Goal: Information Seeking & Learning: Learn about a topic

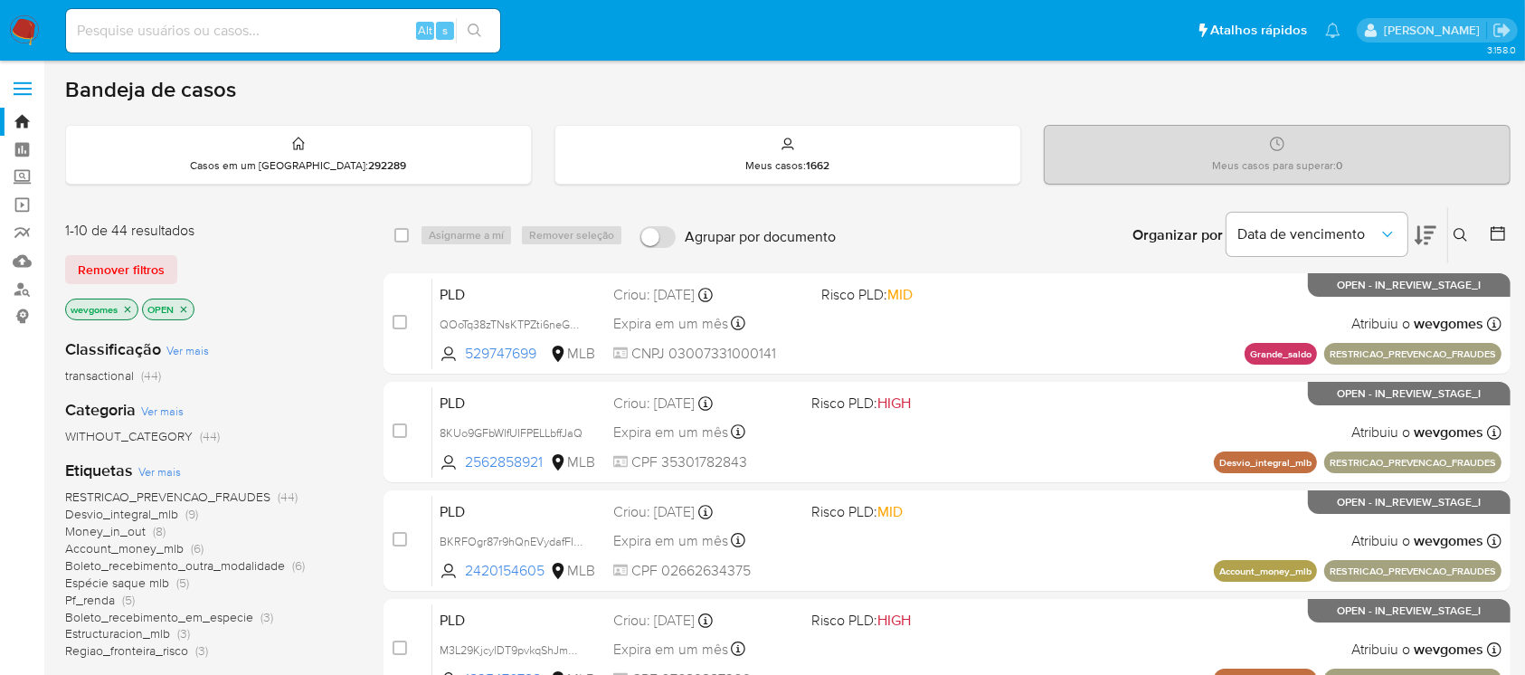
click at [7, 29] on nav "Pausado Ver notificaciones Alt s Atalhos rápidos Presiona las siguientes teclas…" at bounding box center [762, 30] width 1525 height 61
click at [17, 31] on img at bounding box center [24, 30] width 31 height 31
click at [25, 33] on img at bounding box center [24, 30] width 31 height 31
click at [105, 40] on input at bounding box center [283, 31] width 434 height 24
type input "1381801157"
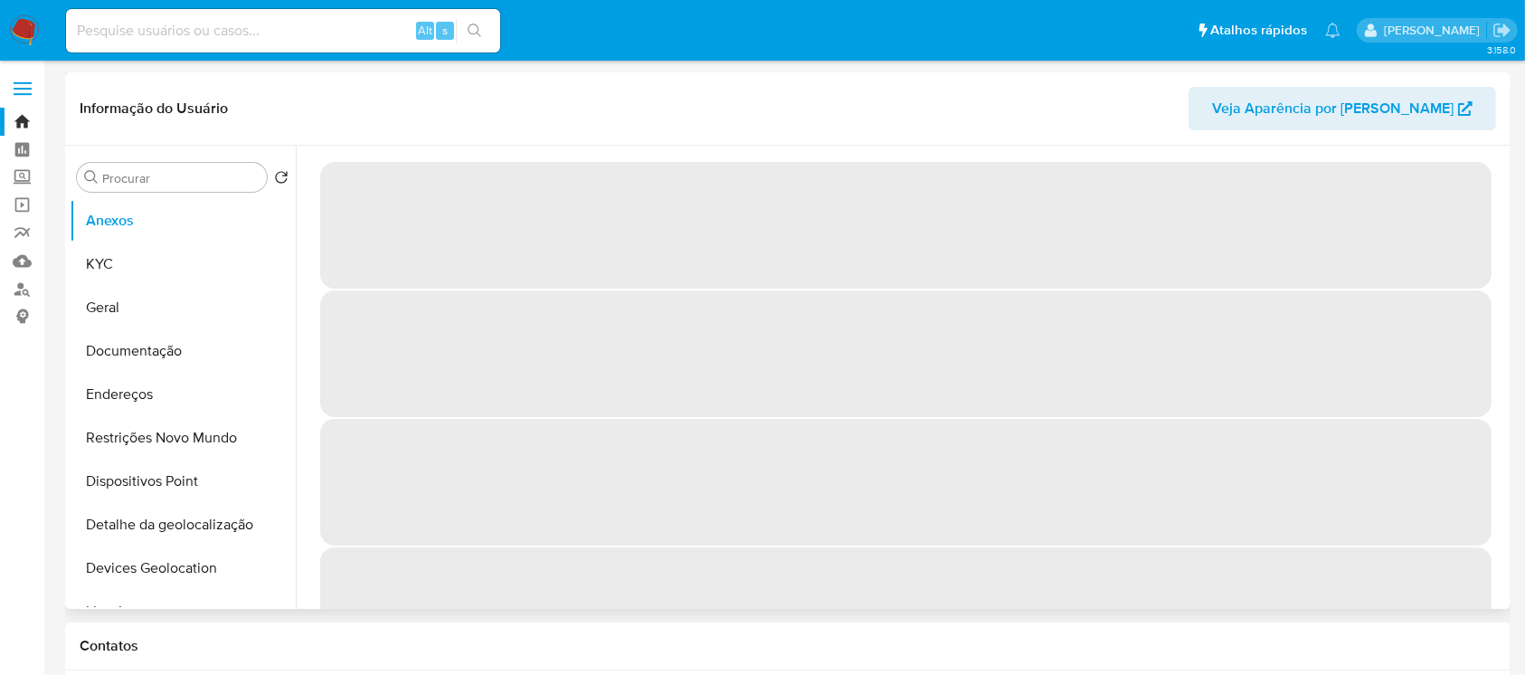
select select "10"
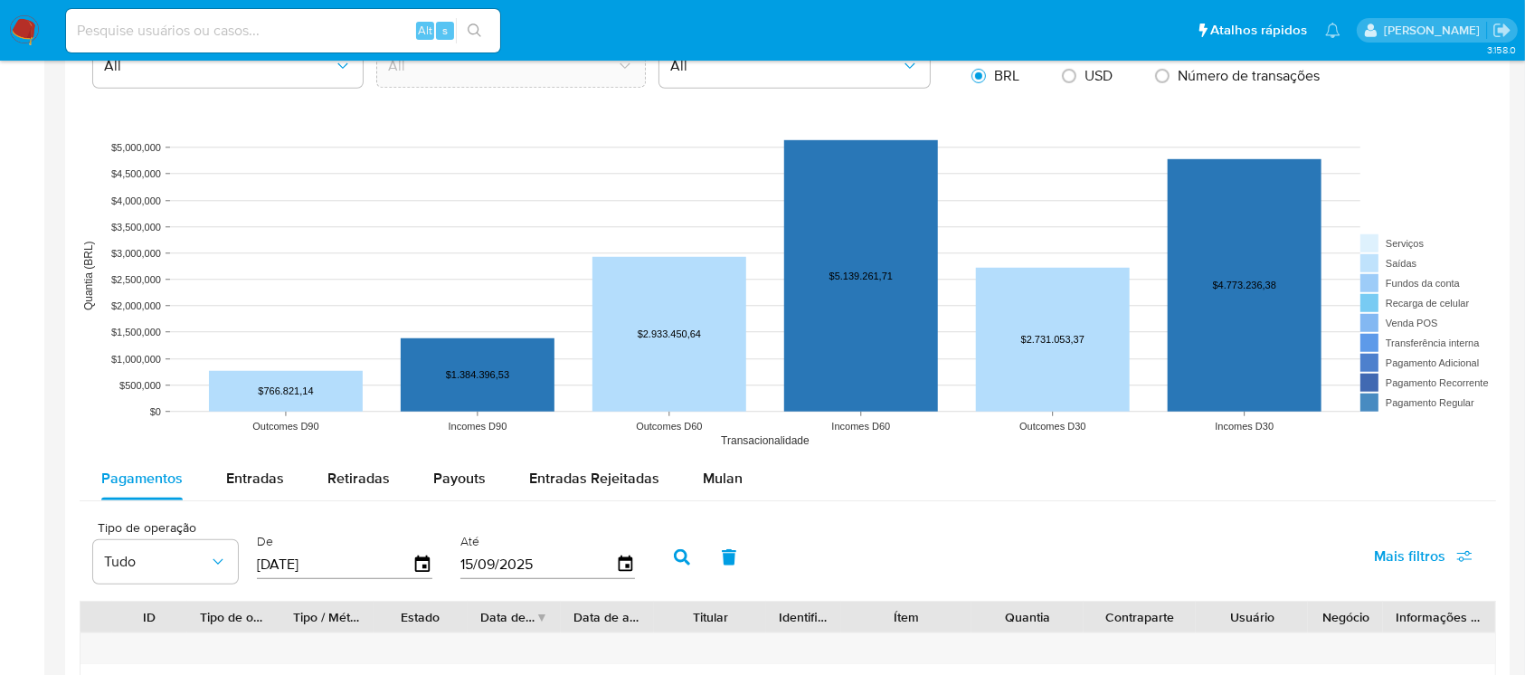
scroll to position [1418, 0]
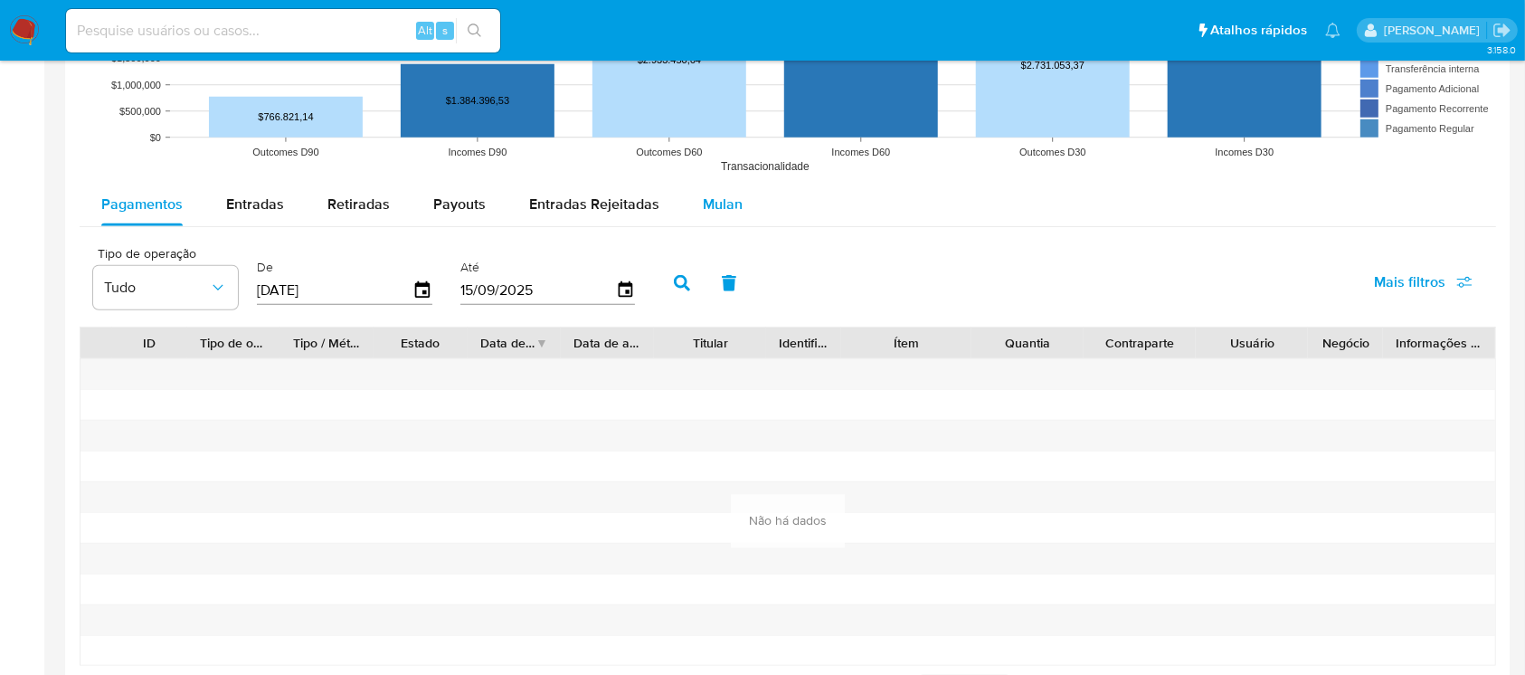
click at [734, 197] on span "Mulan" at bounding box center [723, 204] width 40 height 21
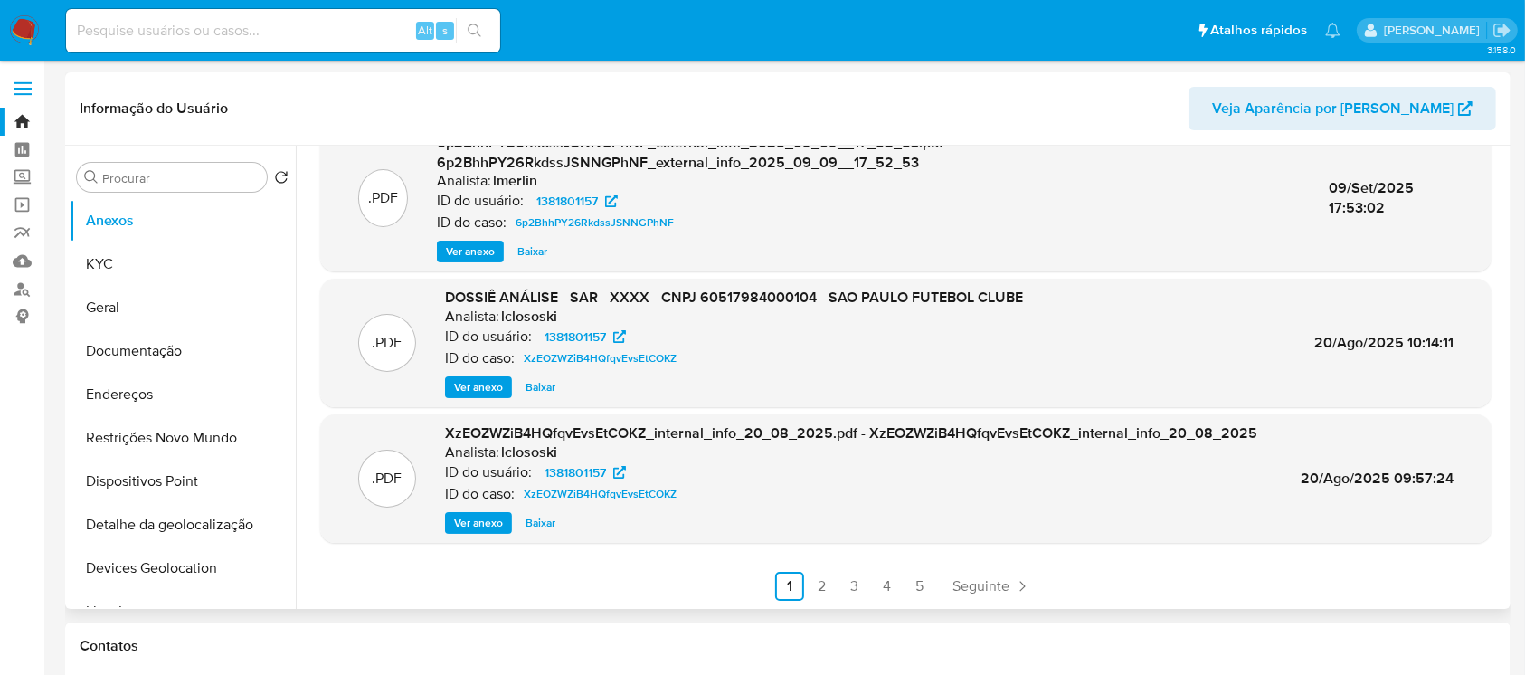
scroll to position [0, 0]
click at [147, 307] on button "Geral" at bounding box center [176, 307] width 212 height 43
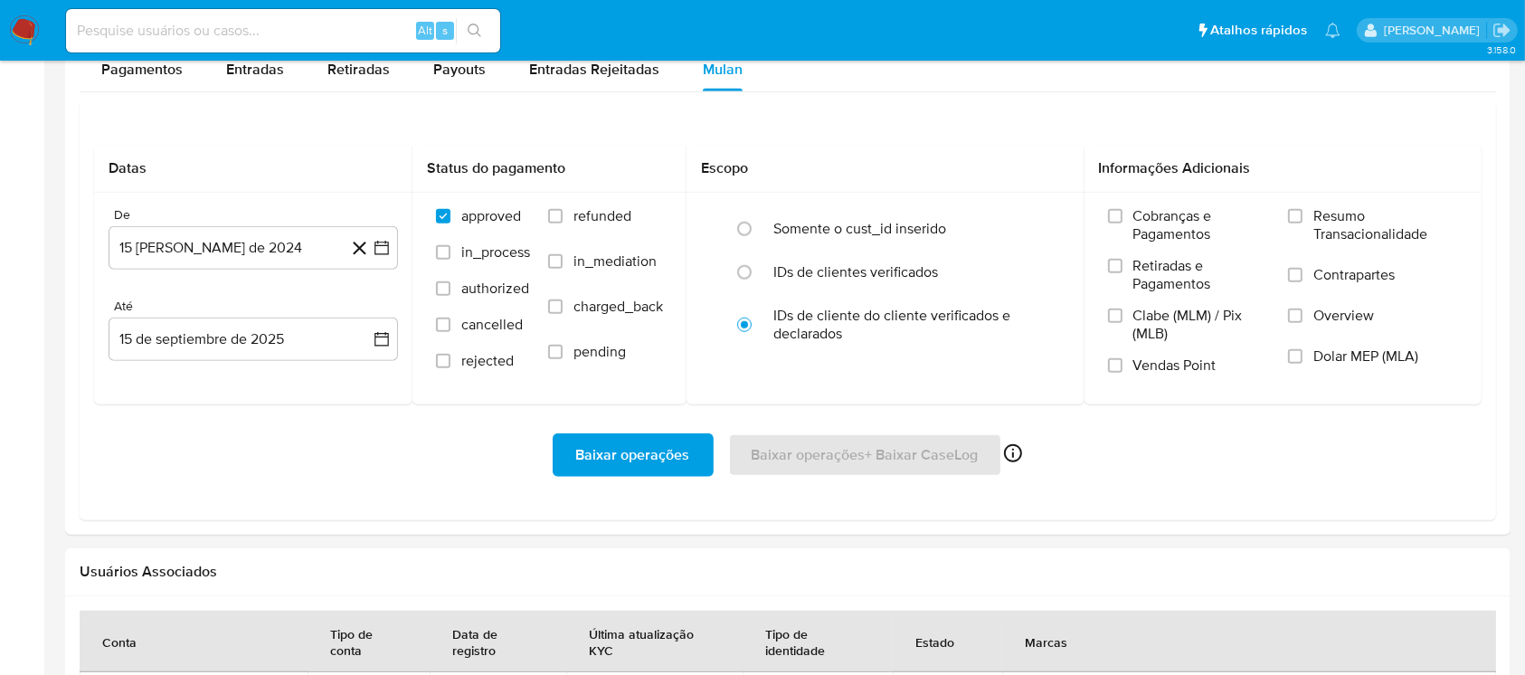
scroll to position [1607, 0]
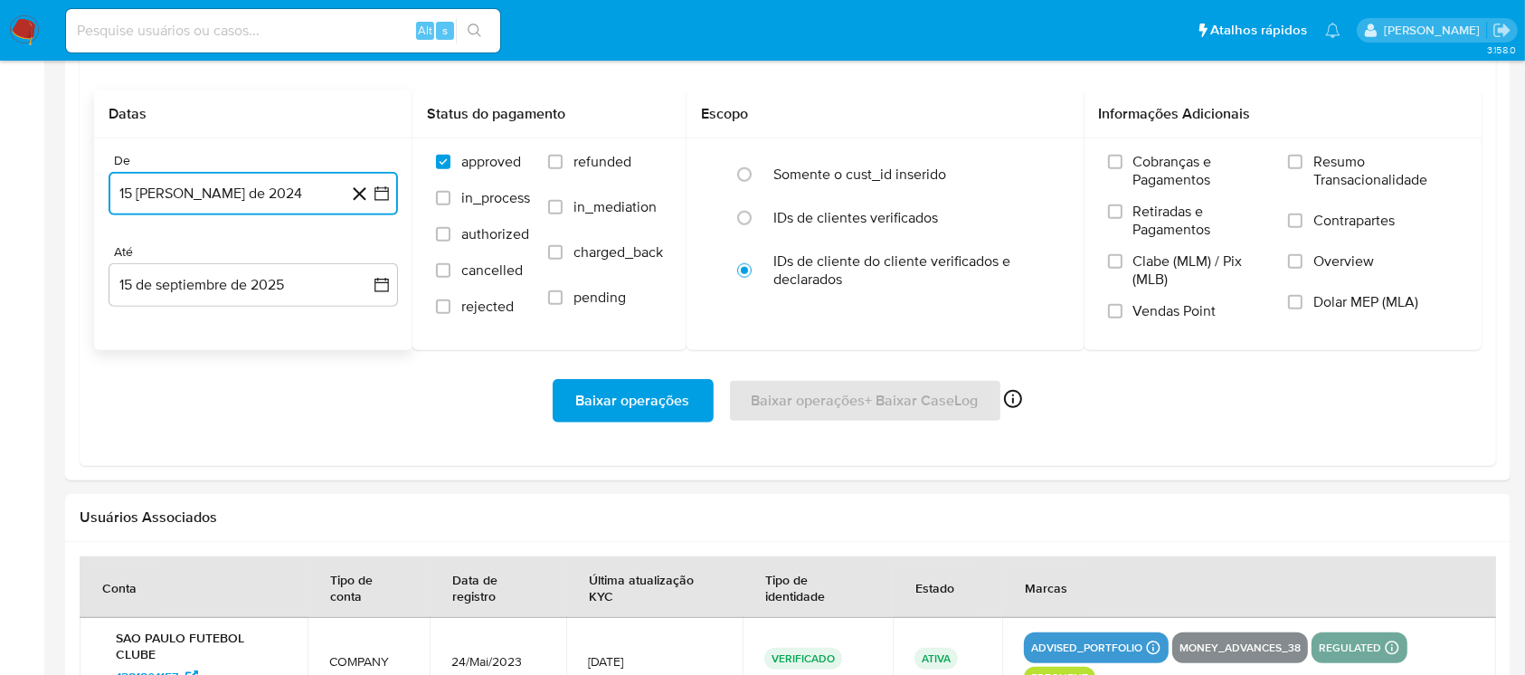
click at [232, 197] on button "15 [PERSON_NAME] de 2024" at bounding box center [253, 193] width 289 height 43
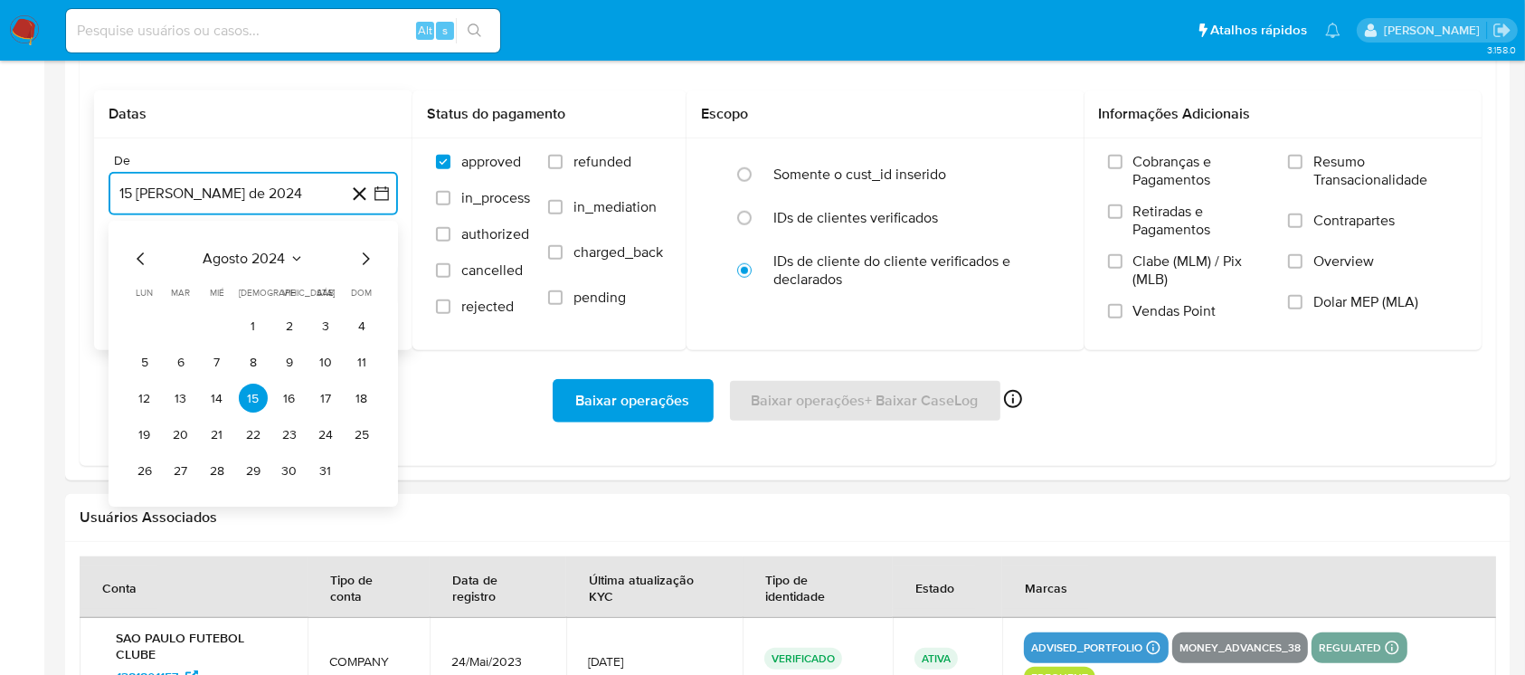
click at [251, 257] on span "agosto 2024" at bounding box center [245, 260] width 82 height 18
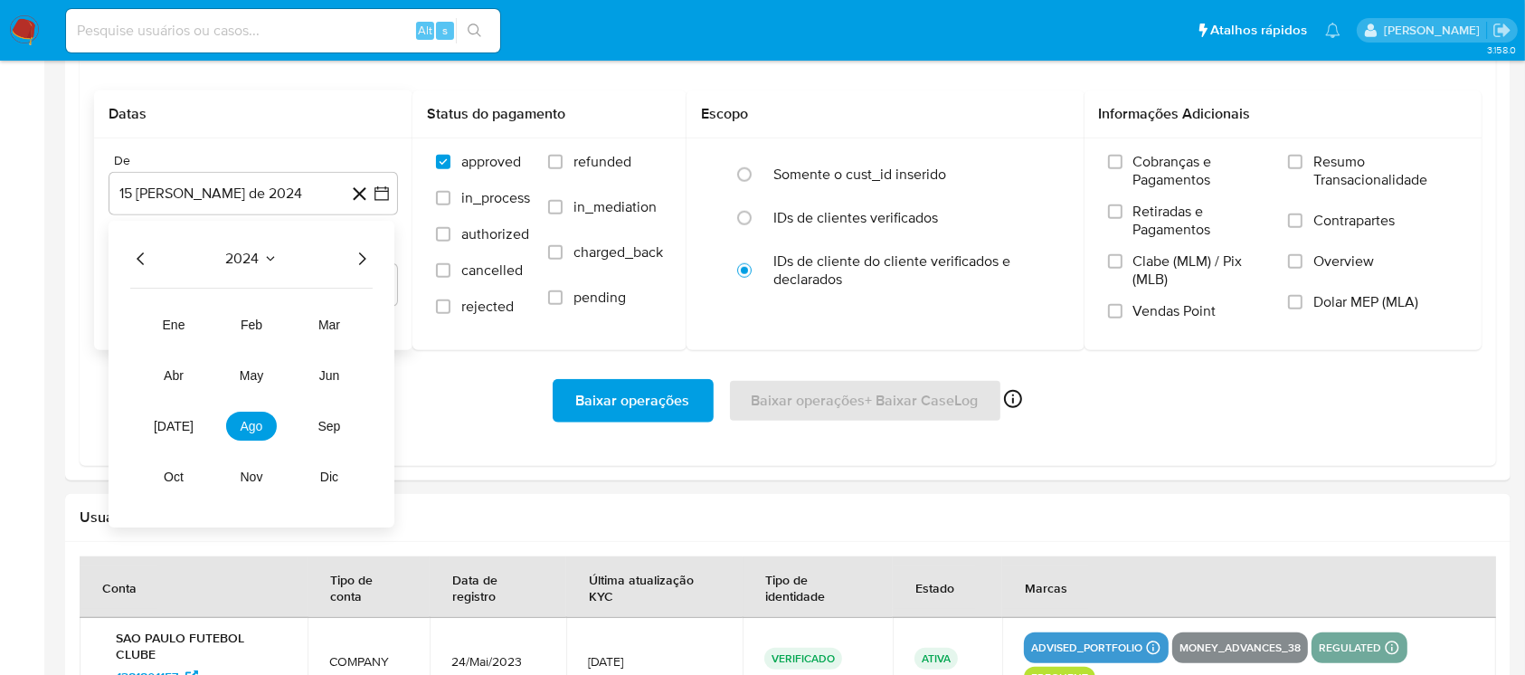
click at [131, 257] on icon "Año anterior" at bounding box center [141, 260] width 22 height 22
click at [320, 427] on span "sep" at bounding box center [329, 427] width 23 height 14
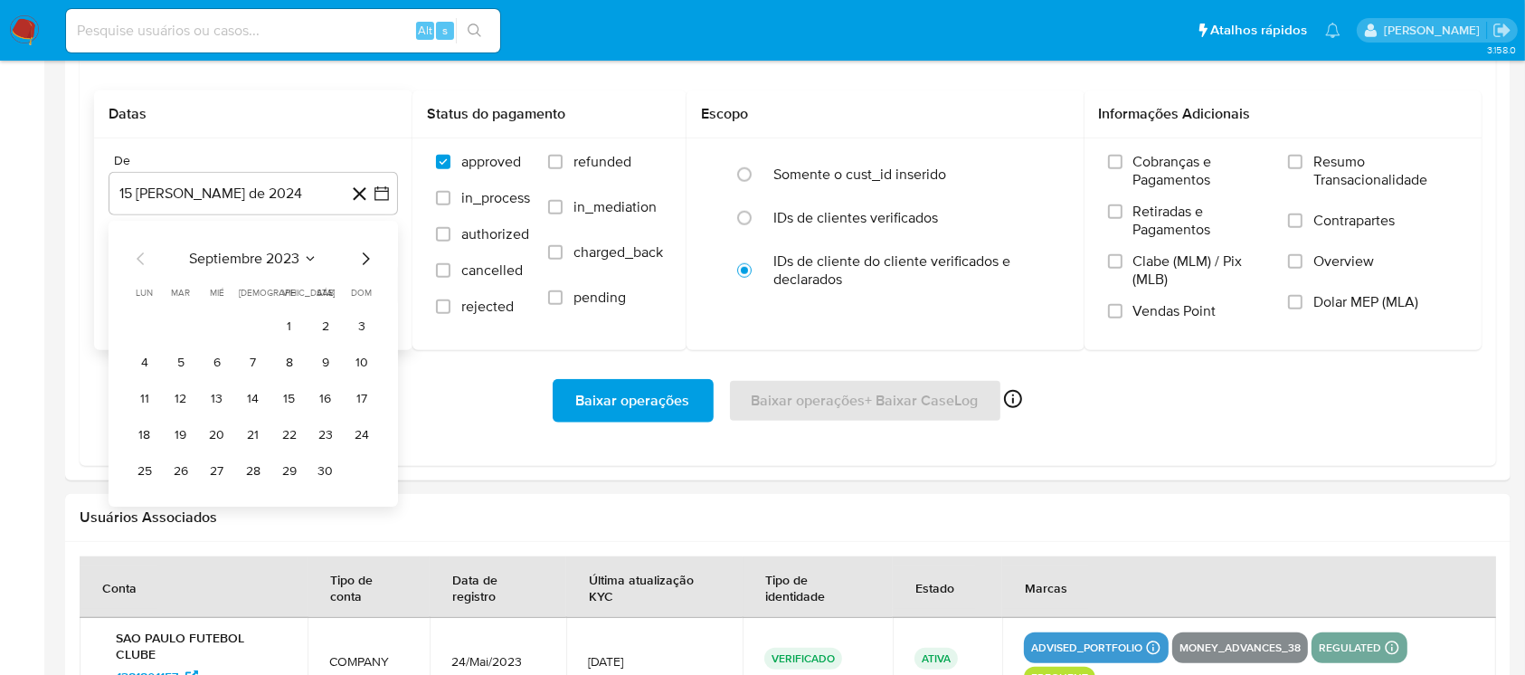
click at [367, 262] on icon "Mes siguiente" at bounding box center [366, 260] width 22 height 22
click at [135, 257] on icon "Mes anterior" at bounding box center [141, 260] width 22 height 22
click at [290, 329] on button "1" at bounding box center [289, 326] width 29 height 29
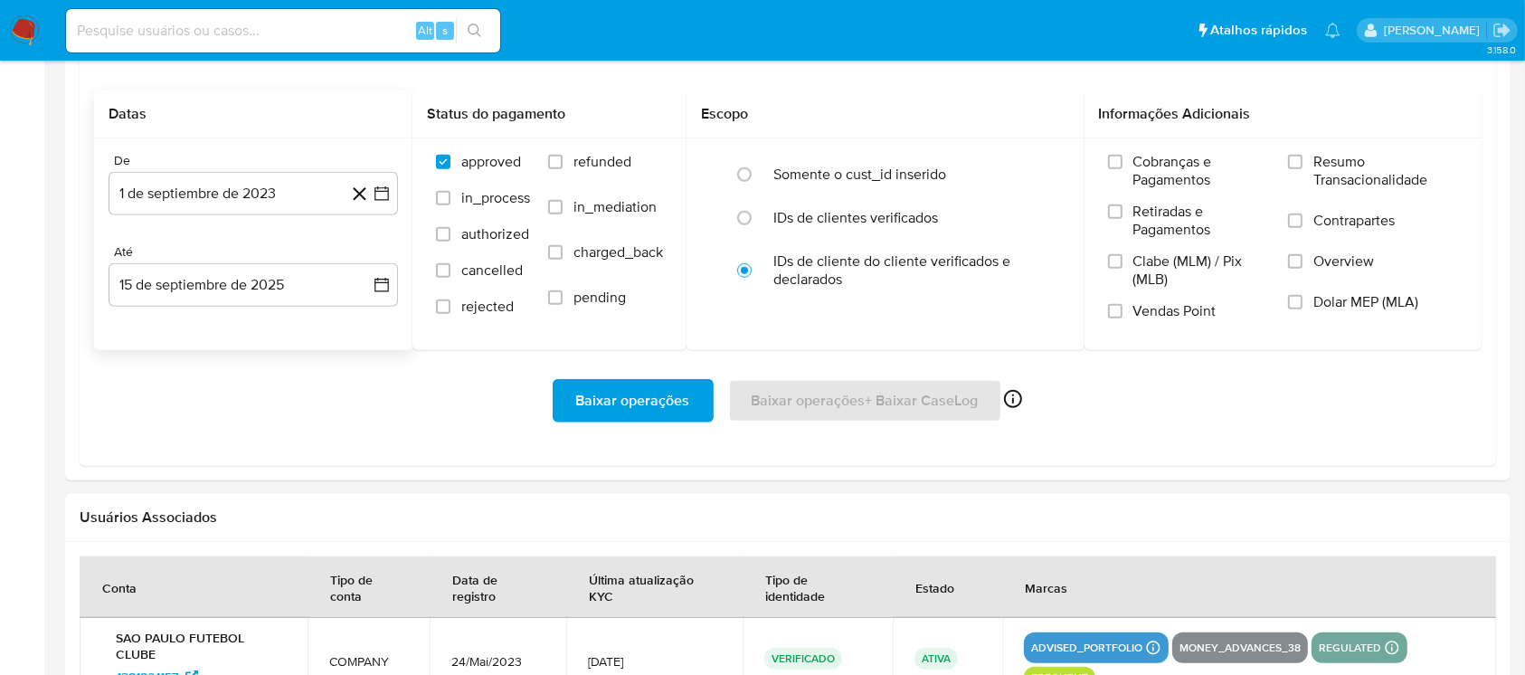
click at [255, 417] on div "Baixar operações Baixar operações + Baixar CaseLog Ativado apenas para casos" at bounding box center [788, 400] width 1388 height 43
click at [220, 296] on button "15 de septiembre de 2025" at bounding box center [253, 284] width 289 height 43
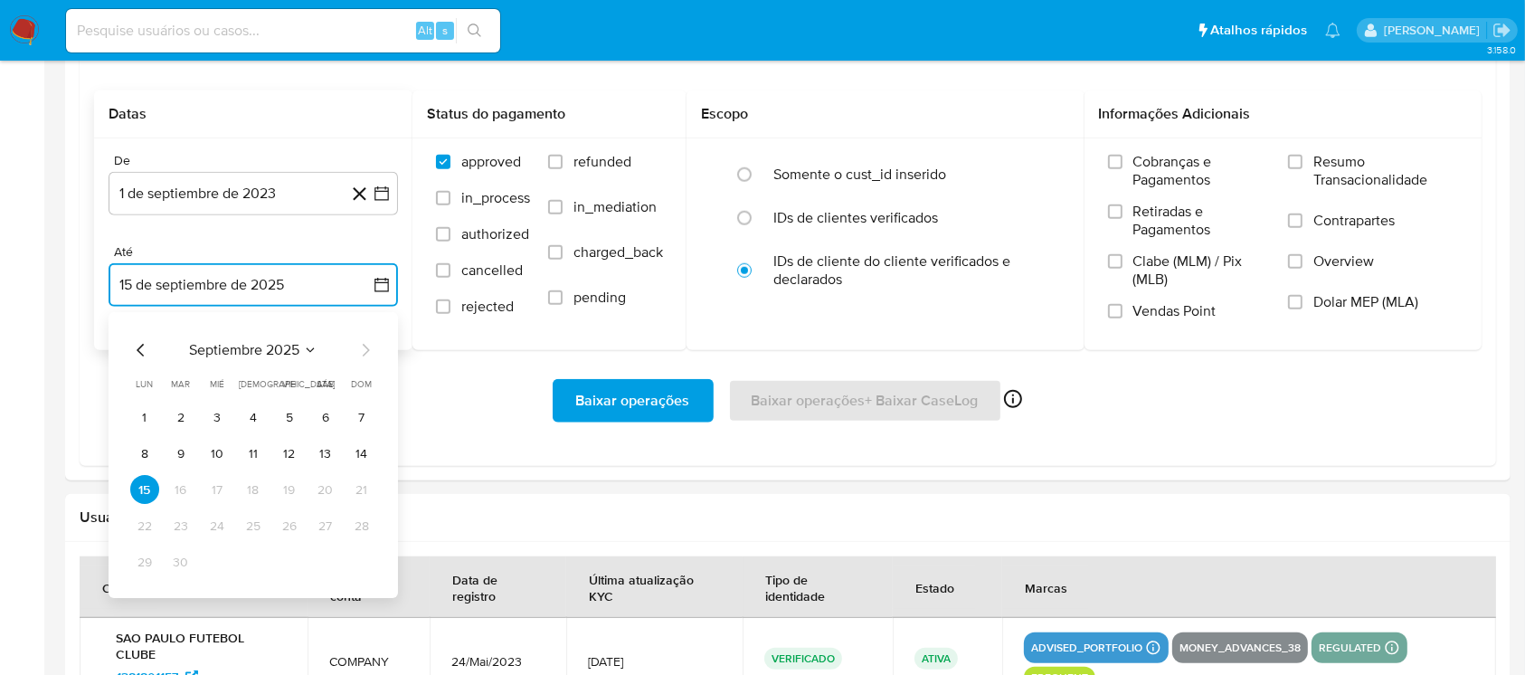
click at [141, 347] on icon "Mes anterior" at bounding box center [141, 351] width 22 height 22
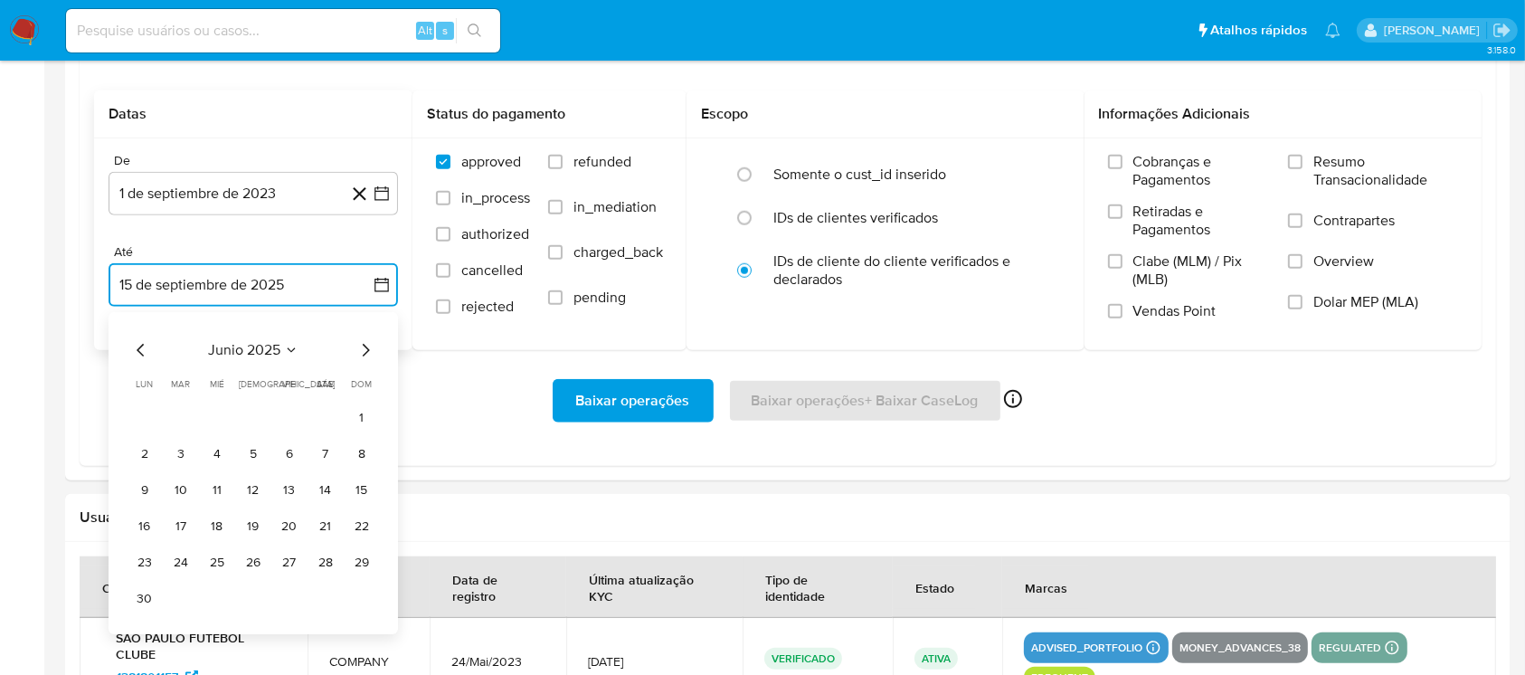
click at [224, 355] on span "junio 2025" at bounding box center [244, 351] width 72 height 18
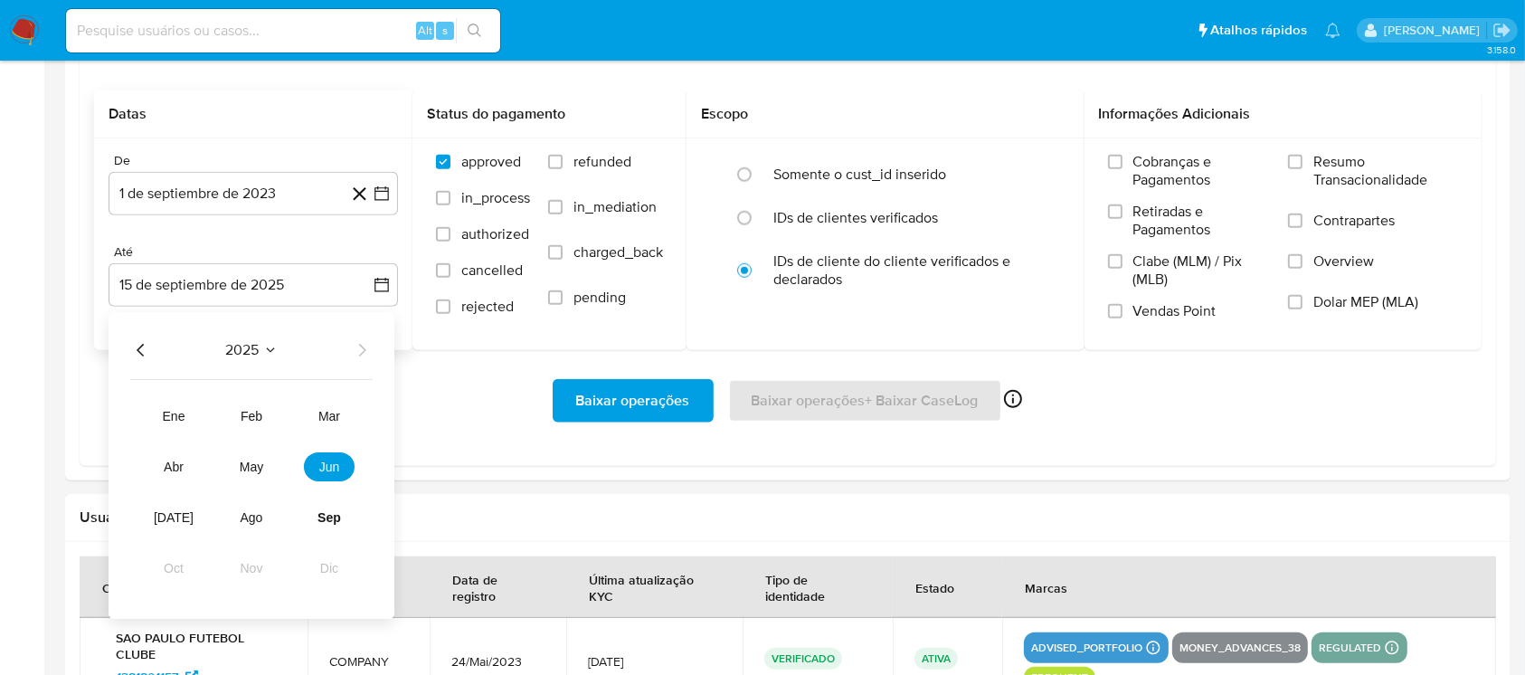
click at [147, 352] on icon "Año anterior" at bounding box center [141, 351] width 22 height 22
click at [180, 416] on span "ene" at bounding box center [174, 417] width 23 height 14
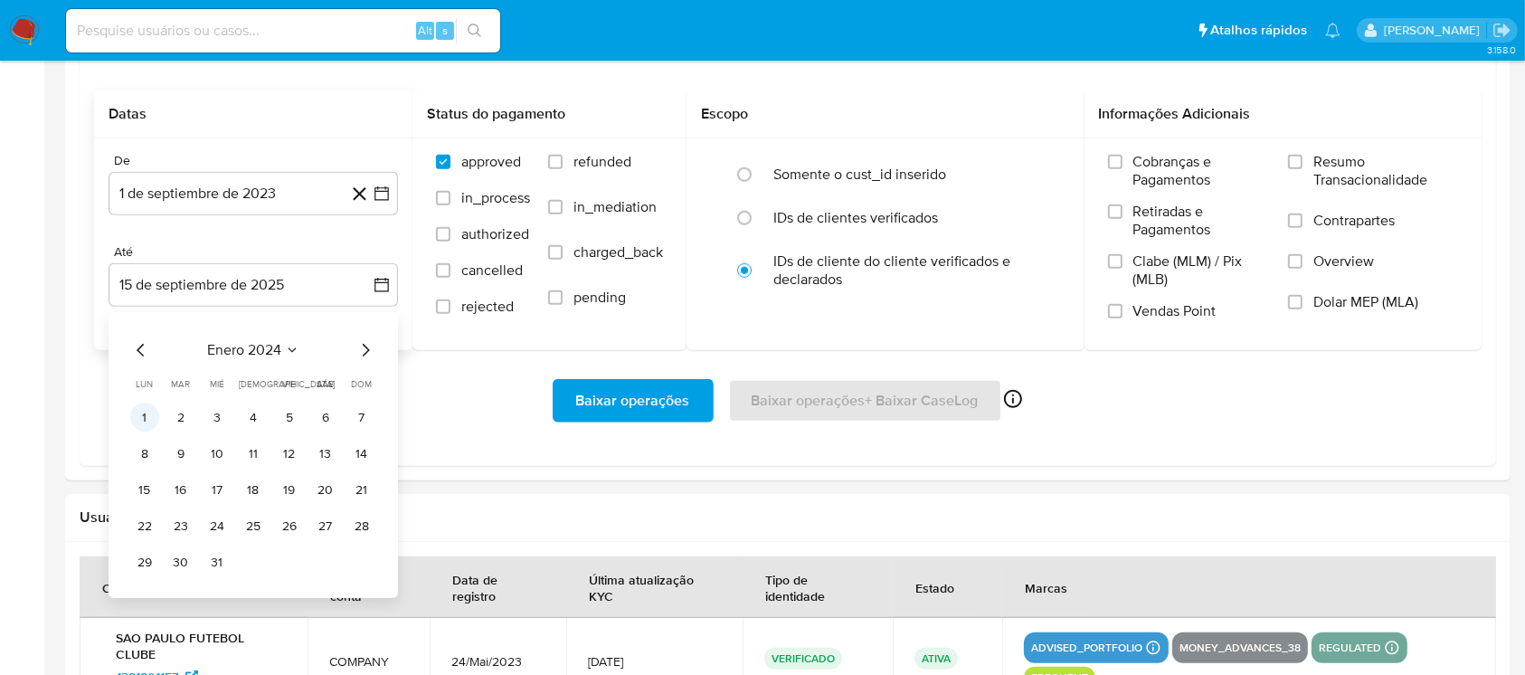
click at [144, 422] on button "1" at bounding box center [144, 417] width 29 height 29
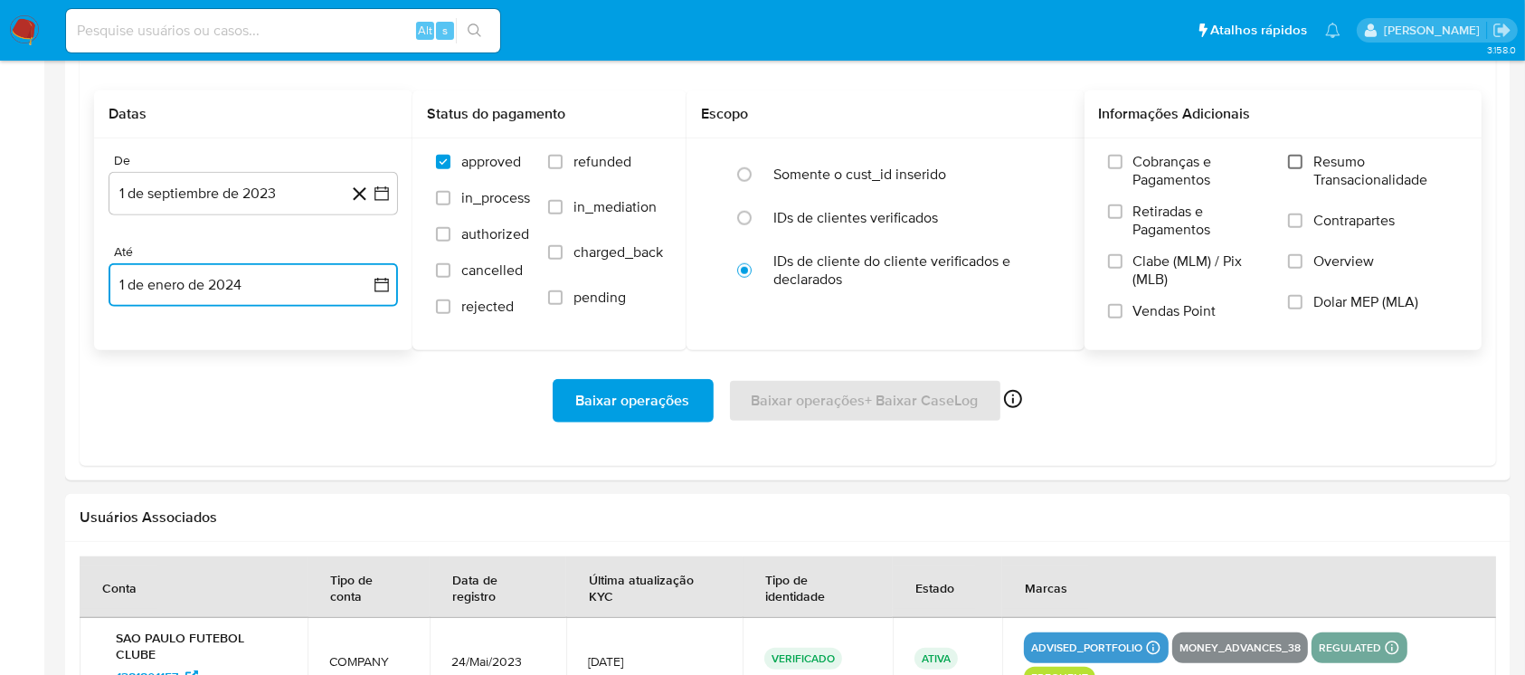
click at [1303, 164] on input "Resumo Transacionalidade" at bounding box center [1295, 162] width 14 height 14
click at [644, 404] on span "Baixar operações" at bounding box center [633, 401] width 114 height 40
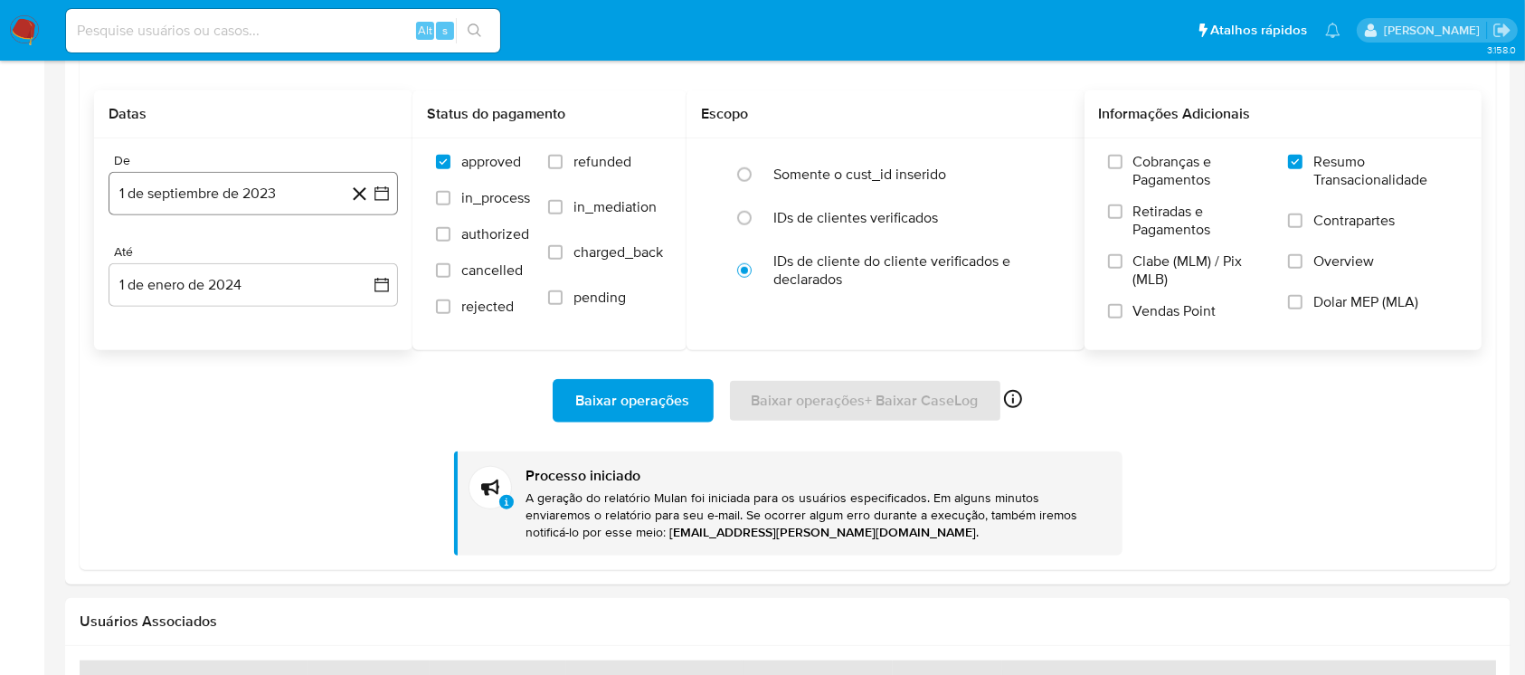
click at [214, 192] on button "1 de septiembre de 2023" at bounding box center [253, 193] width 289 height 43
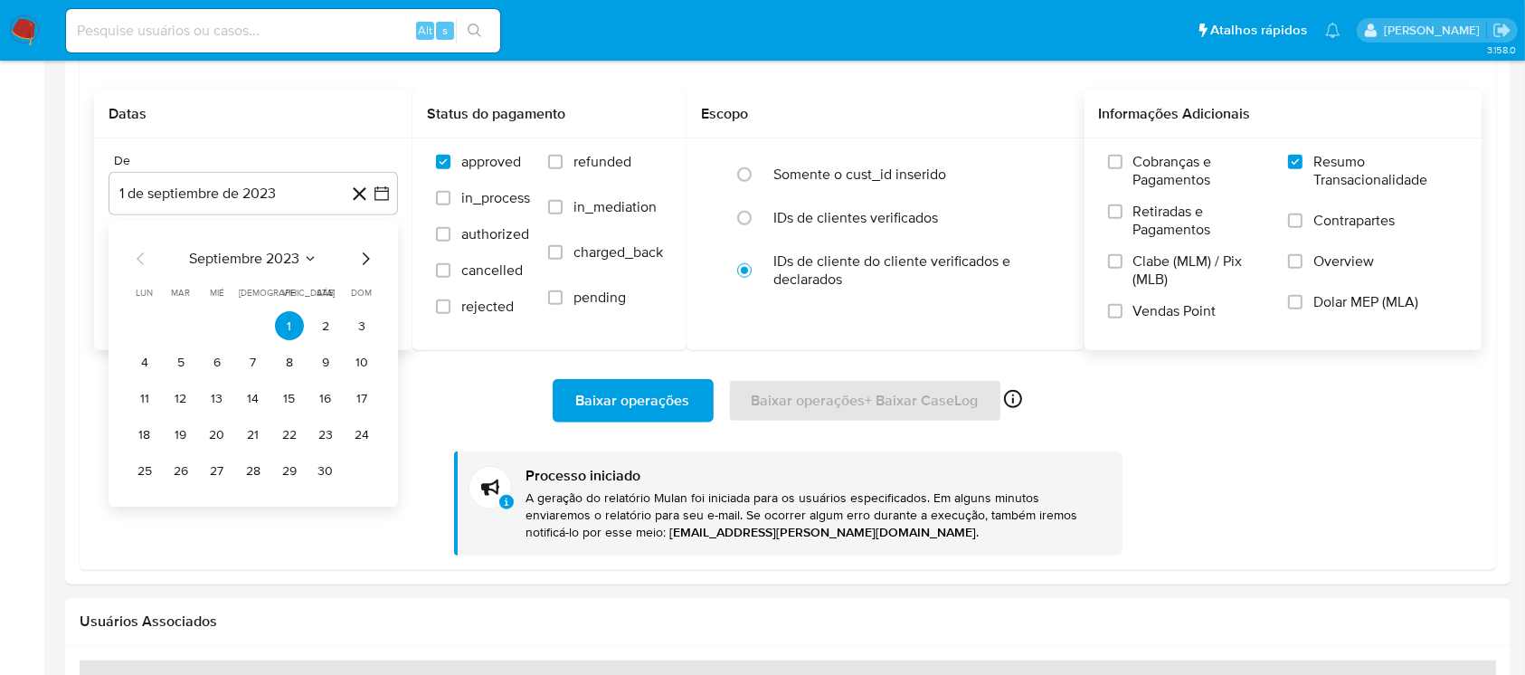
click at [261, 261] on span "septiembre 2023" at bounding box center [244, 260] width 110 height 18
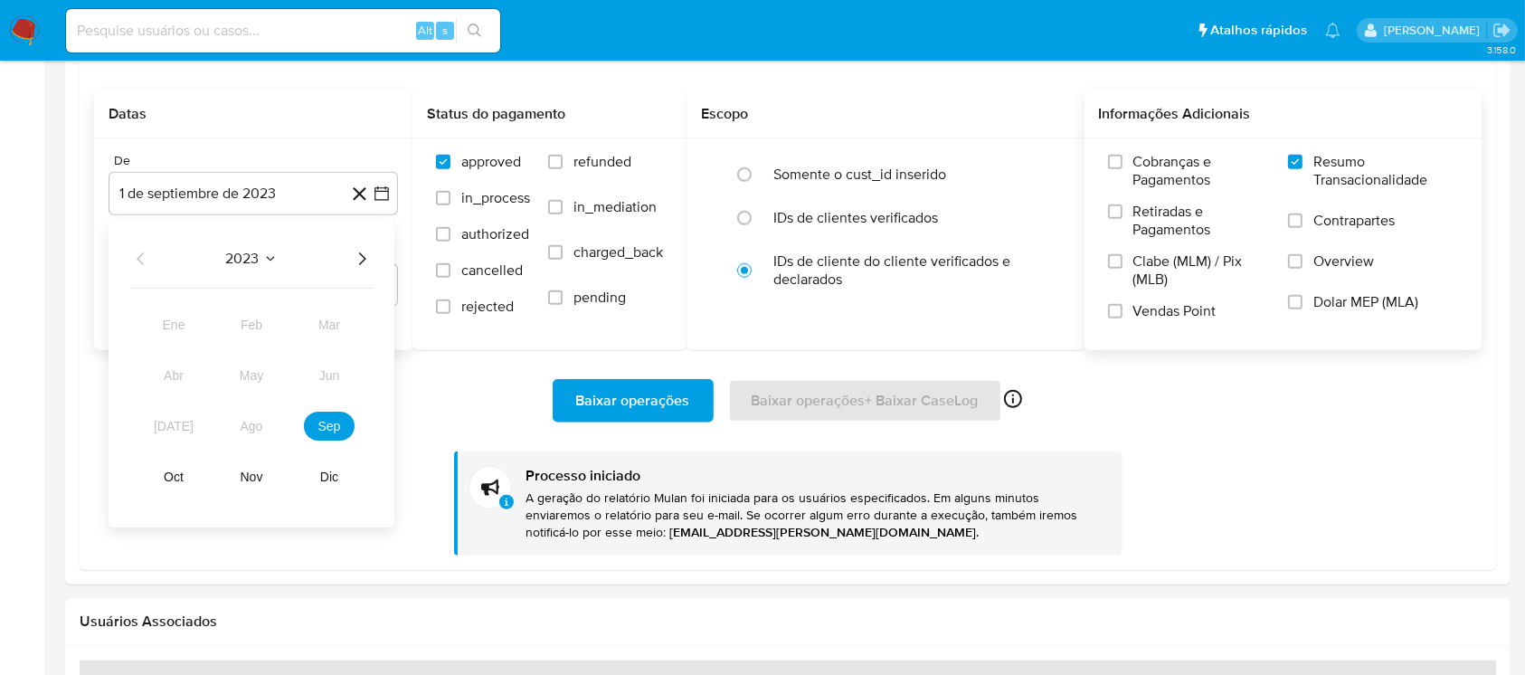
click at [355, 260] on icon "Año siguiente" at bounding box center [362, 260] width 22 height 22
click at [181, 332] on button "ene" at bounding box center [173, 325] width 51 height 29
click at [146, 328] on button "1" at bounding box center [144, 326] width 29 height 29
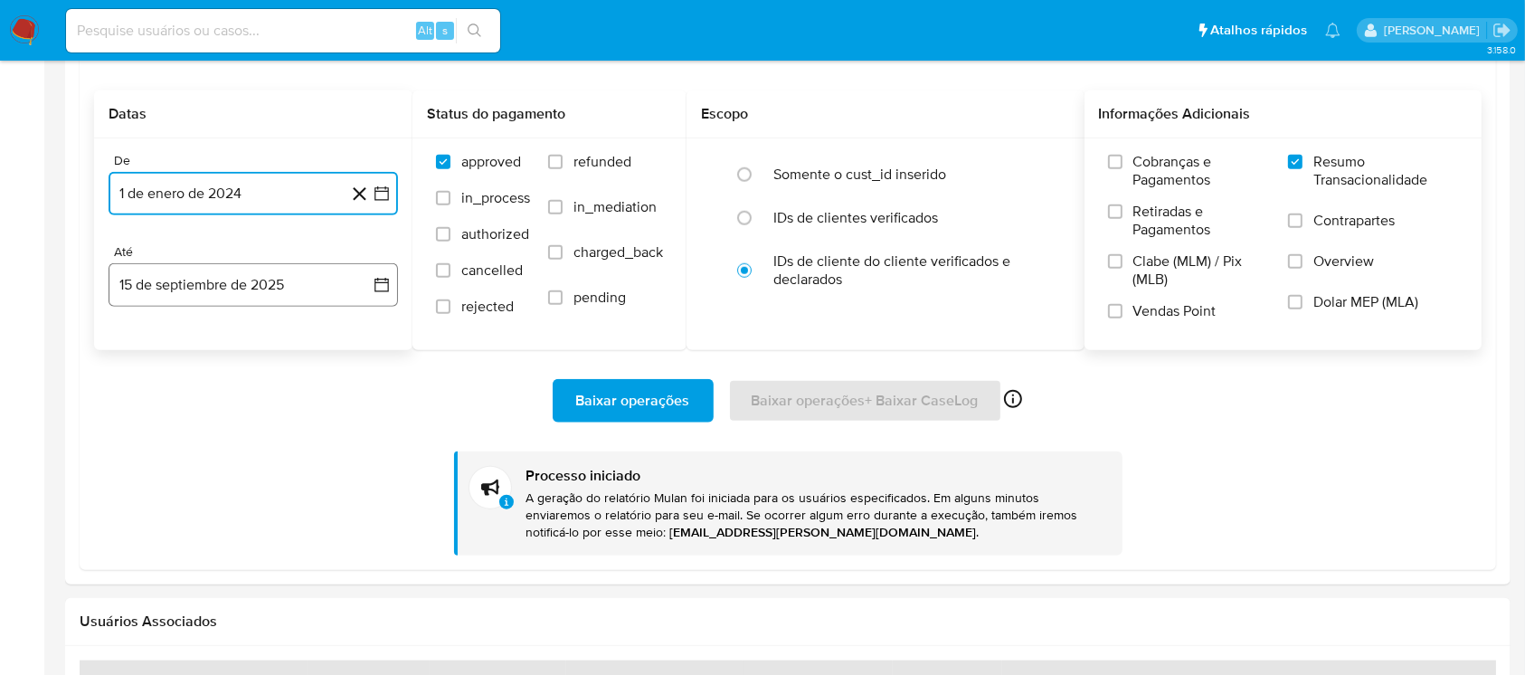
click at [222, 288] on button "15 de septiembre de 2025" at bounding box center [253, 284] width 289 height 43
click at [139, 351] on icon "Mes anterior" at bounding box center [140, 351] width 7 height 13
click at [203, 300] on button "15 de septiembre de 2025" at bounding box center [253, 284] width 289 height 43
click at [204, 289] on button "15 de septiembre de 2025" at bounding box center [253, 284] width 289 height 43
click at [139, 347] on icon "Mes anterior" at bounding box center [140, 351] width 7 height 13
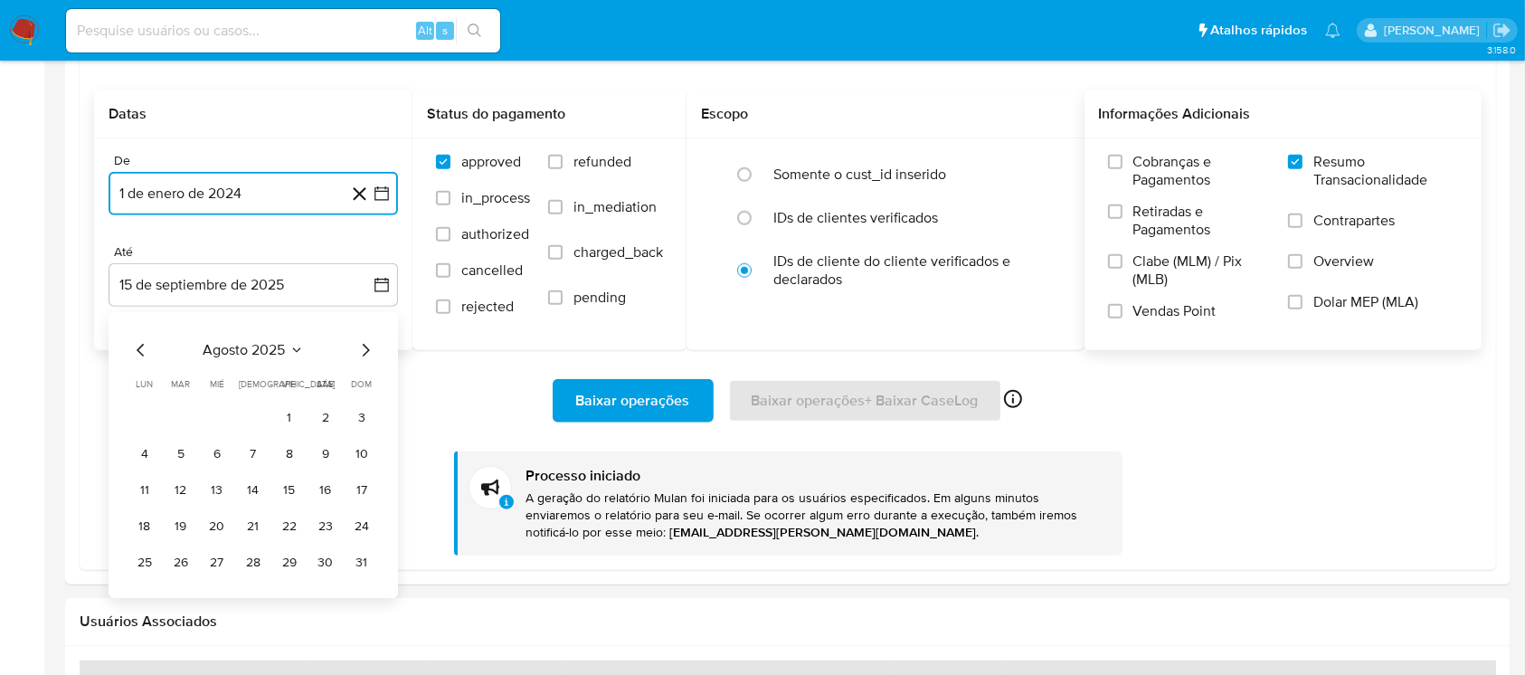
click at [139, 347] on icon "Mes anterior" at bounding box center [140, 351] width 7 height 13
click at [241, 353] on span "julio 2025" at bounding box center [245, 351] width 68 height 18
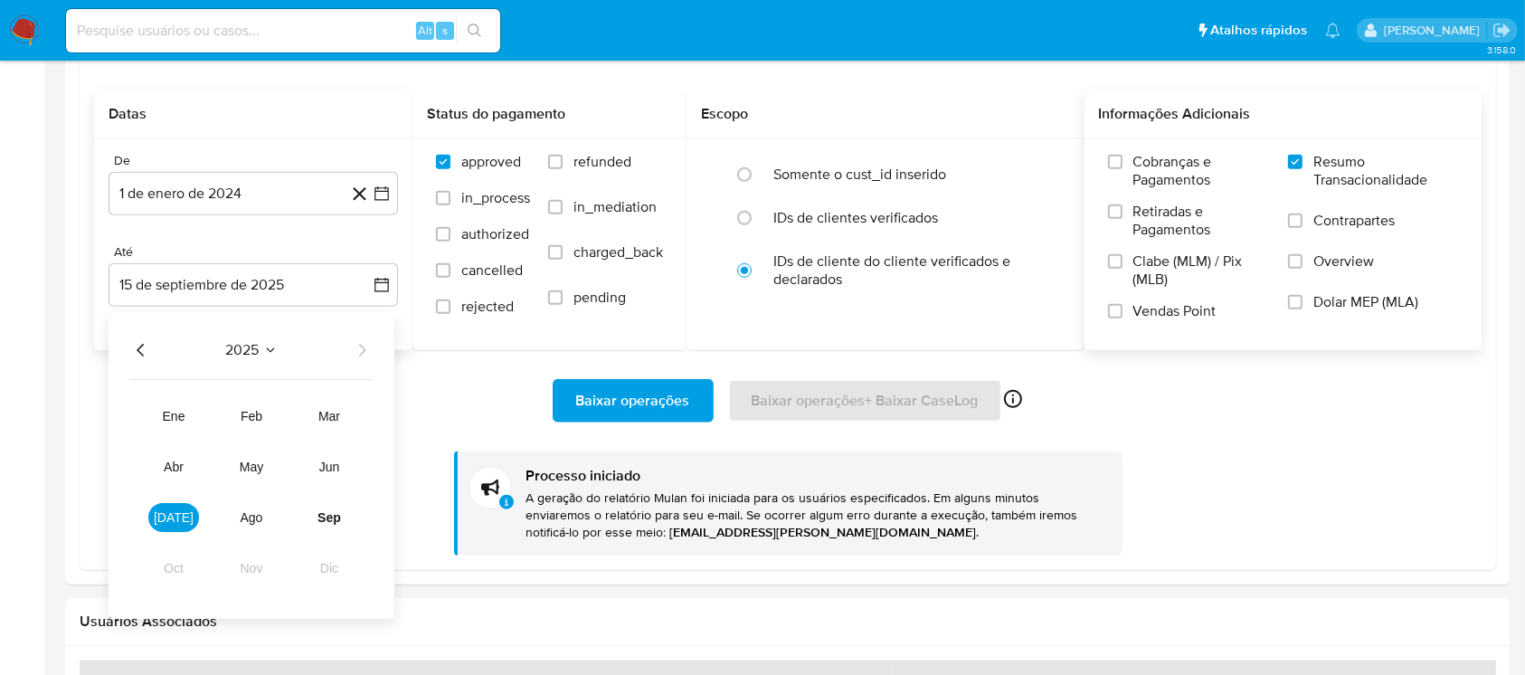
click at [145, 349] on icon "Año anterior" at bounding box center [141, 351] width 22 height 22
click at [172, 517] on span "[DATE]" at bounding box center [174, 518] width 40 height 14
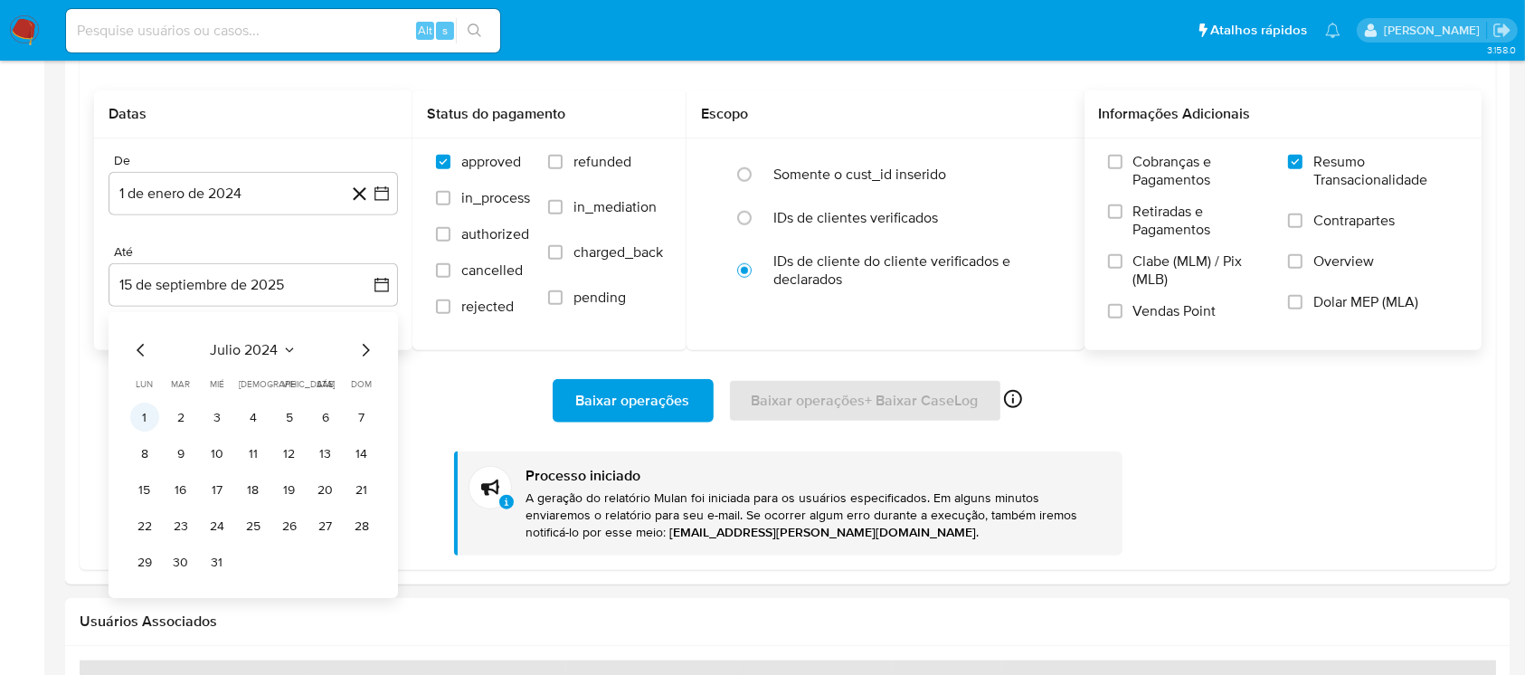
click at [144, 421] on button "1" at bounding box center [144, 417] width 29 height 29
click at [240, 458] on div "Baixar operações Baixar operações + Baixar CaseLog Ativado apenas para casos Pr…" at bounding box center [788, 452] width 1388 height 204
click at [662, 395] on span "Baixar operações" at bounding box center [633, 401] width 114 height 40
click at [224, 199] on button "1 de enero de 2024" at bounding box center [253, 193] width 289 height 43
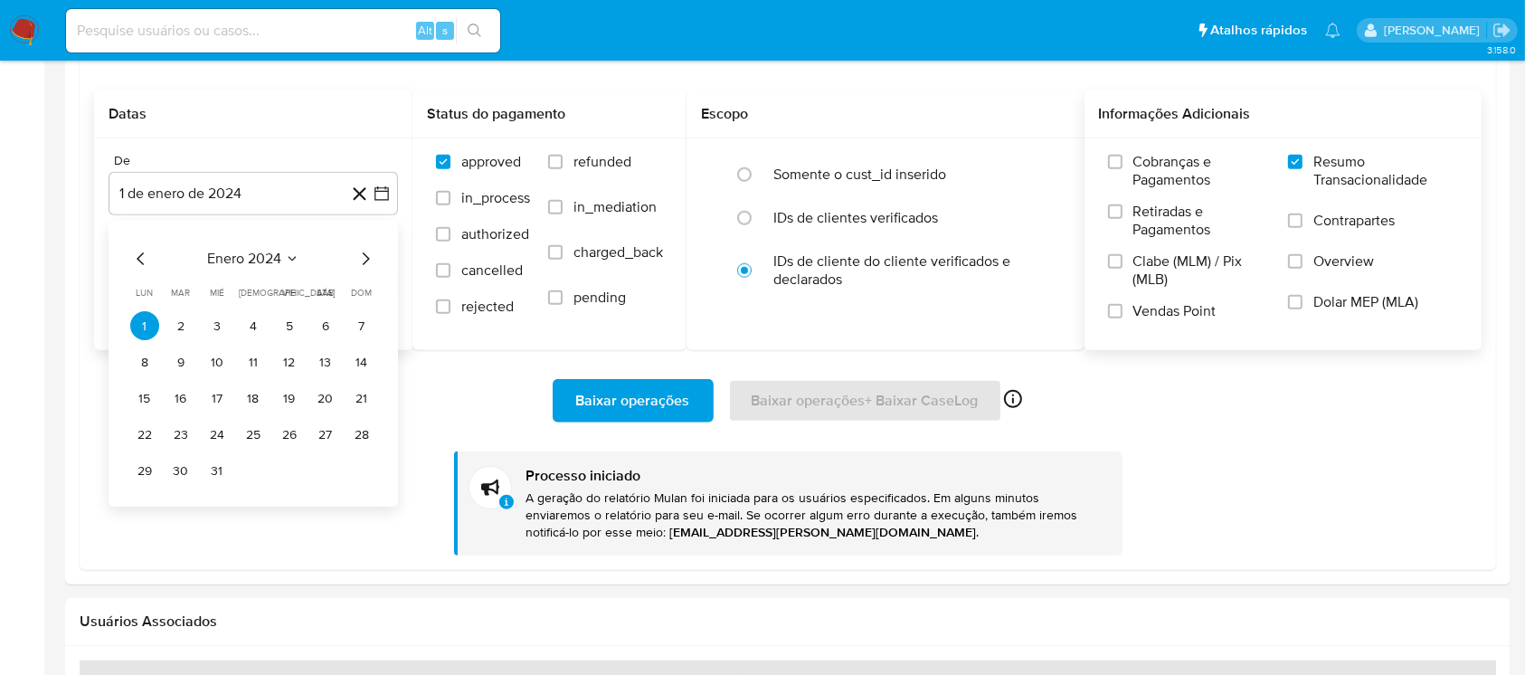
click at [241, 262] on span "enero 2024" at bounding box center [244, 260] width 74 height 18
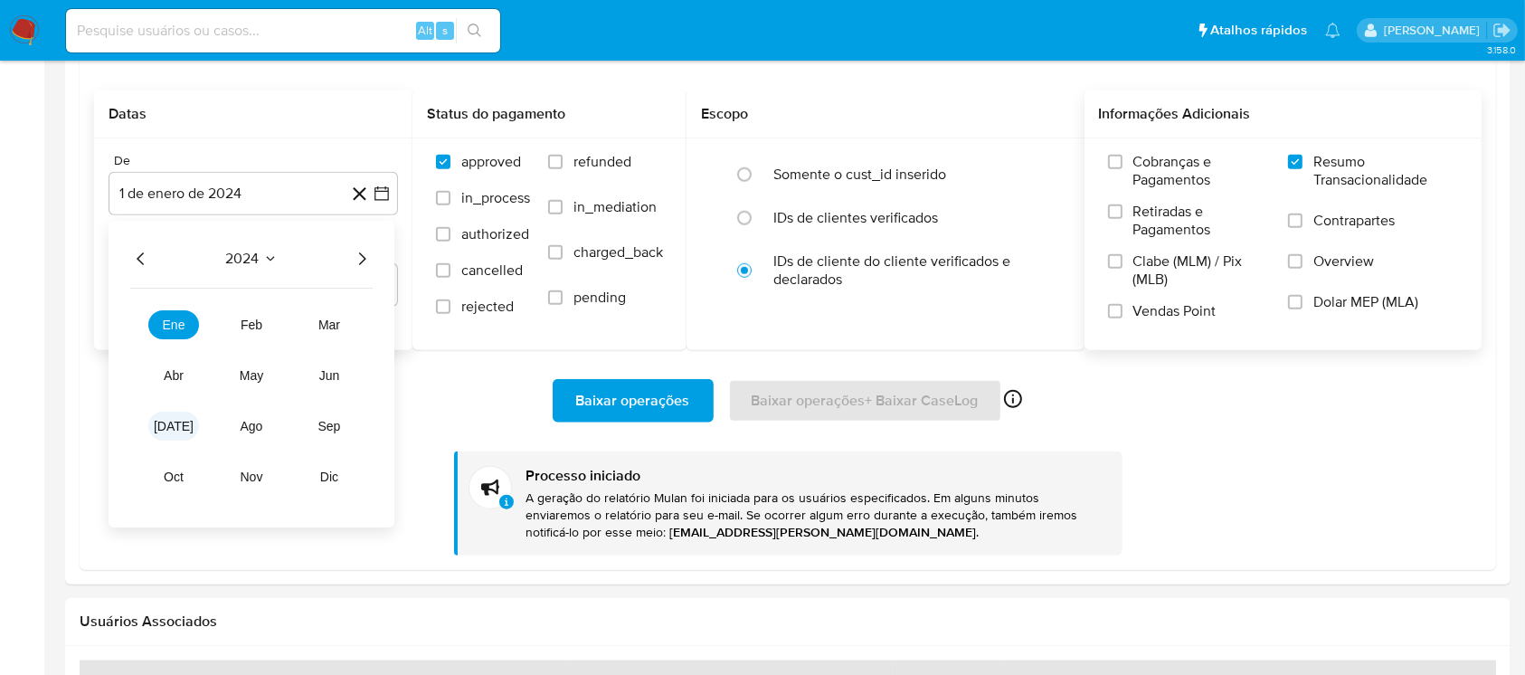
click at [178, 437] on button "[DATE]" at bounding box center [173, 426] width 51 height 29
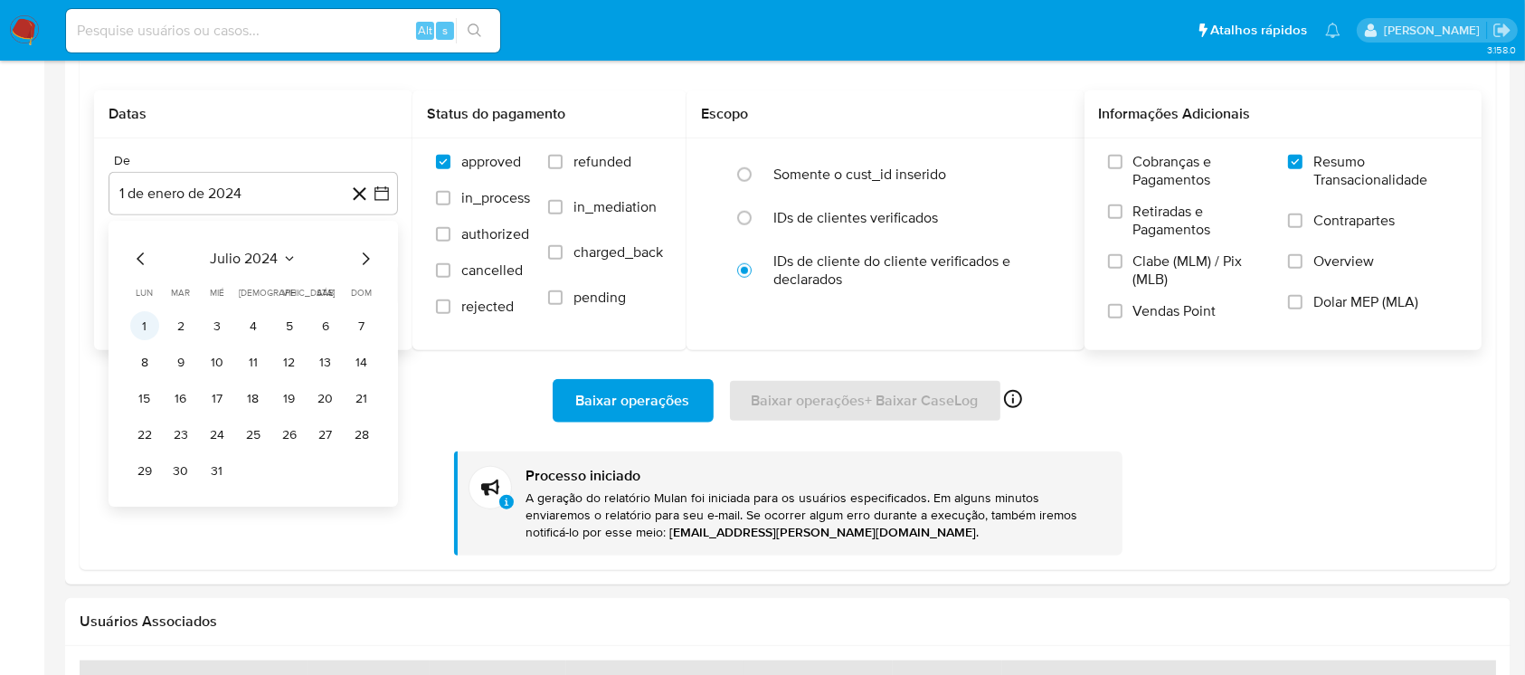
click at [150, 332] on button "1" at bounding box center [144, 326] width 29 height 29
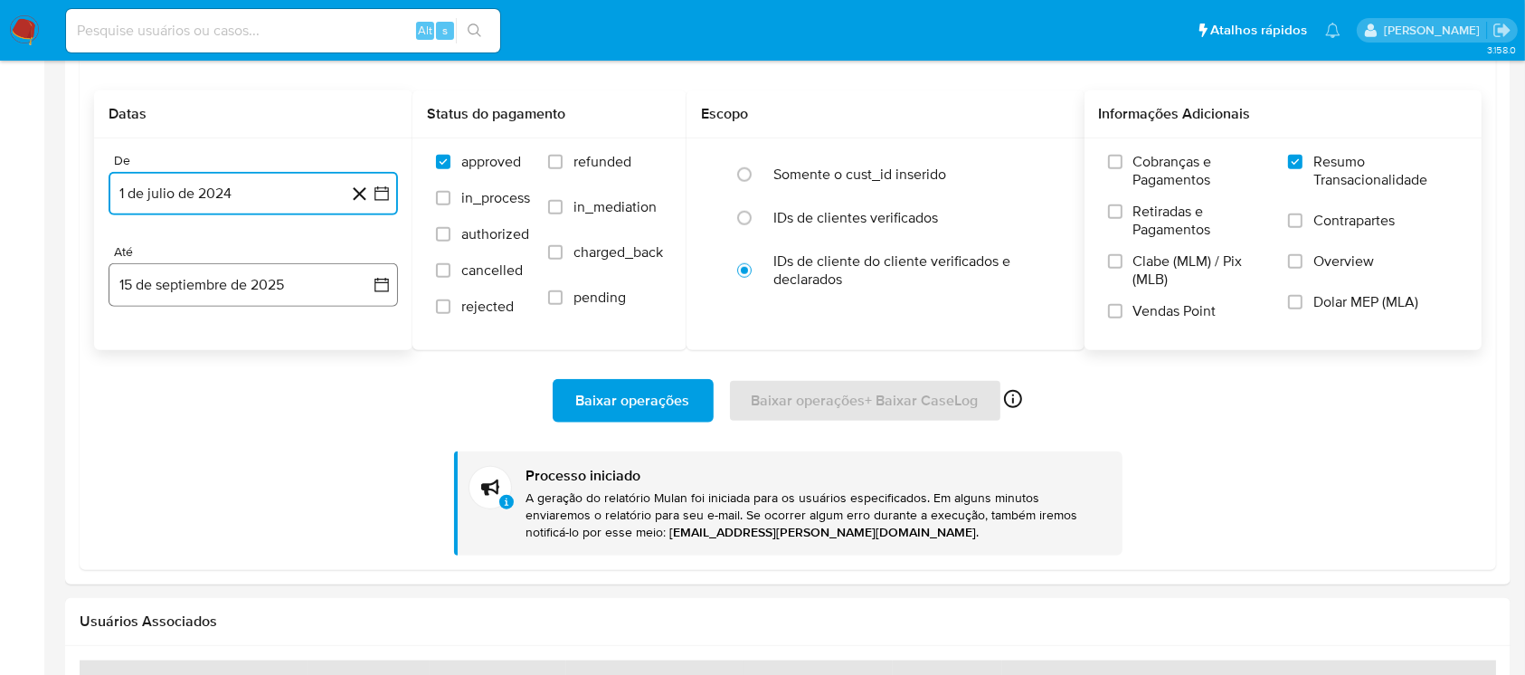
click at [163, 287] on button "15 de septiembre de 2025" at bounding box center [253, 284] width 289 height 43
click at [139, 347] on icon "Mes anterior" at bounding box center [140, 351] width 7 height 13
click at [224, 358] on span "agosto 2025" at bounding box center [245, 351] width 82 height 18
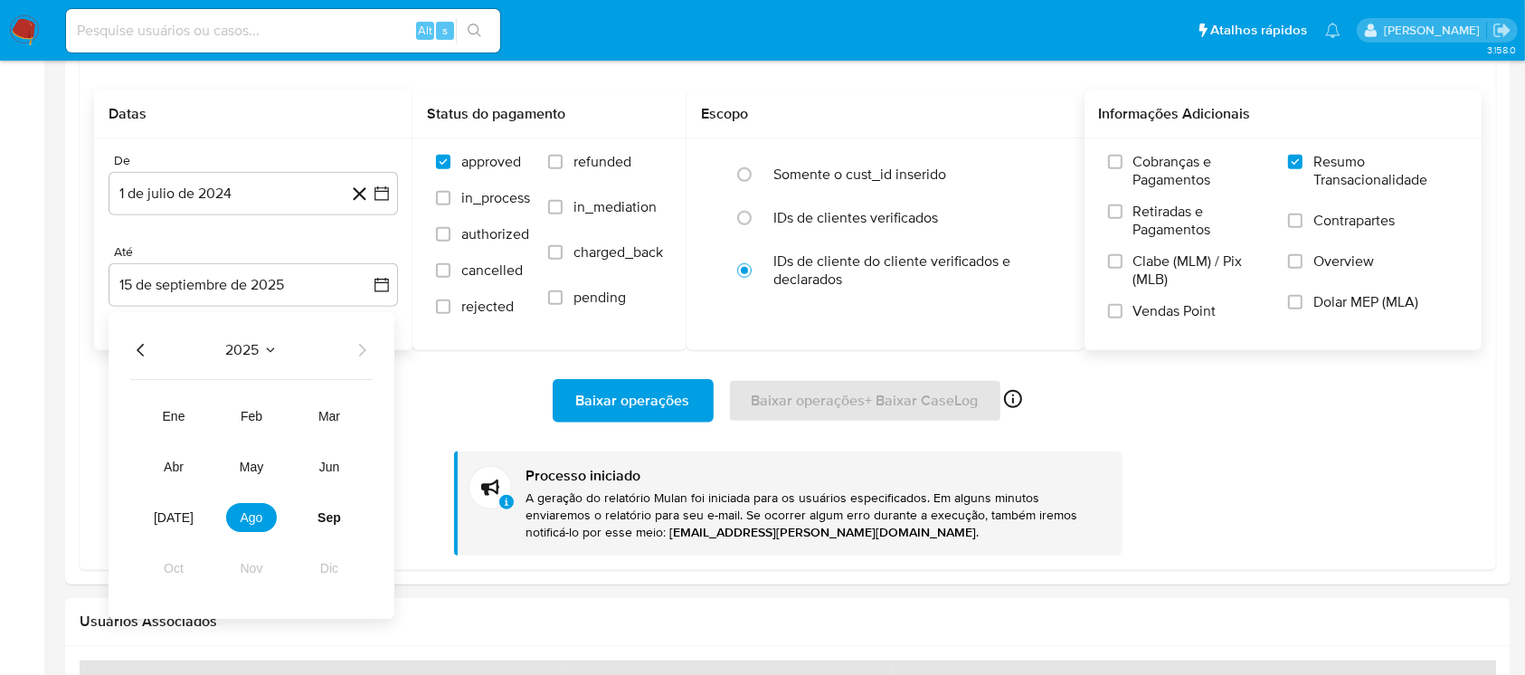
click at [141, 354] on icon "Año anterior" at bounding box center [140, 351] width 7 height 13
click at [333, 568] on span "dic" at bounding box center [329, 569] width 18 height 14
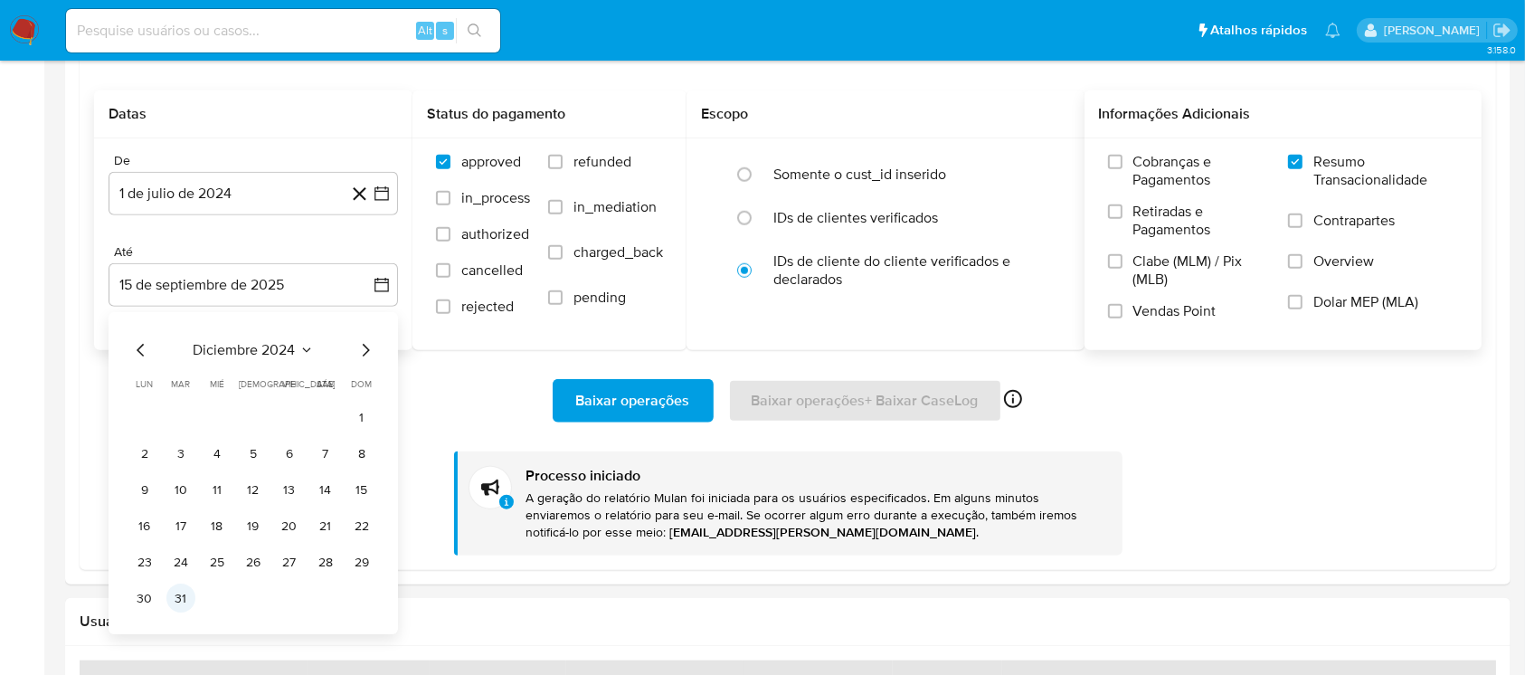
click at [188, 597] on button "31" at bounding box center [180, 598] width 29 height 29
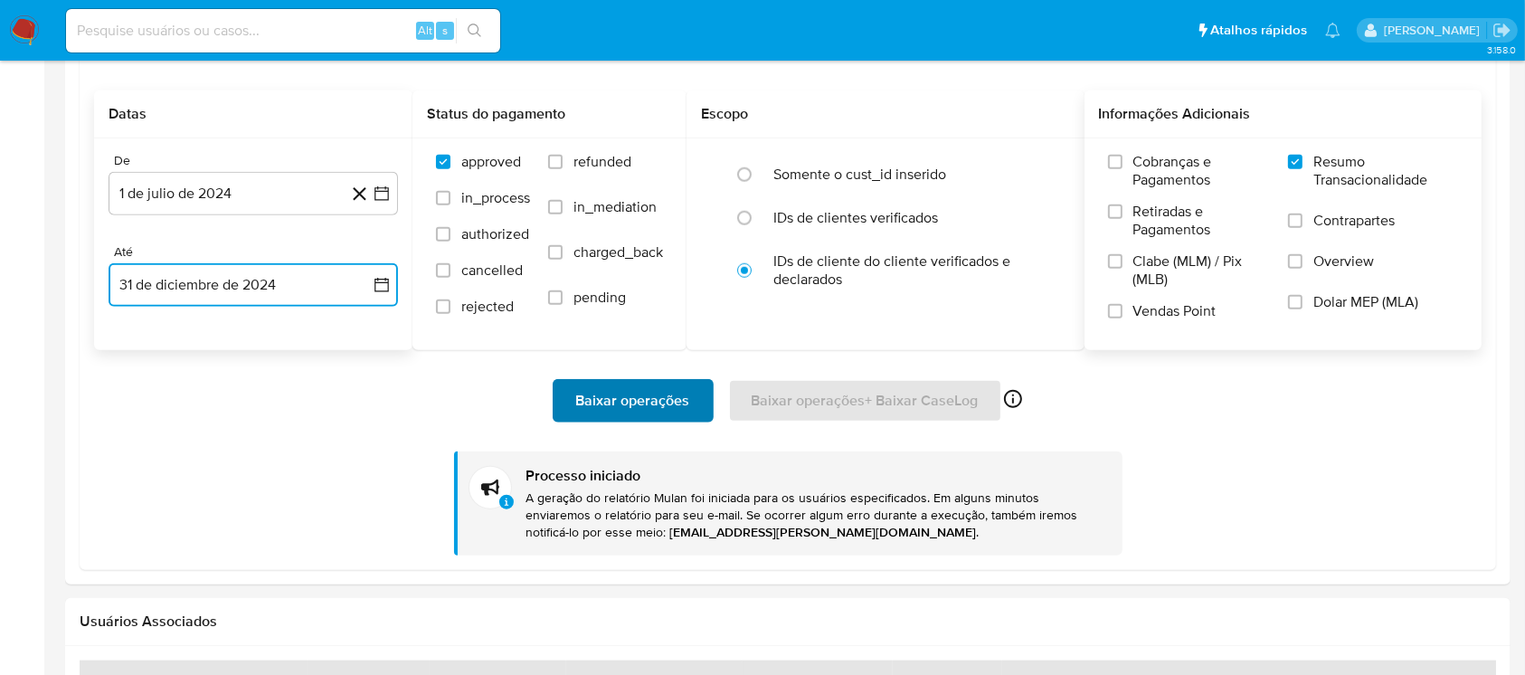
click at [601, 412] on span "Baixar operações" at bounding box center [633, 401] width 114 height 40
click at [185, 200] on button "1 de julio de 2024" at bounding box center [253, 193] width 289 height 43
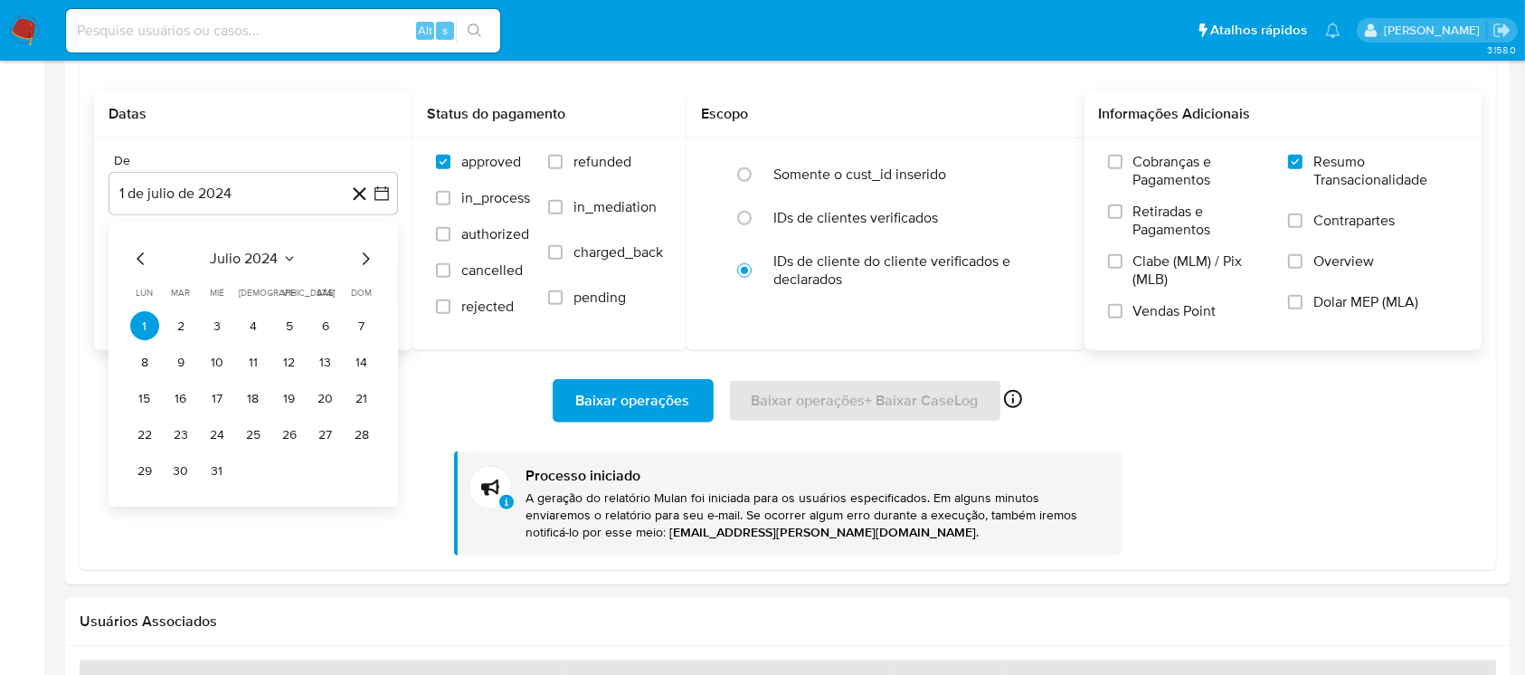
click at [141, 263] on icon "Mes anterior" at bounding box center [140, 259] width 7 height 13
click at [241, 262] on span "junio 2024" at bounding box center [244, 260] width 72 height 18
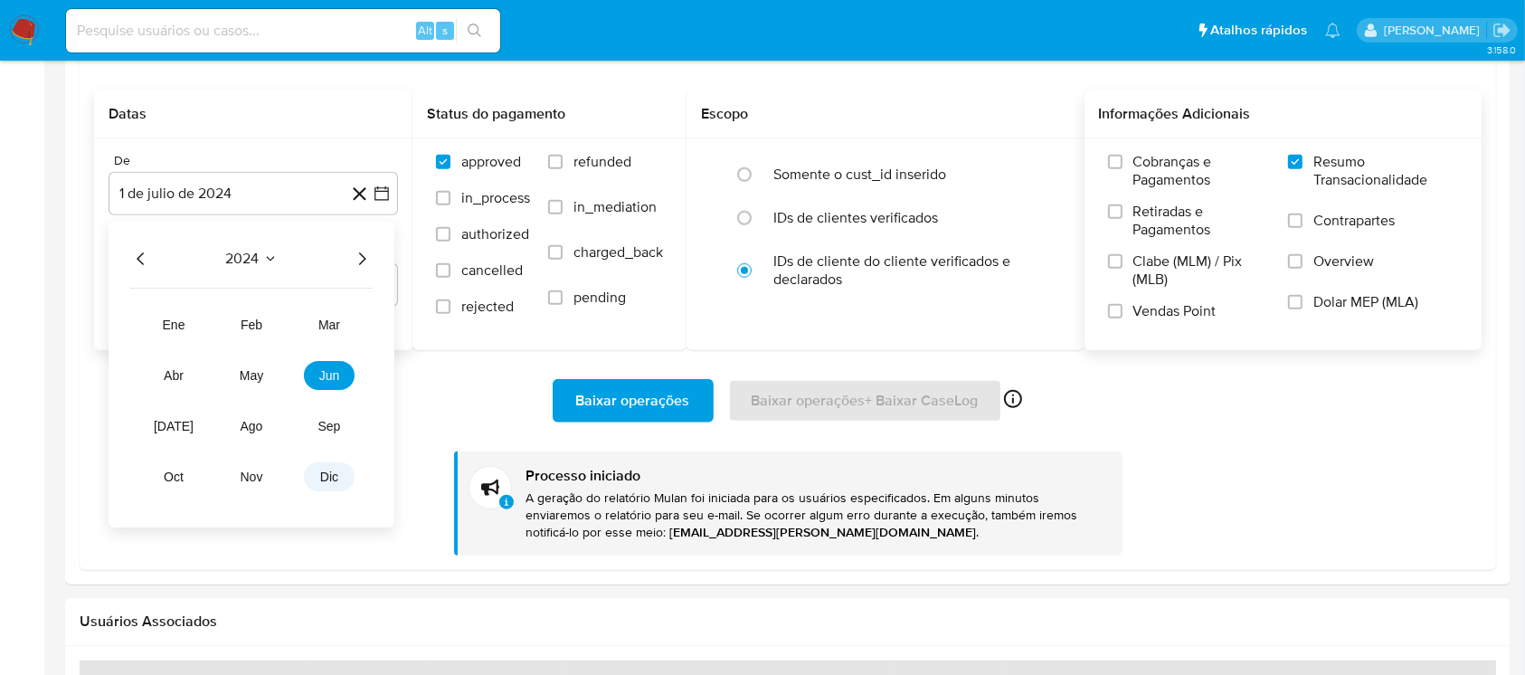
click at [317, 481] on button "dic" at bounding box center [329, 477] width 51 height 29
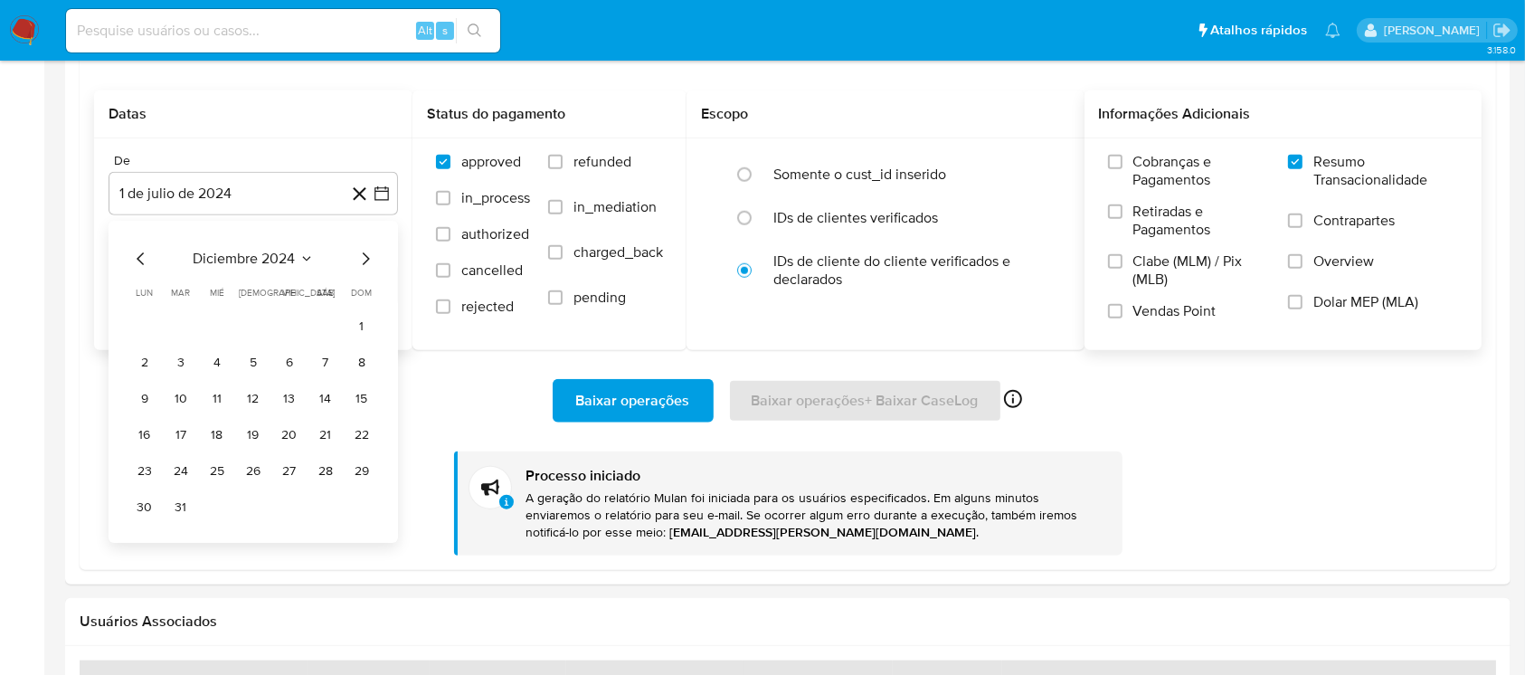
click at [132, 262] on icon "Mes anterior" at bounding box center [141, 260] width 22 height 22
click at [249, 255] on span "noviembre 2024" at bounding box center [244, 260] width 107 height 18
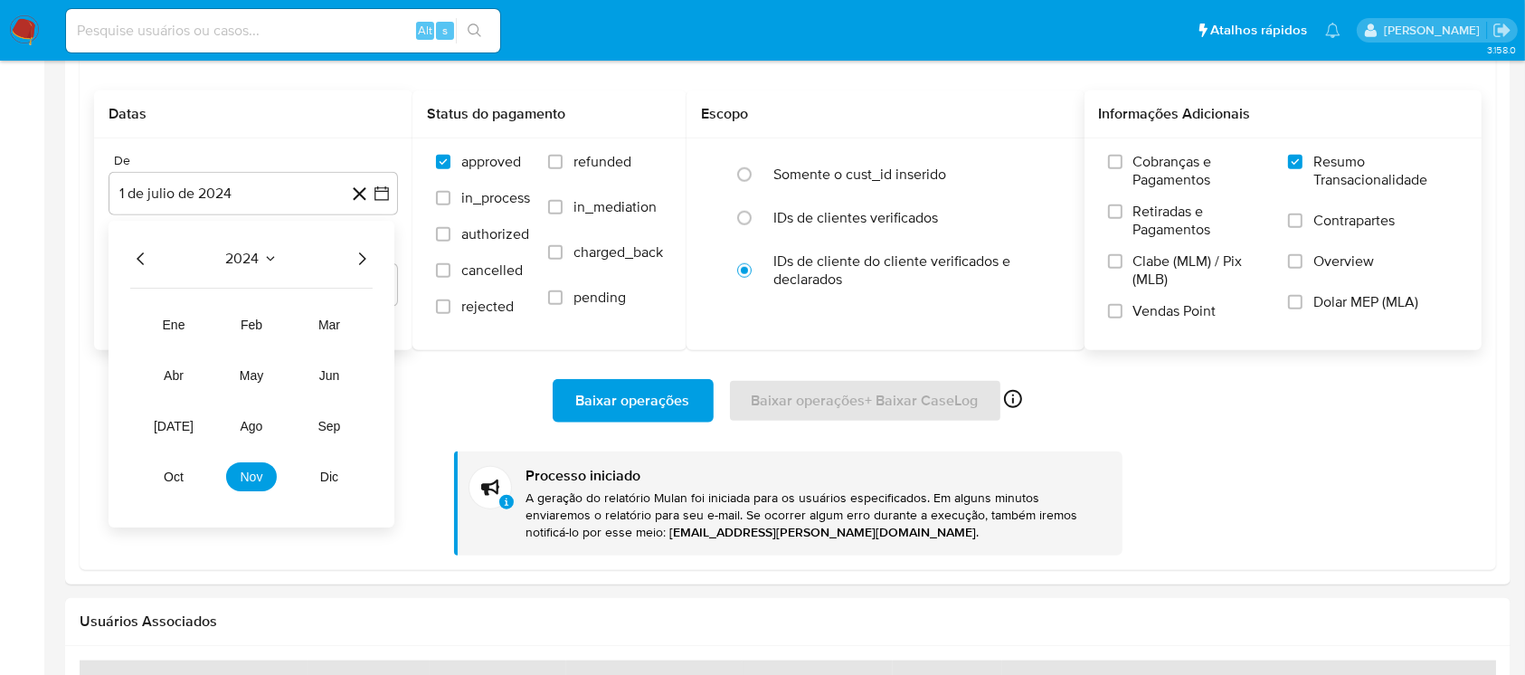
click at [359, 257] on icon "Año siguiente" at bounding box center [362, 260] width 22 height 22
click at [167, 333] on button "ene" at bounding box center [173, 325] width 51 height 29
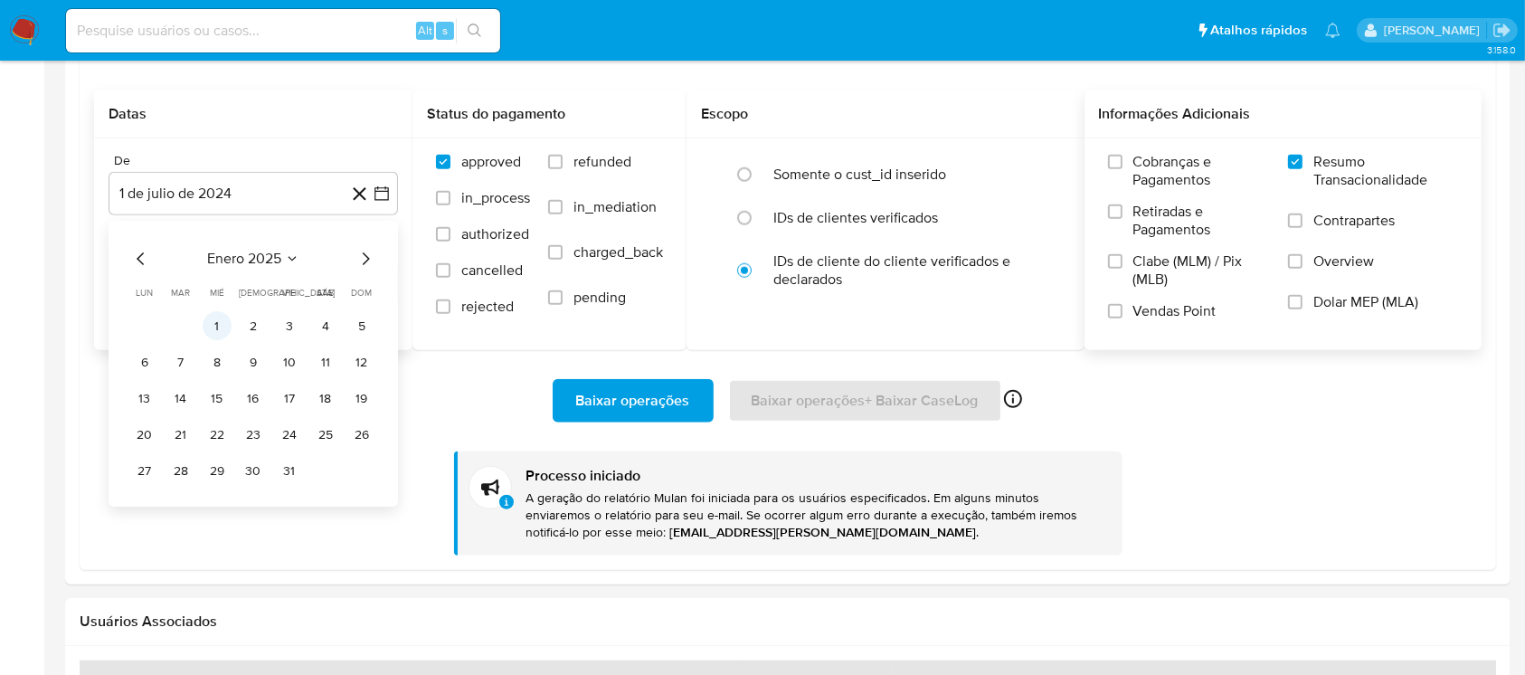
click at [220, 328] on button "1" at bounding box center [217, 326] width 29 height 29
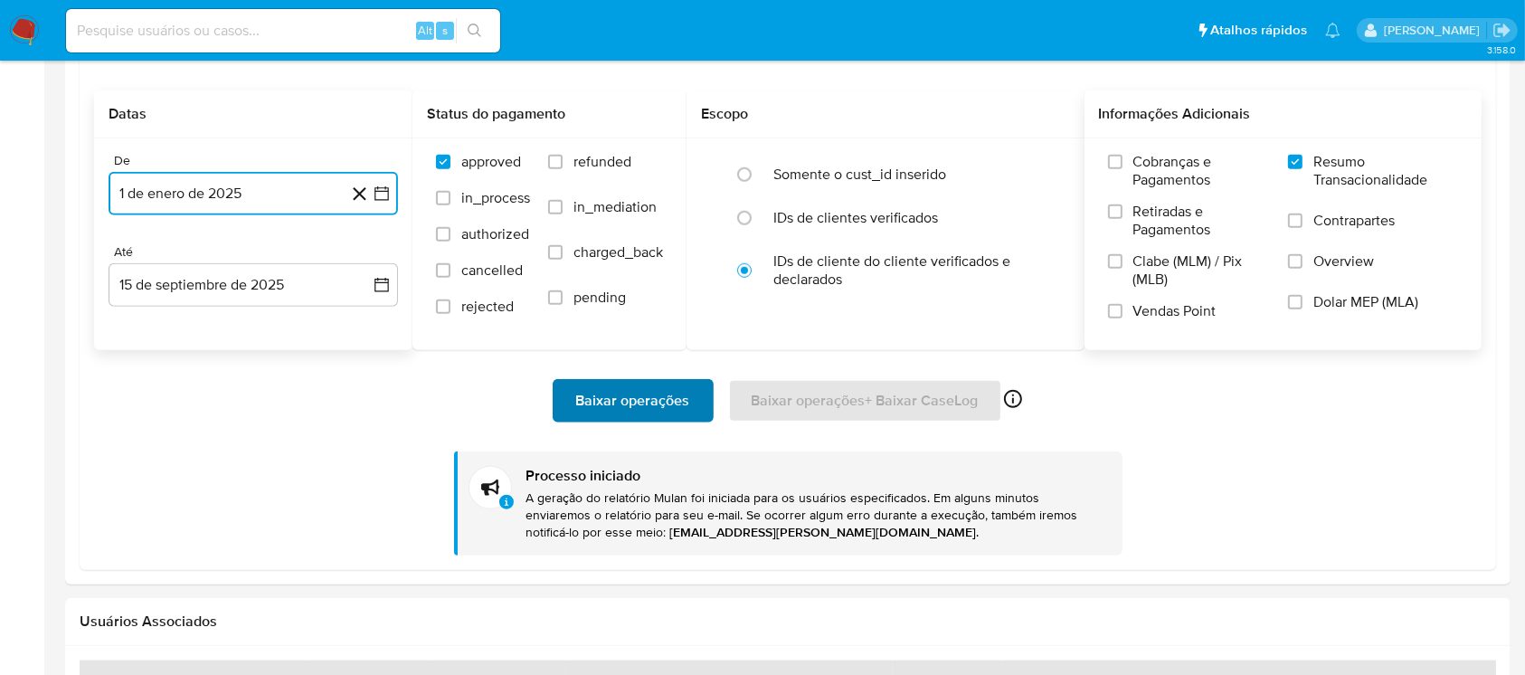
click at [597, 409] on span "Baixar operações" at bounding box center [633, 401] width 114 height 40
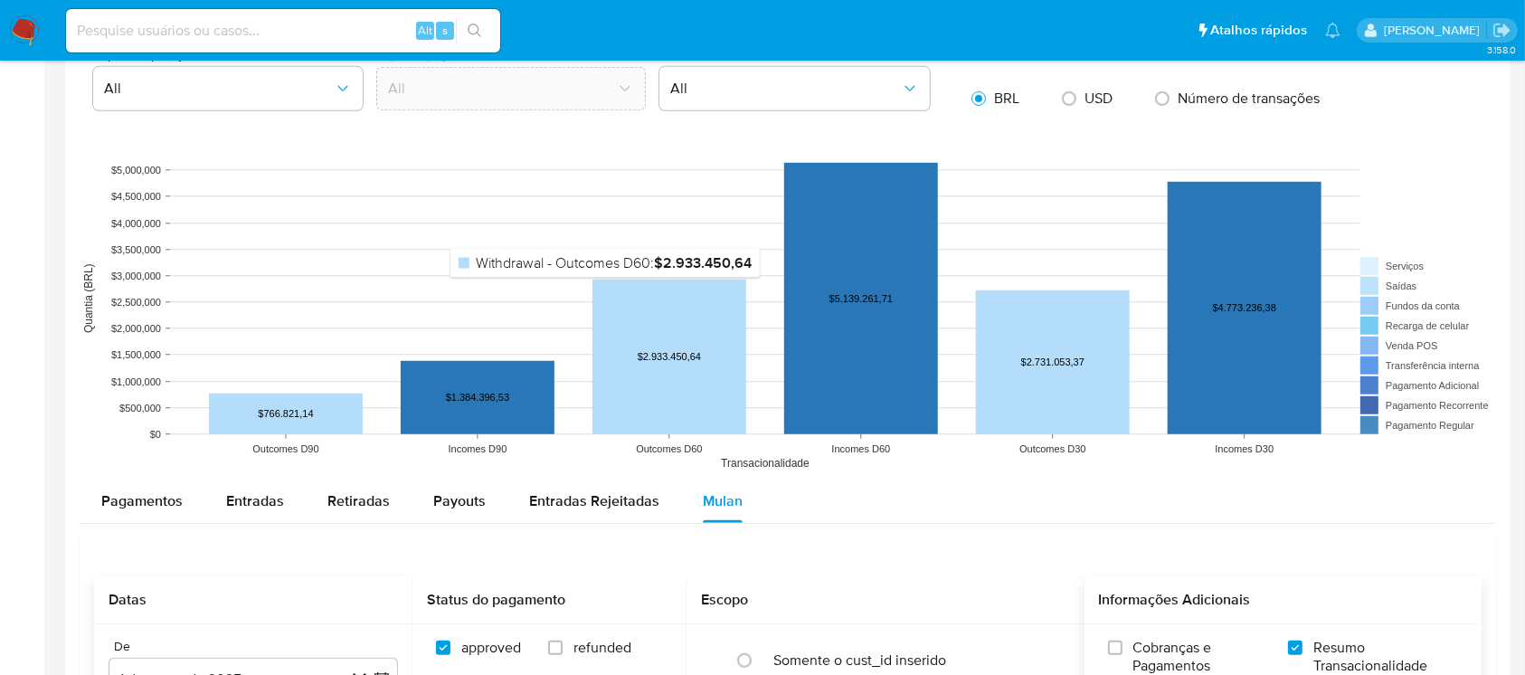
scroll to position [1447, 0]
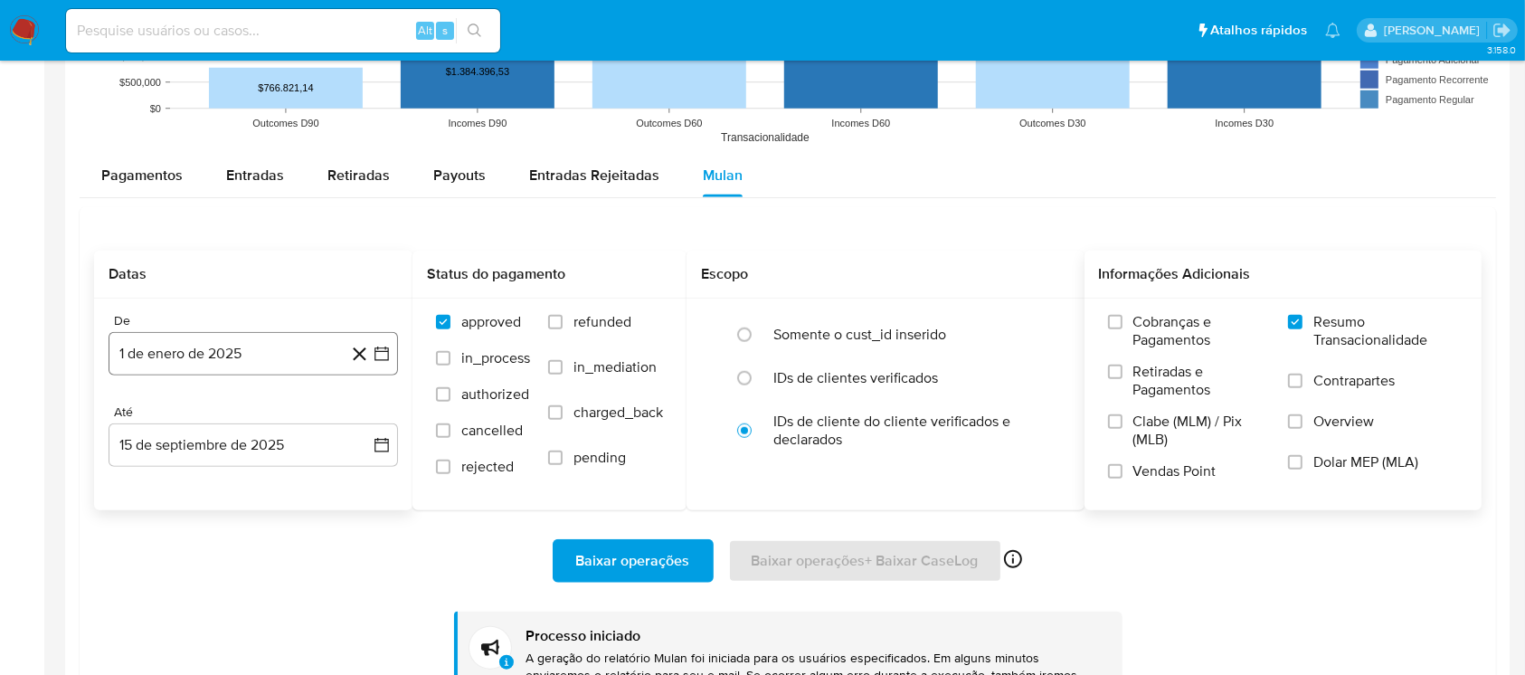
click at [210, 354] on button "1 de enero de 2025" at bounding box center [253, 353] width 289 height 43
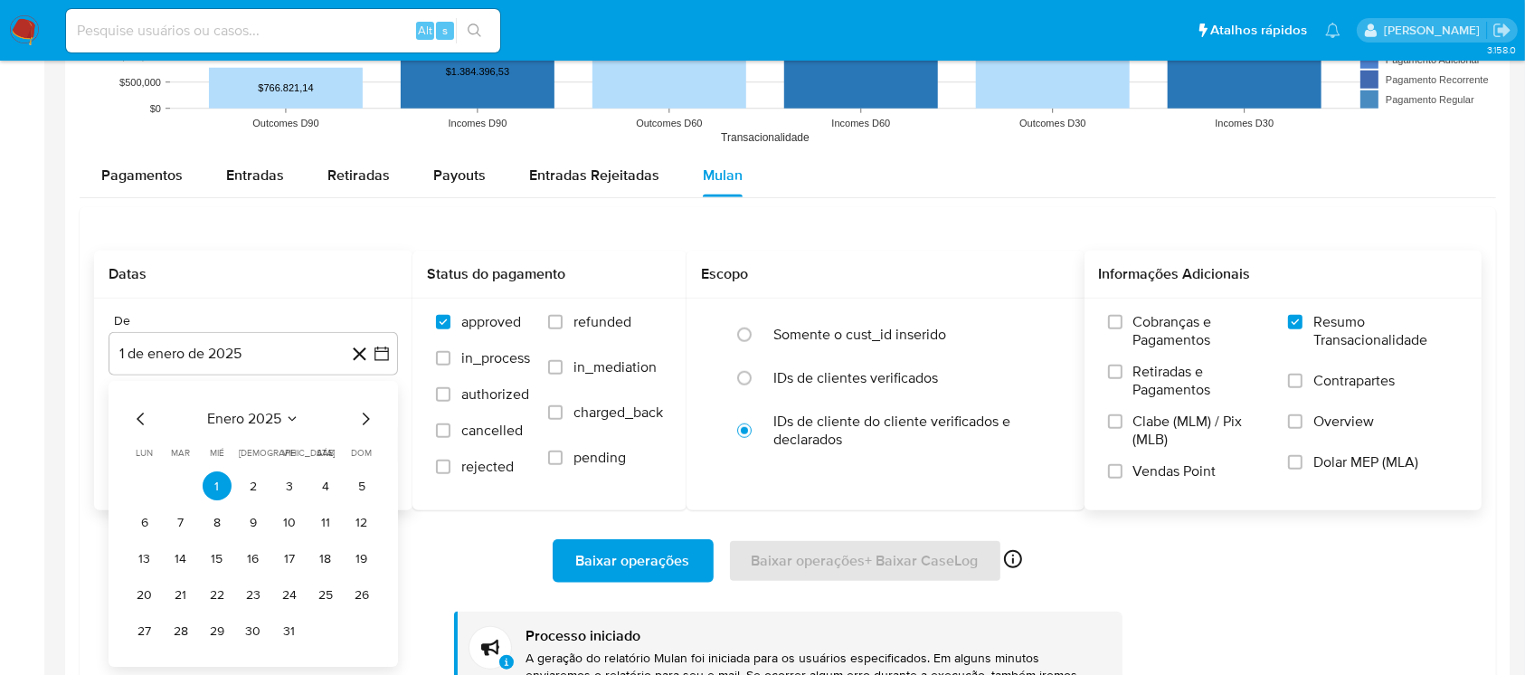
click at [235, 420] on span "enero 2025" at bounding box center [244, 420] width 74 height 18
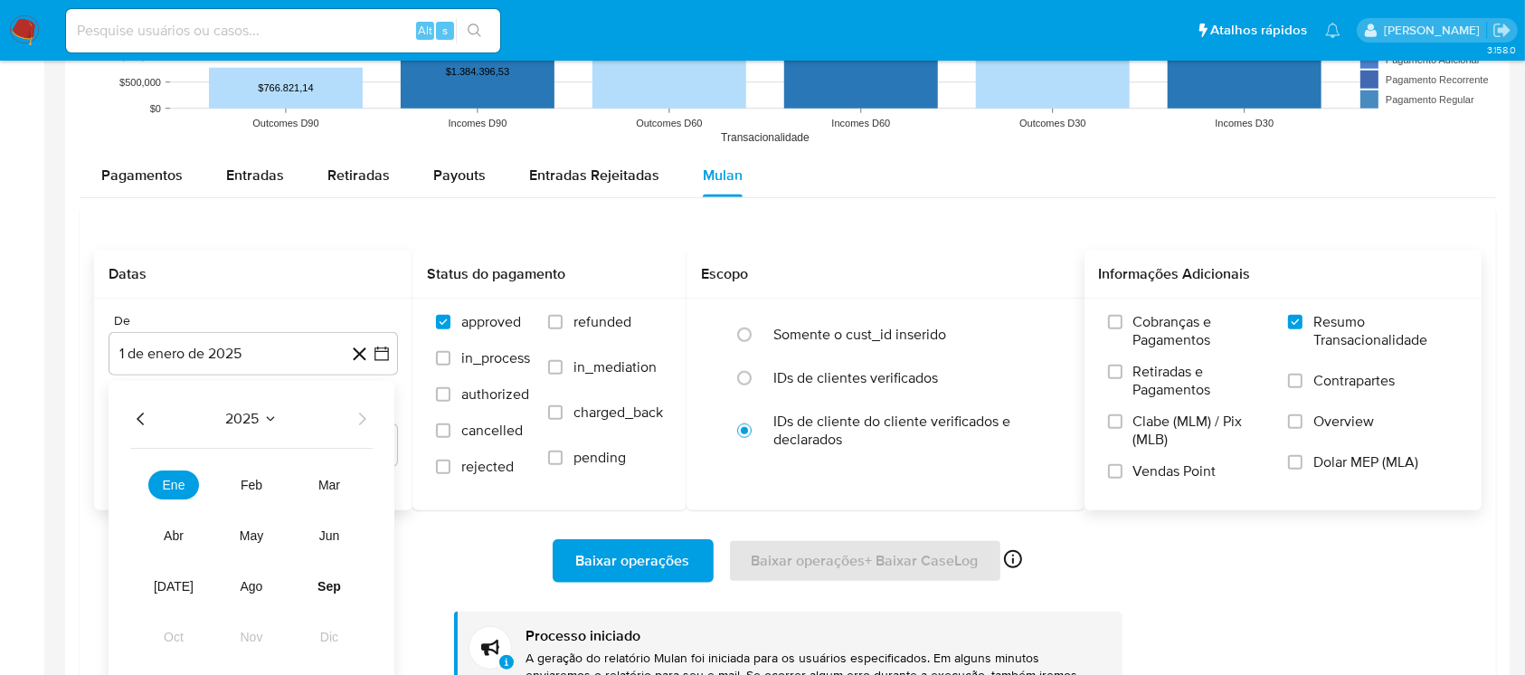
click at [140, 425] on icon "Año anterior" at bounding box center [141, 420] width 22 height 22
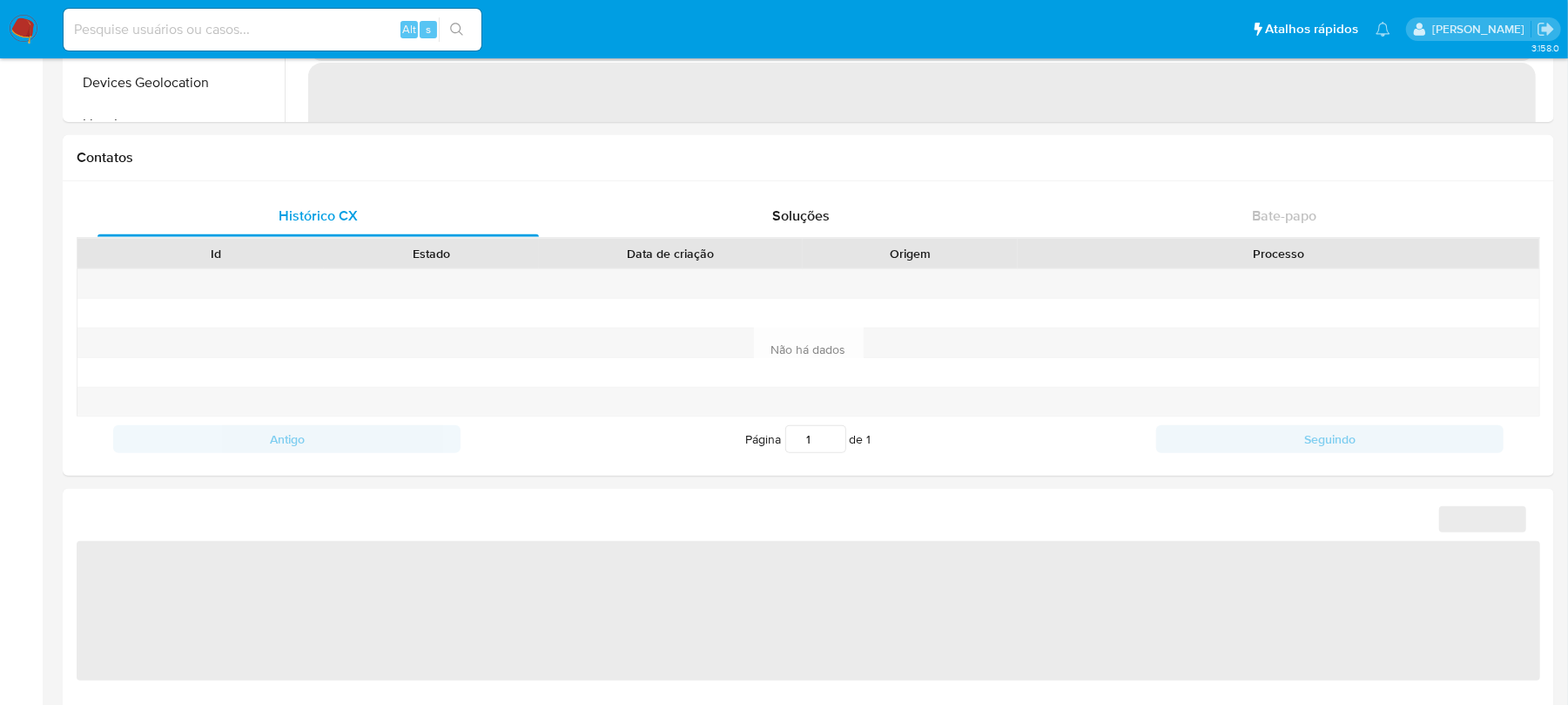
select select "10"
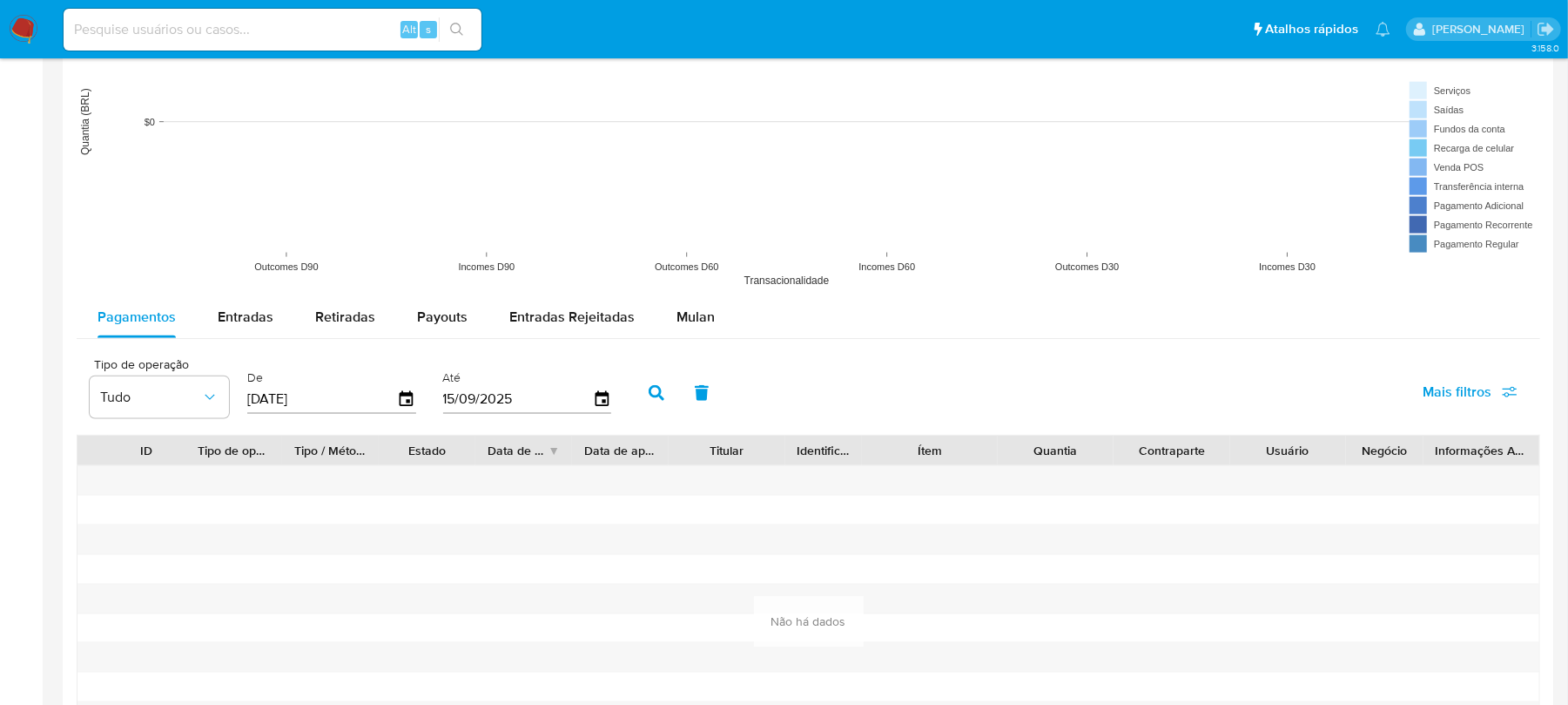
scroll to position [1394, 0]
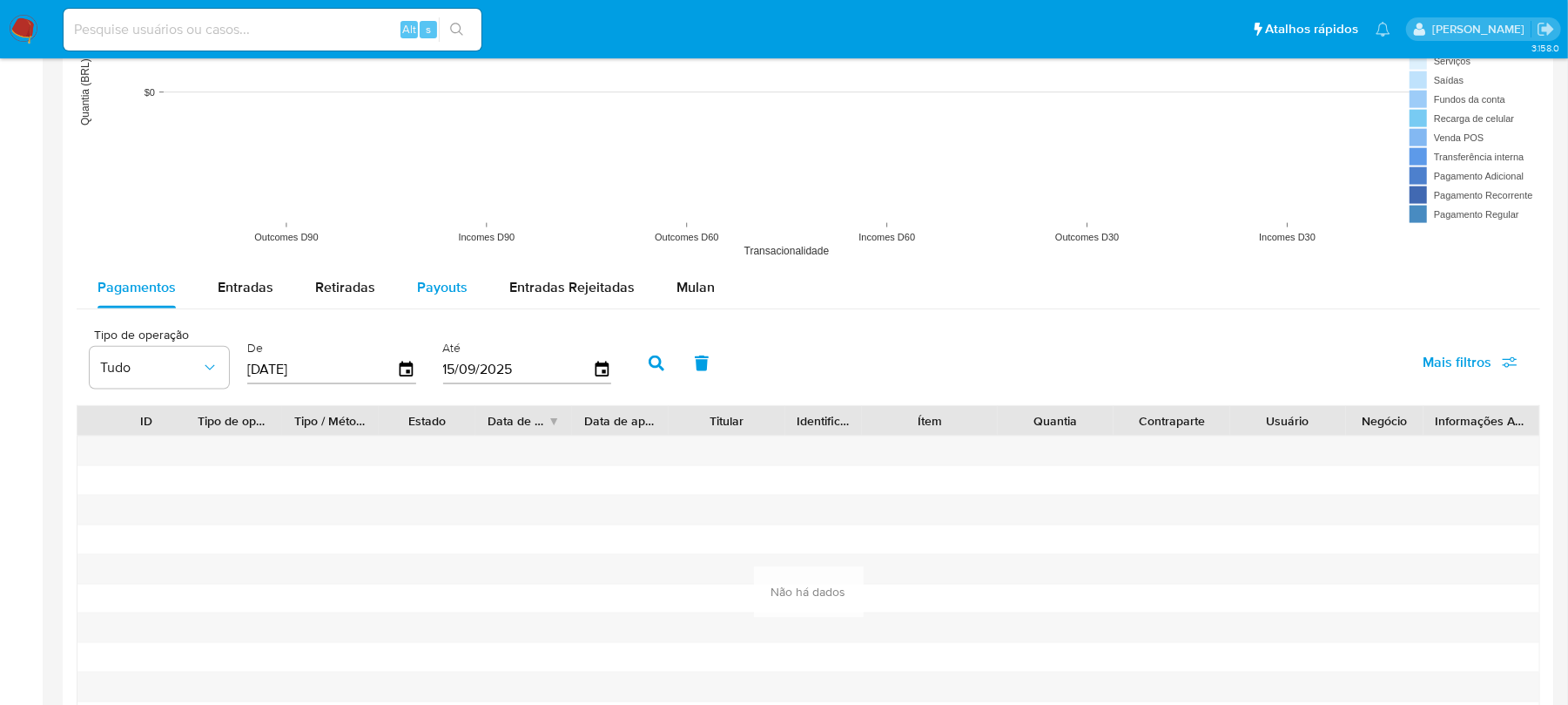
click at [440, 303] on div "Payouts" at bounding box center [442, 287] width 50 height 41
select select "10"
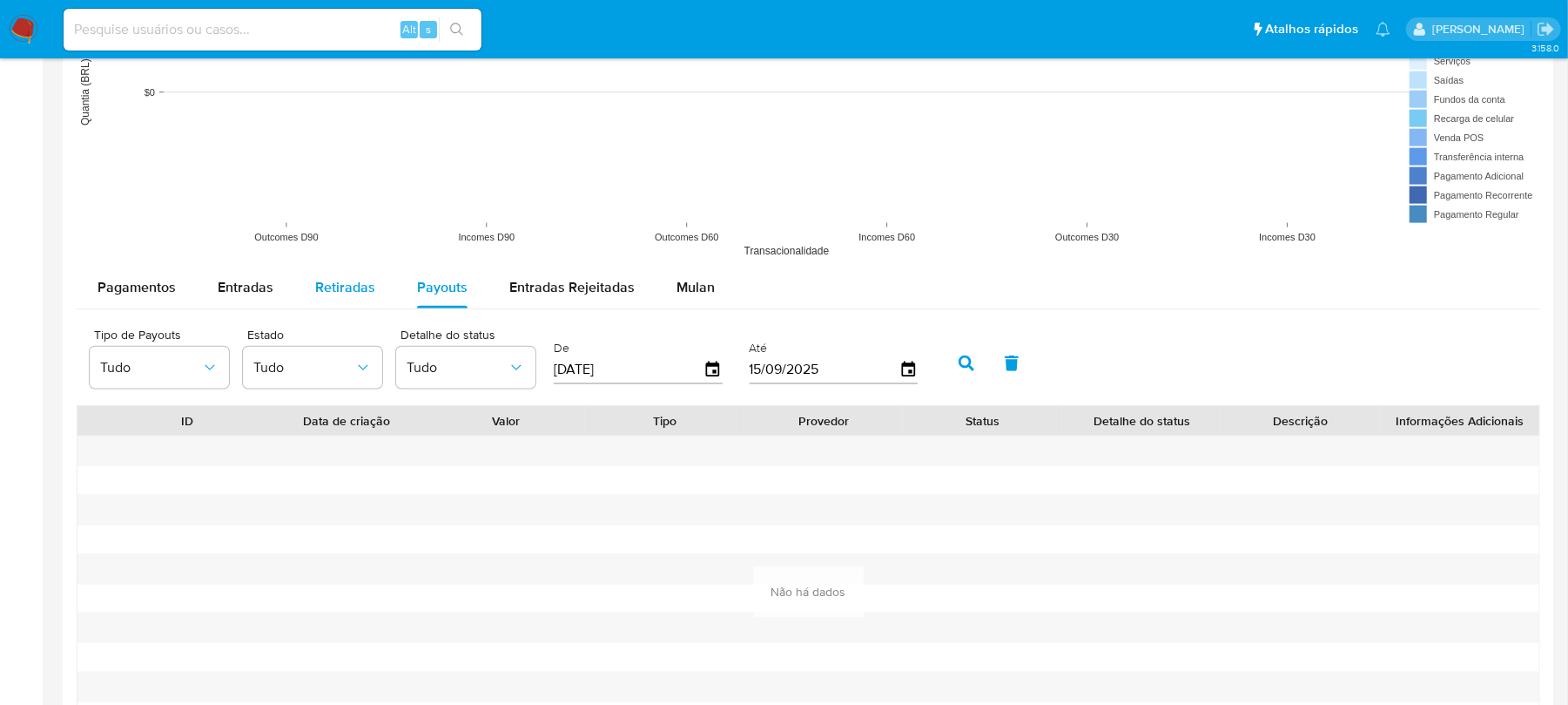
click at [346, 297] on span "Retiradas" at bounding box center [345, 287] width 60 height 20
select select "10"
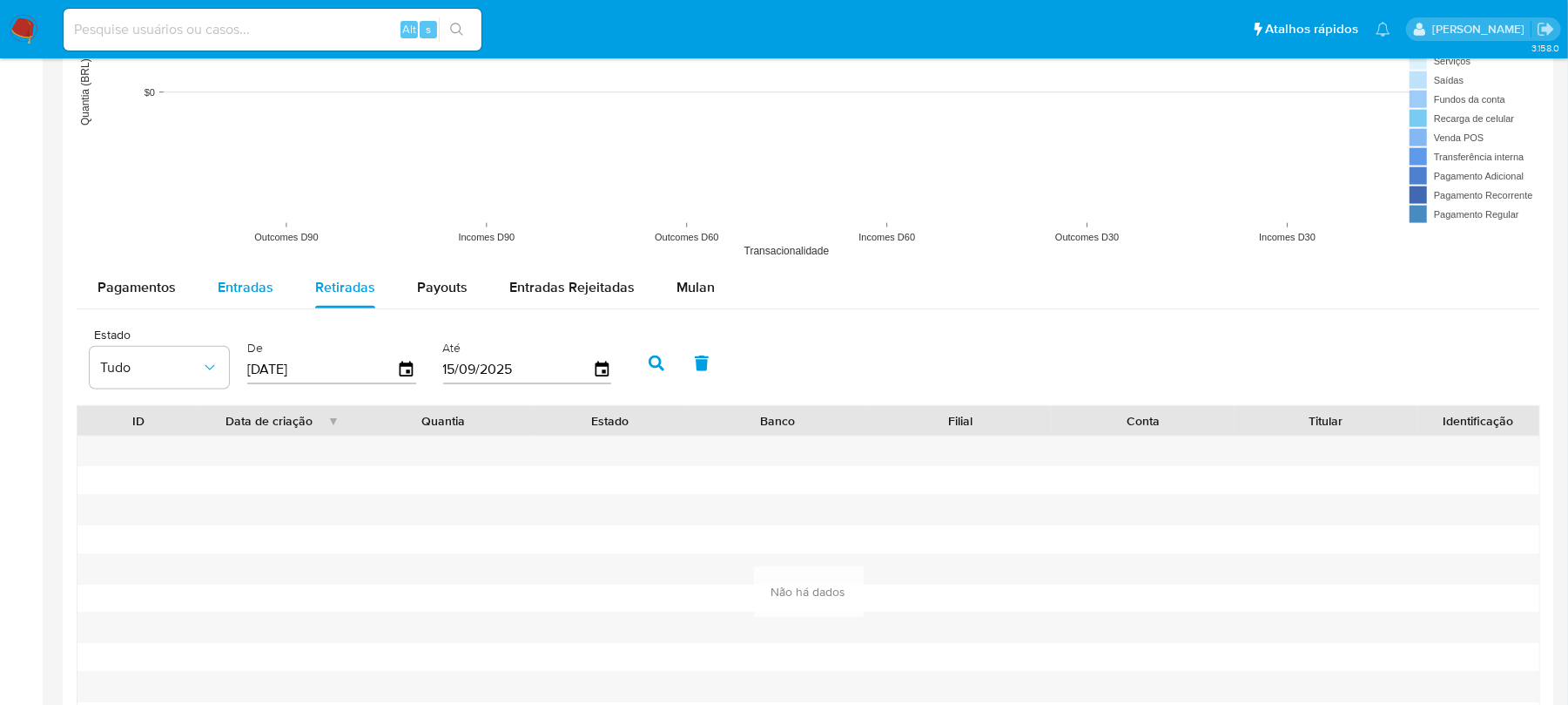
click at [230, 295] on span "Entradas" at bounding box center [245, 287] width 56 height 20
select select "10"
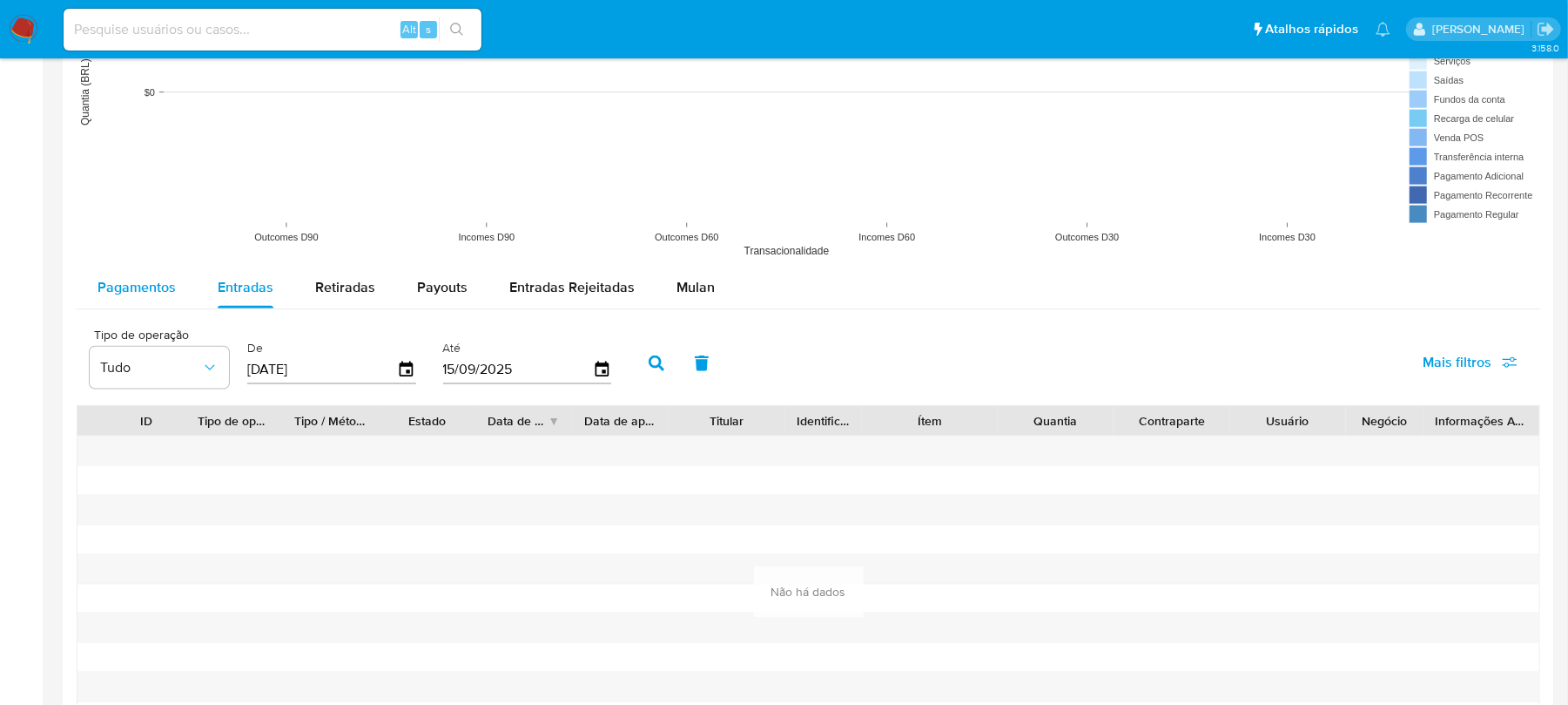
click at [161, 304] on div "Pagamentos" at bounding box center [136, 287] width 78 height 41
click at [227, 32] on input at bounding box center [272, 30] width 418 height 23
paste input "2139713508"
type input "2139713508"
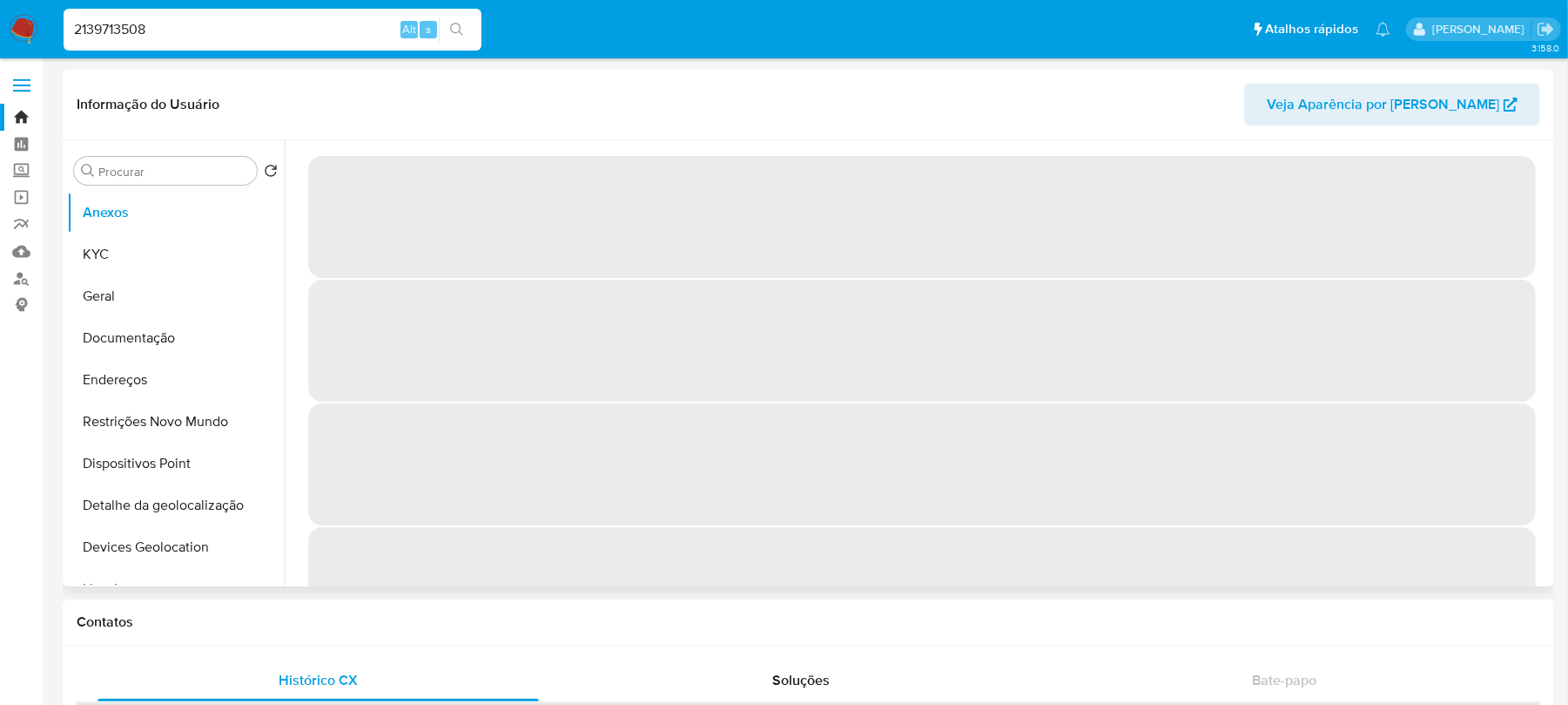
select select "10"
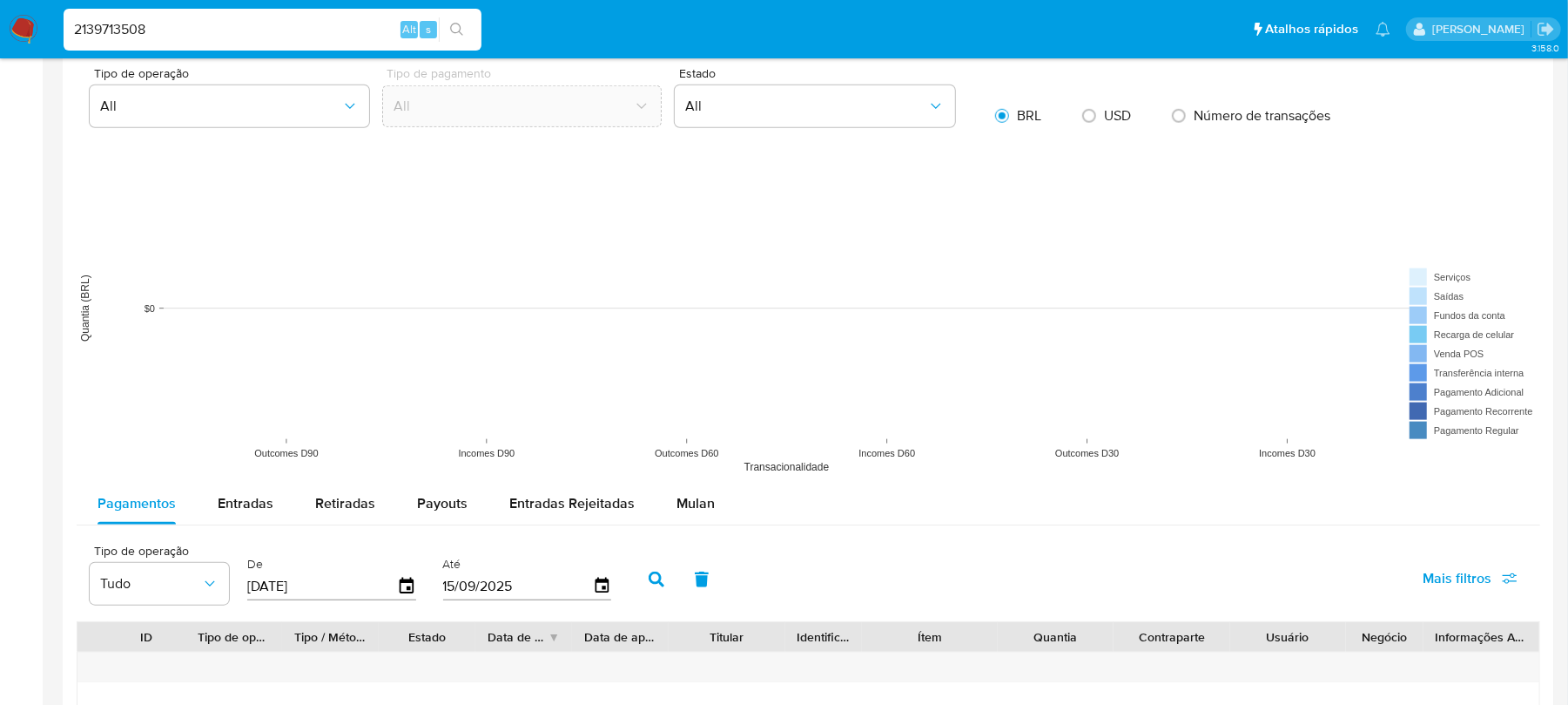
scroll to position [1084, 0]
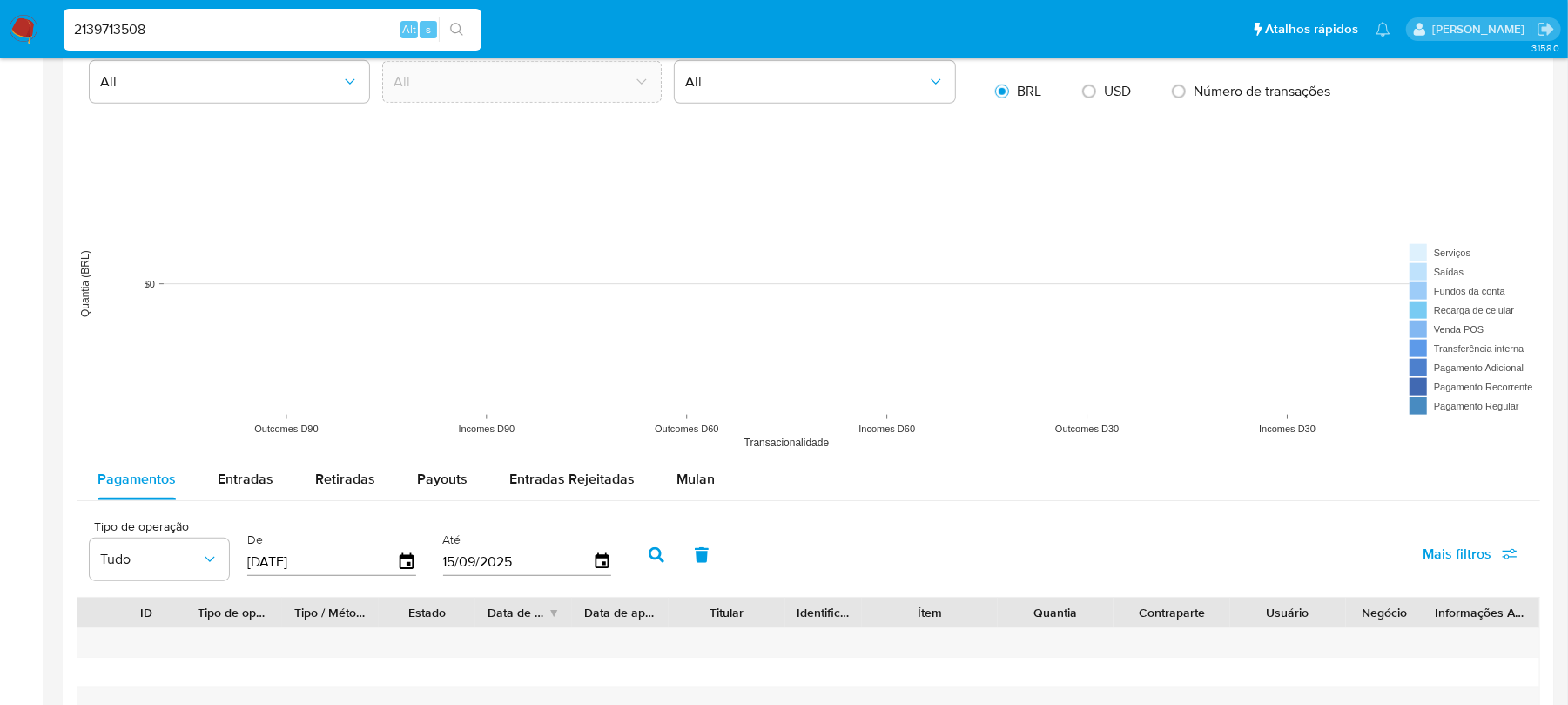
click at [426, 458] on rect at bounding box center [809, 284] width 1464 height 349
click at [280, 479] on button "Entradas" at bounding box center [244, 479] width 97 height 41
select select "10"
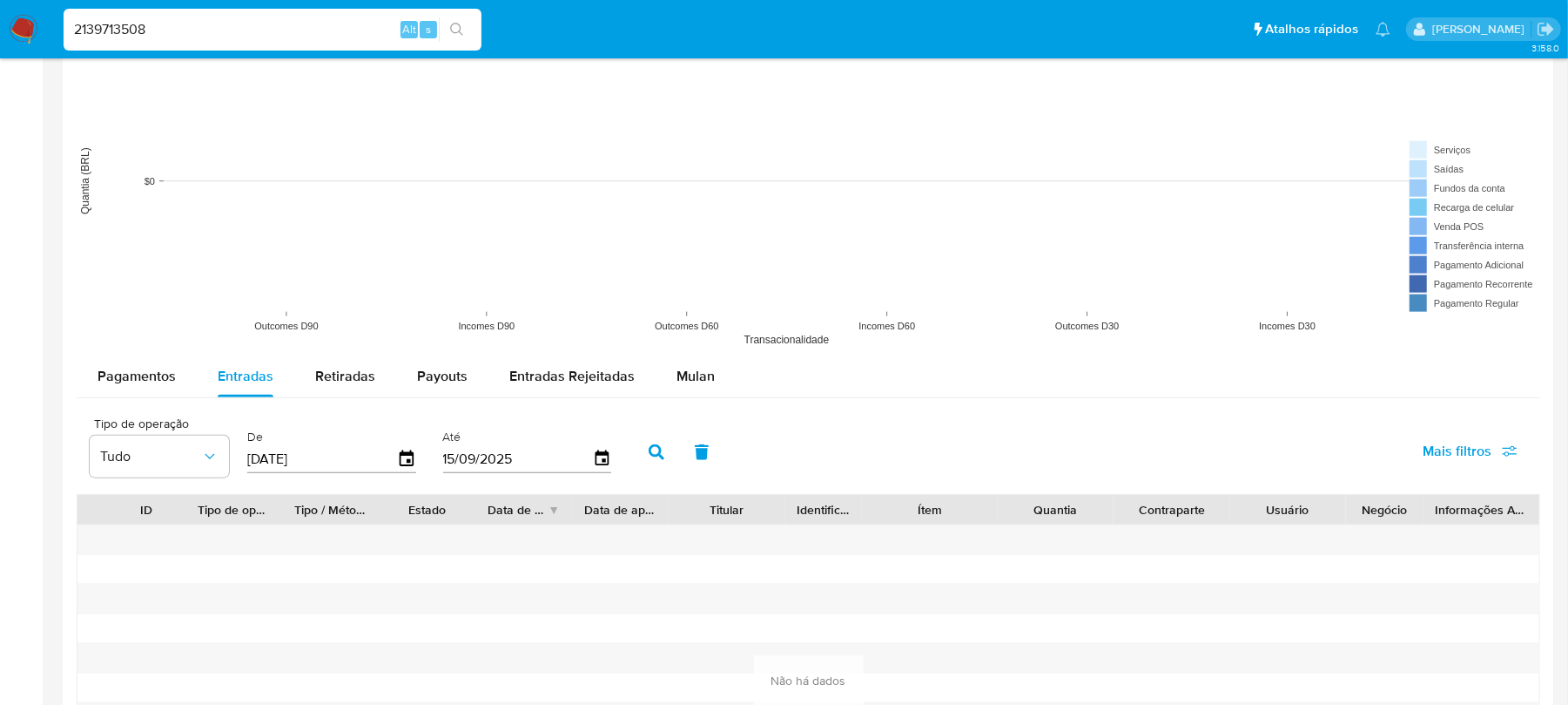
scroll to position [1239, 0]
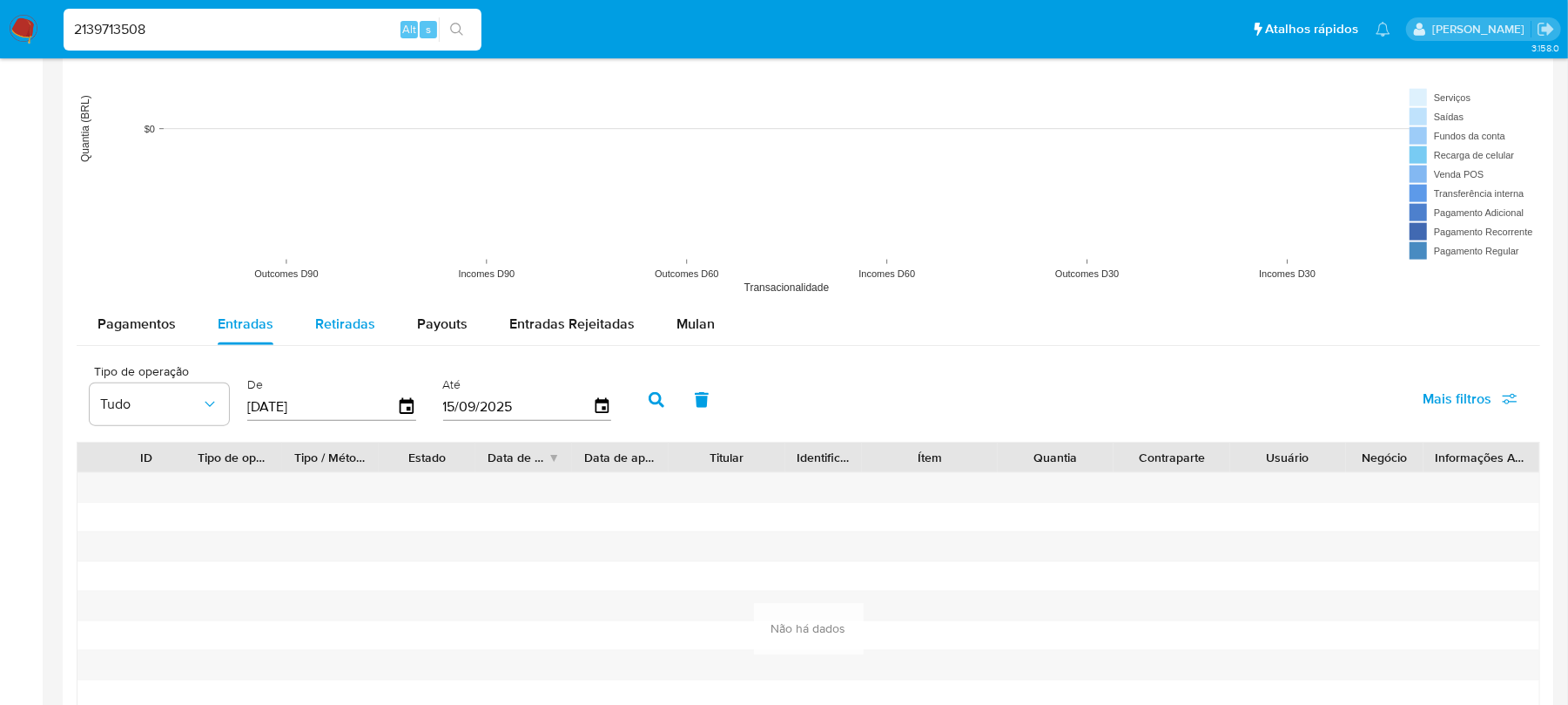
click at [336, 339] on div "Retiradas" at bounding box center [345, 324] width 60 height 41
select select "10"
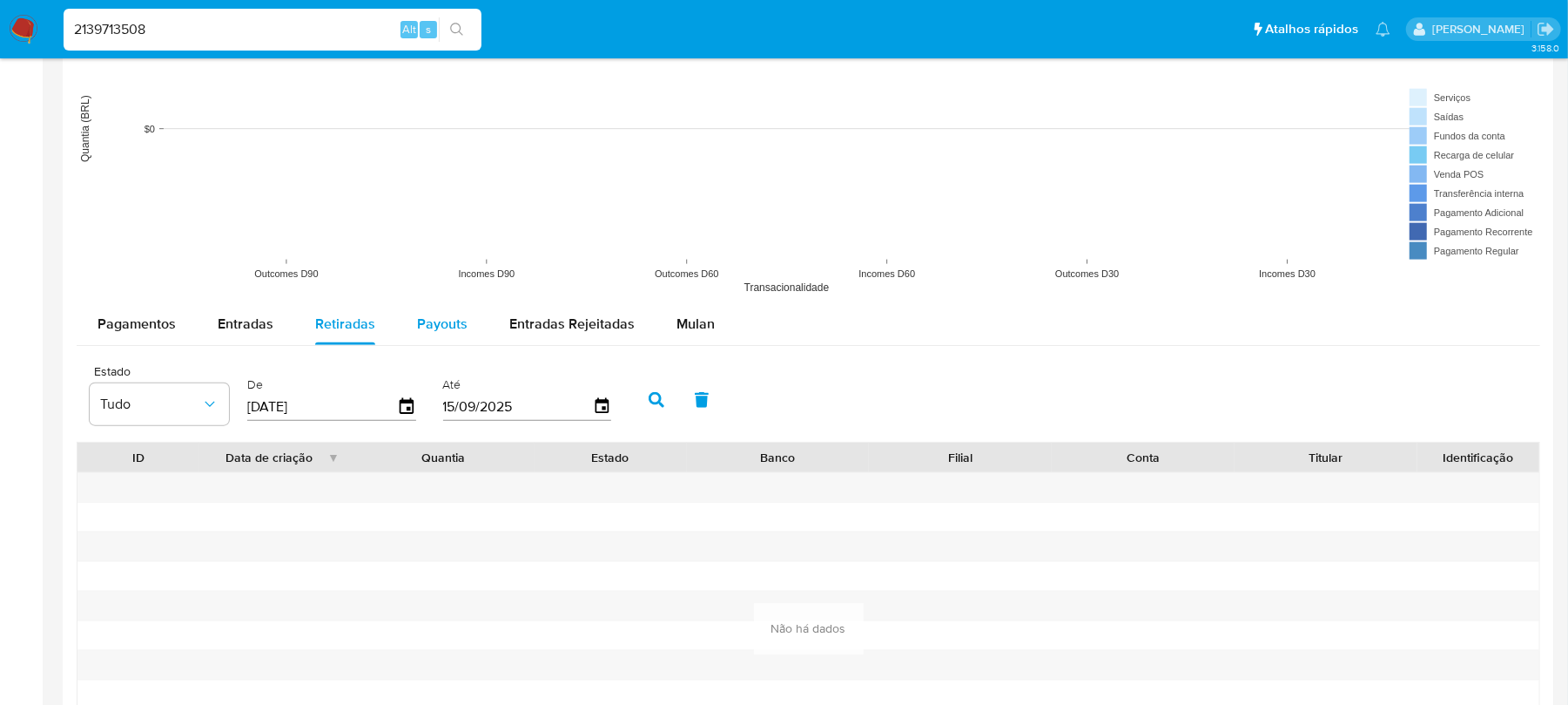
click at [443, 333] on span "Payouts" at bounding box center [442, 324] width 50 height 20
select select "10"
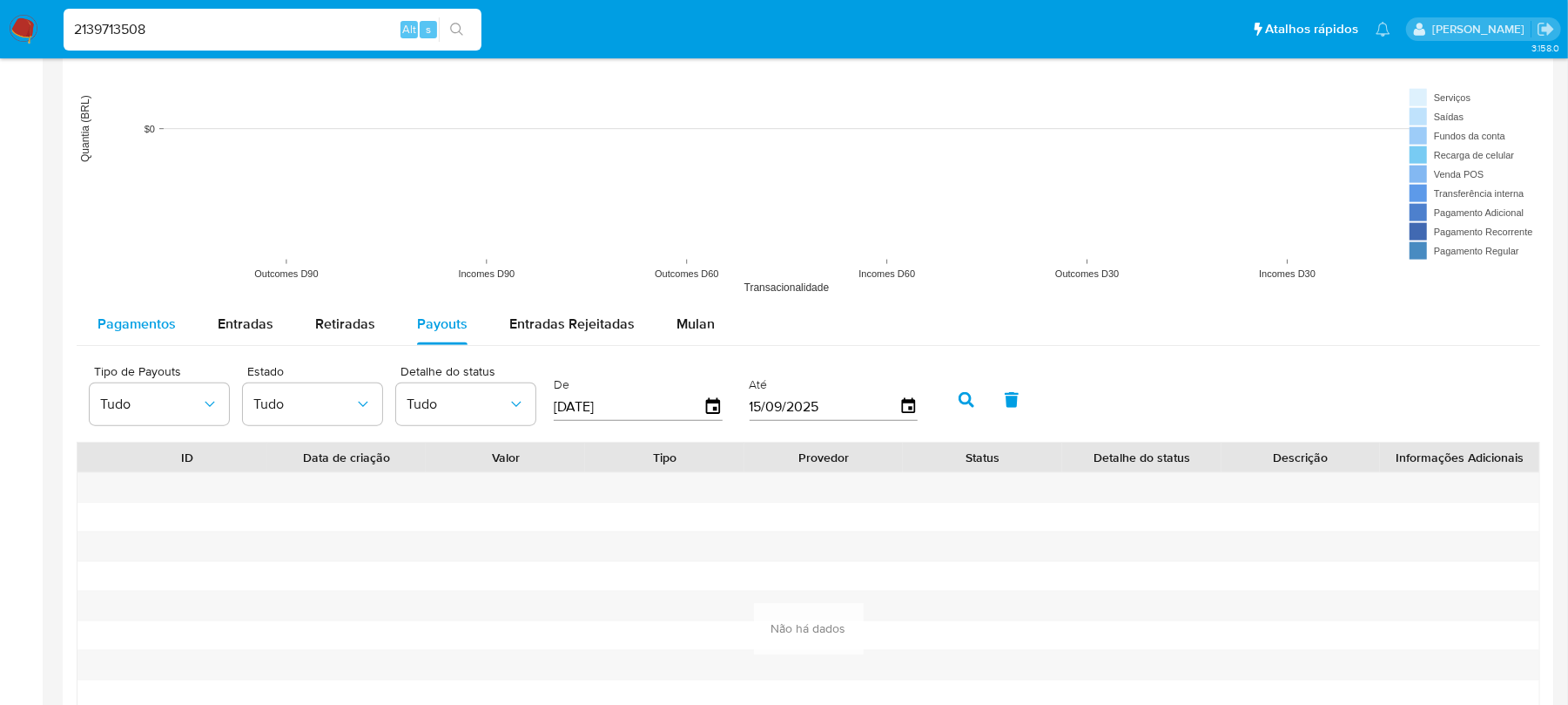
click at [172, 323] on span "Pagamentos" at bounding box center [136, 324] width 78 height 20
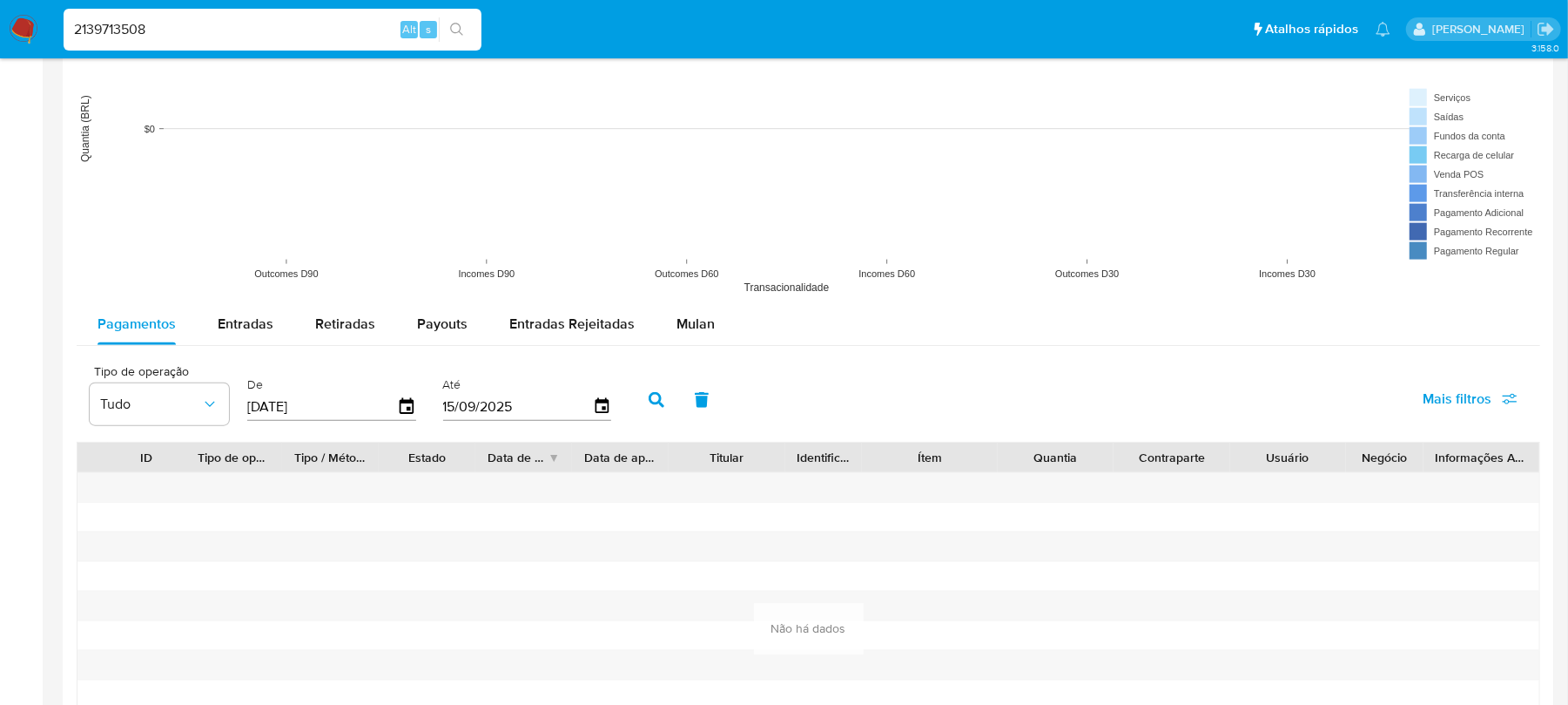
click at [189, 21] on input "2139713508" at bounding box center [272, 30] width 418 height 23
paste input "158031393"
type input "158031393"
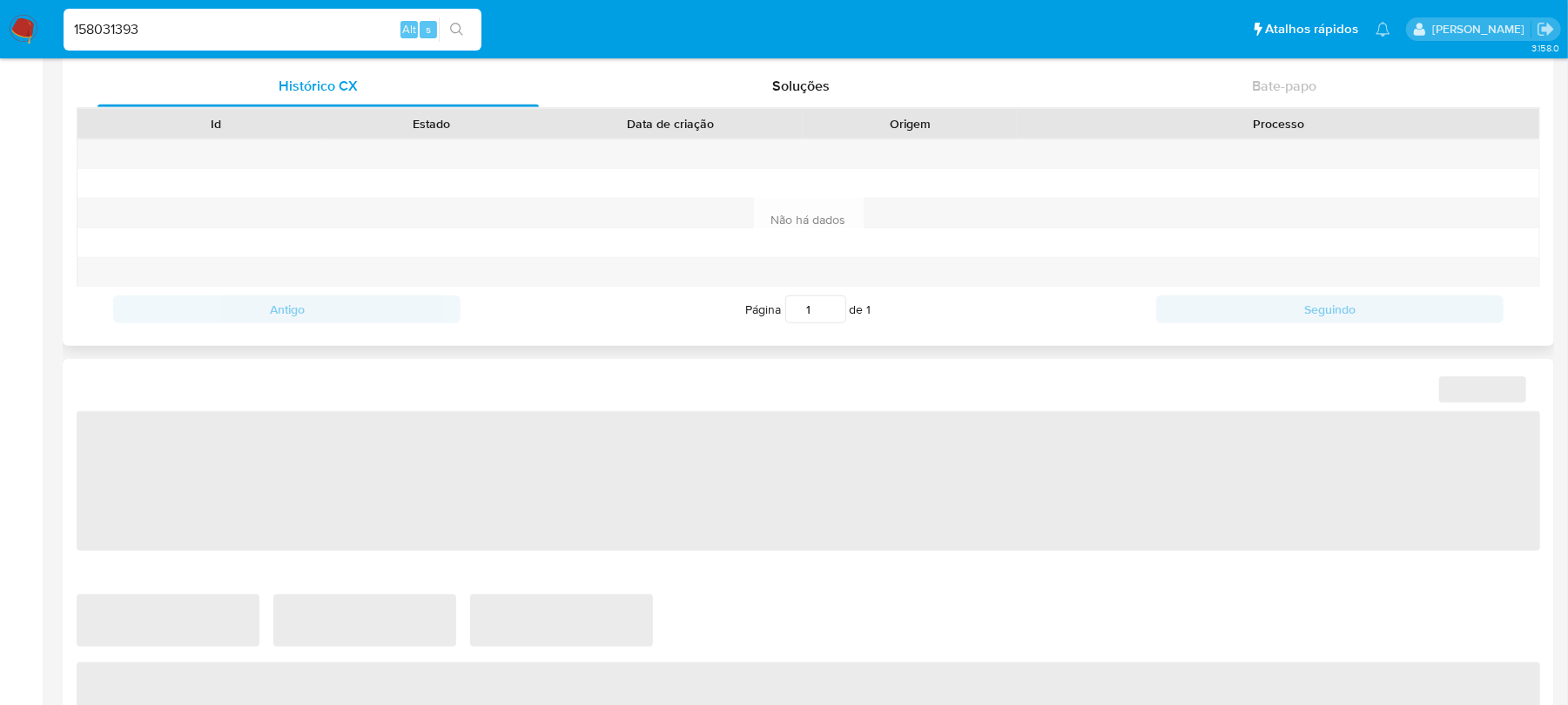
select select "10"
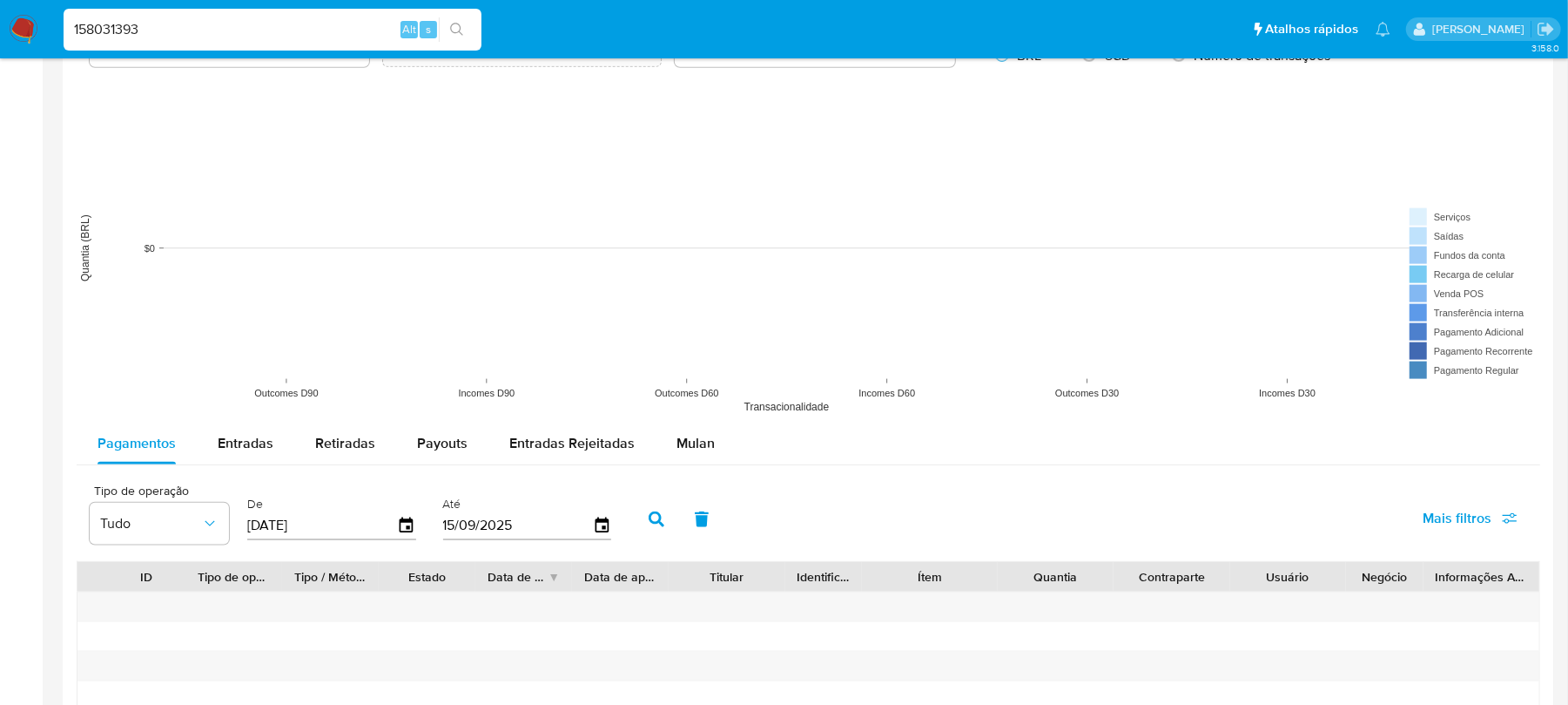
scroll to position [1239, 0]
click at [259, 441] on span "Entradas" at bounding box center [245, 442] width 56 height 20
select select "10"
click at [323, 448] on span "Retiradas" at bounding box center [345, 442] width 60 height 20
select select "10"
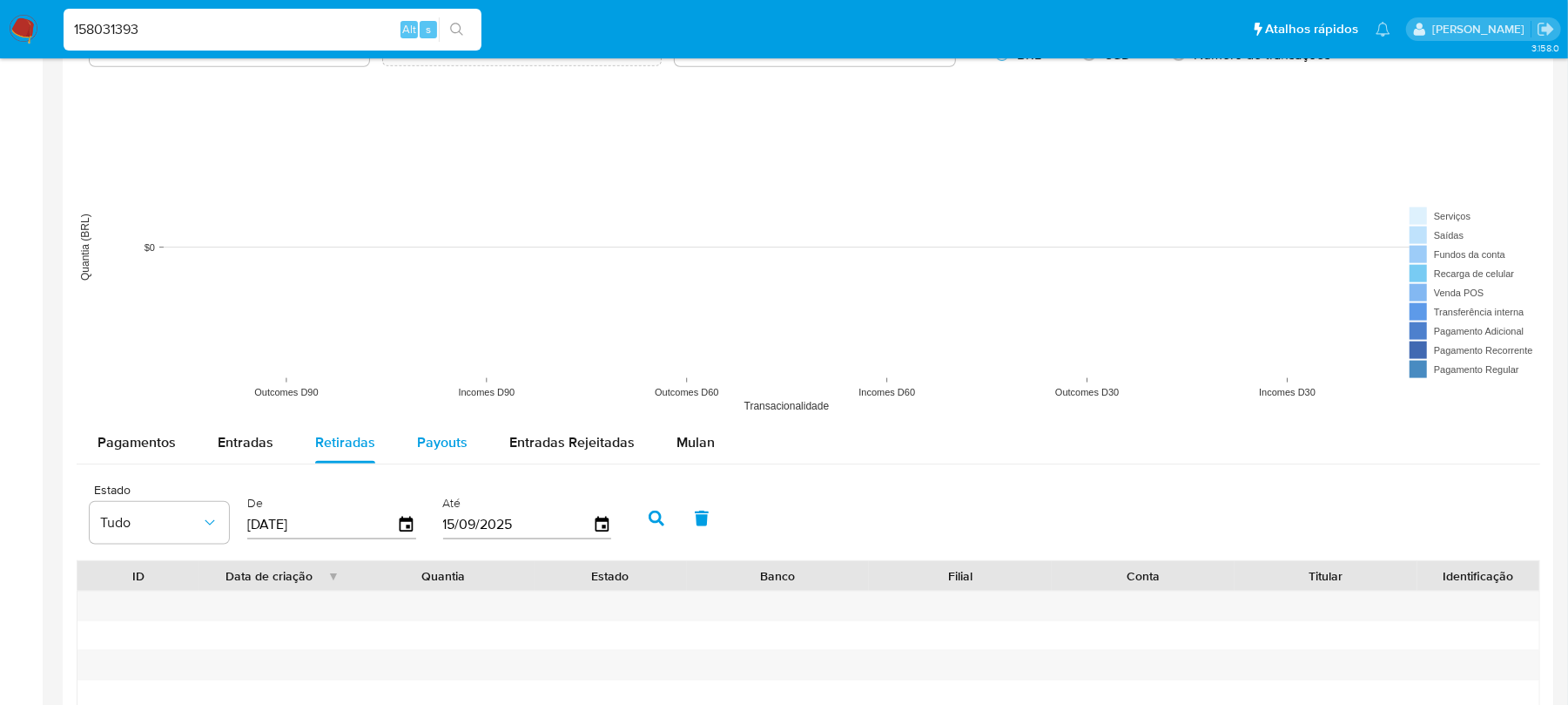
click at [429, 451] on span "Payouts" at bounding box center [442, 442] width 50 height 20
select select "10"
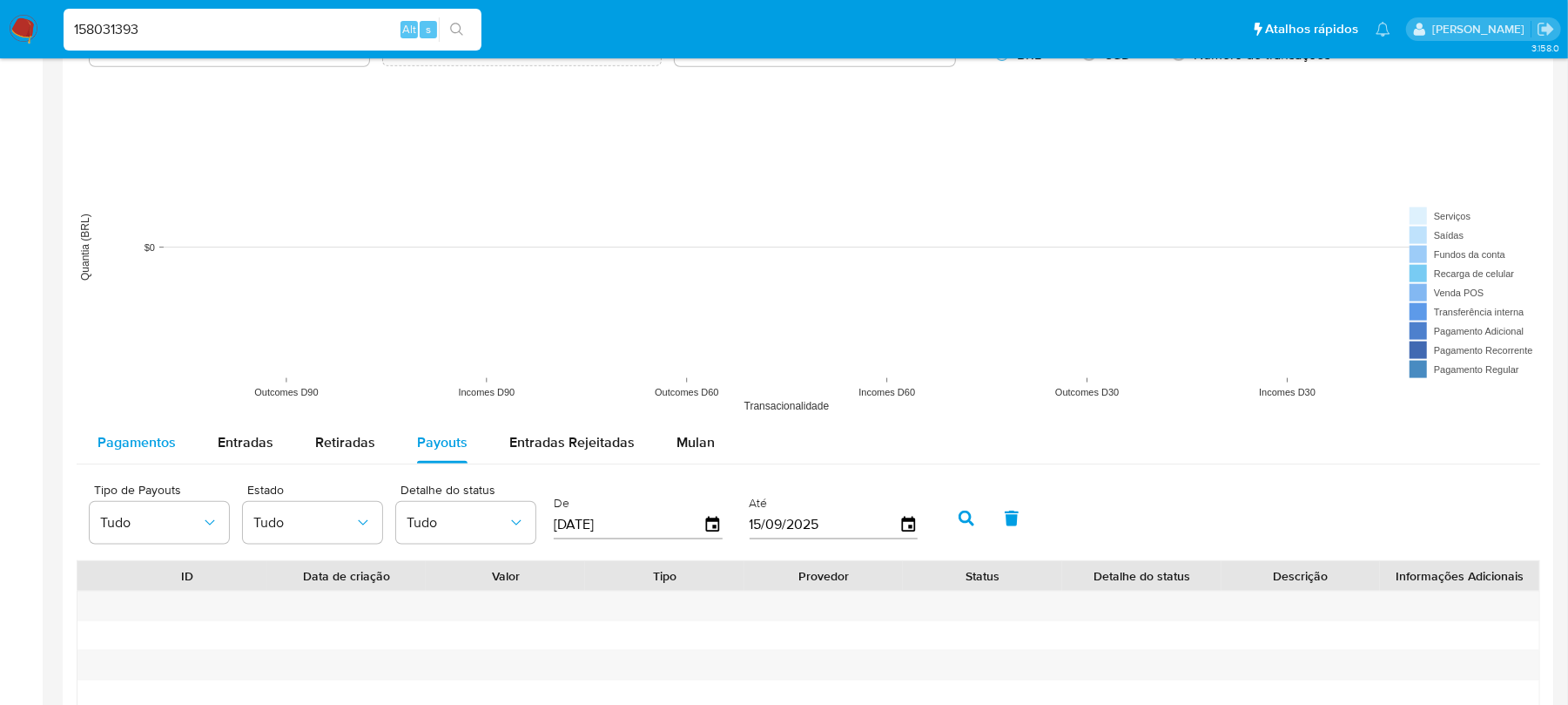
click at [134, 452] on span "Pagamentos" at bounding box center [136, 442] width 78 height 20
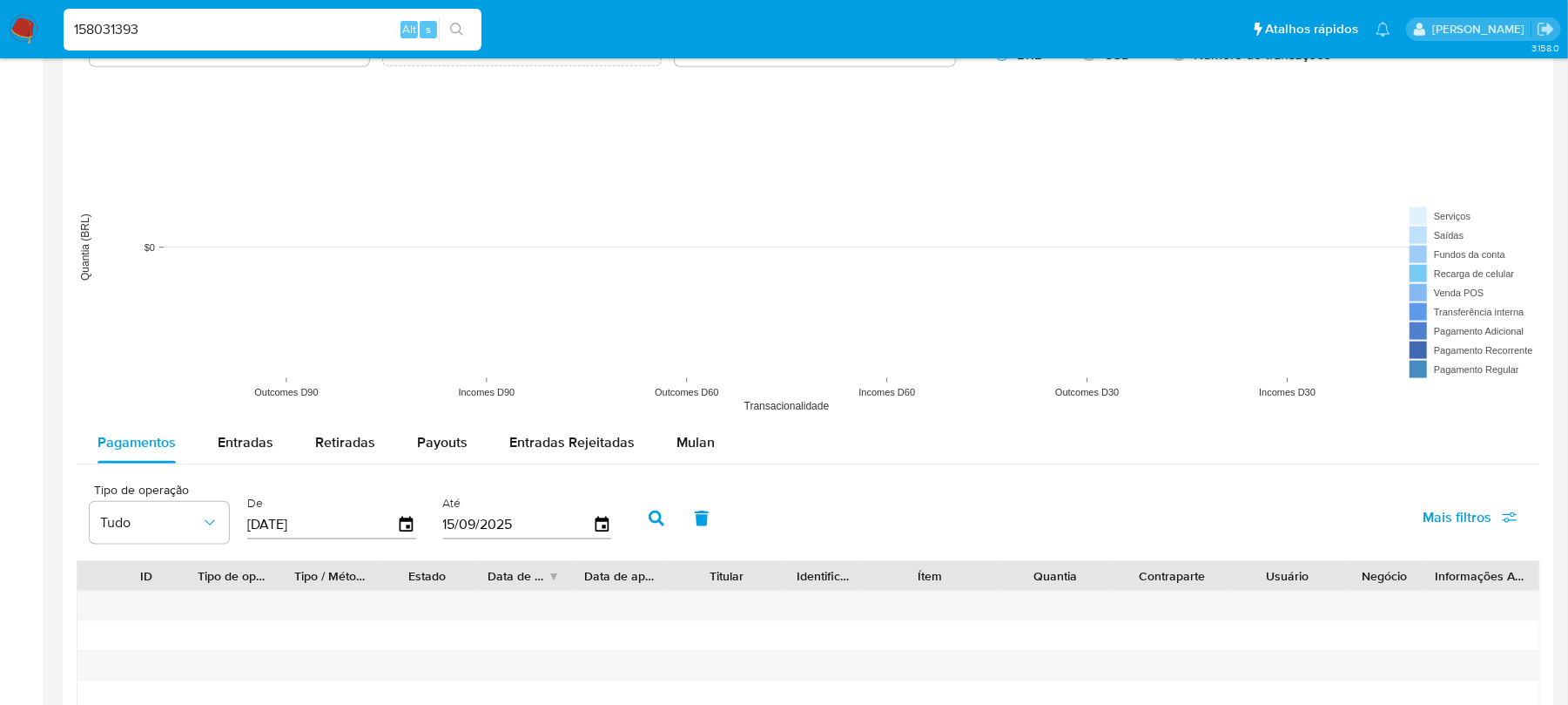
click at [199, 28] on input "158031393" at bounding box center [272, 30] width 418 height 23
paste input "2591706441"
type input "2591706441"
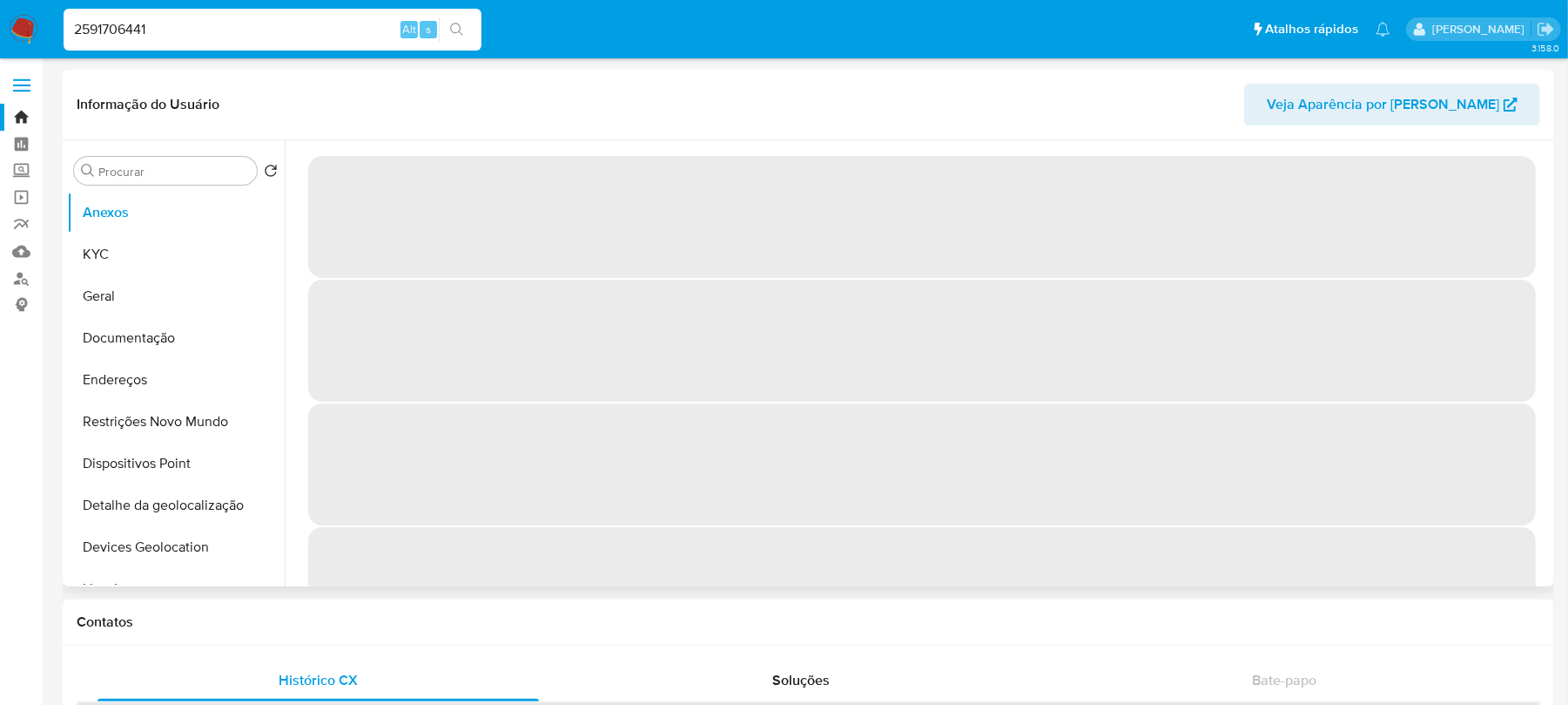
select select "10"
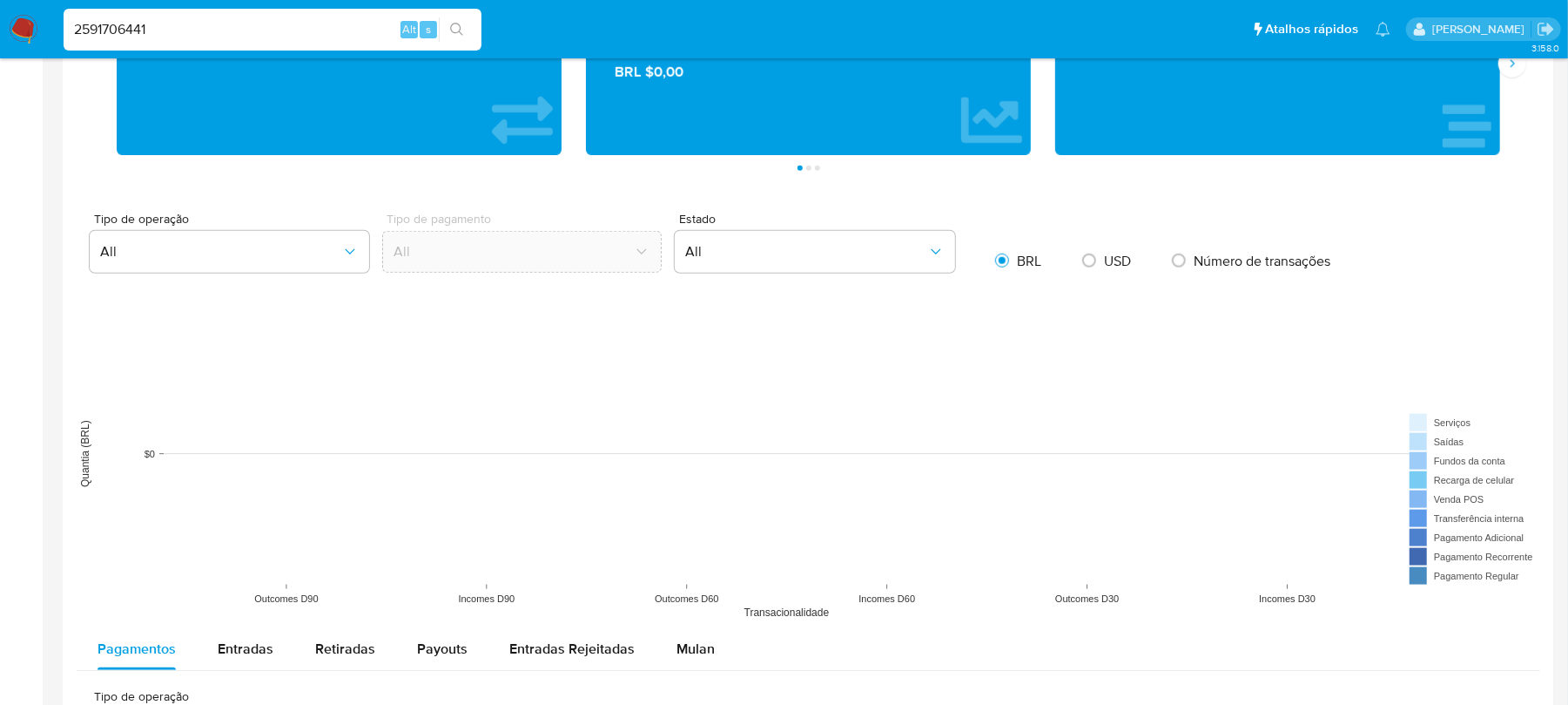
scroll to position [1084, 0]
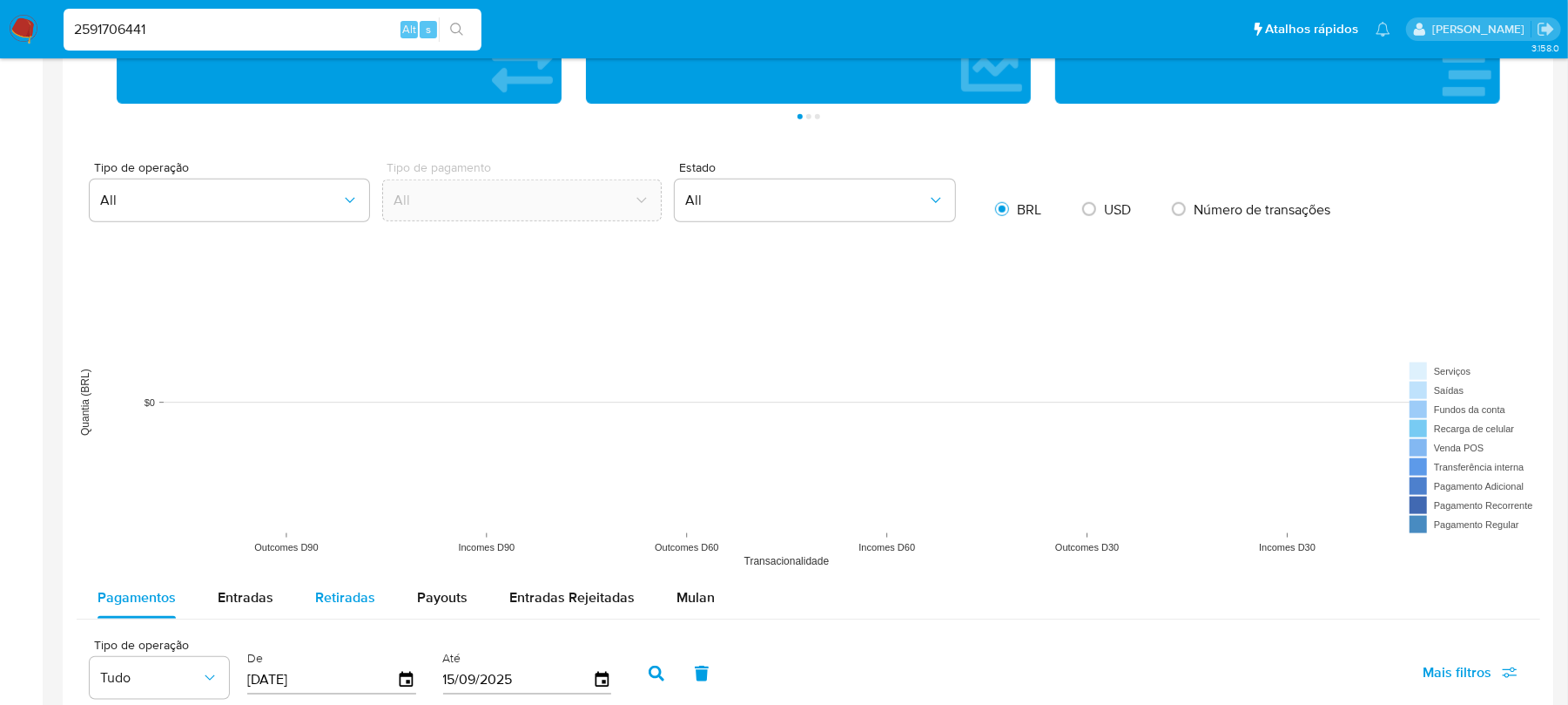
click at [368, 605] on span "Retiradas" at bounding box center [345, 597] width 60 height 20
select select "10"
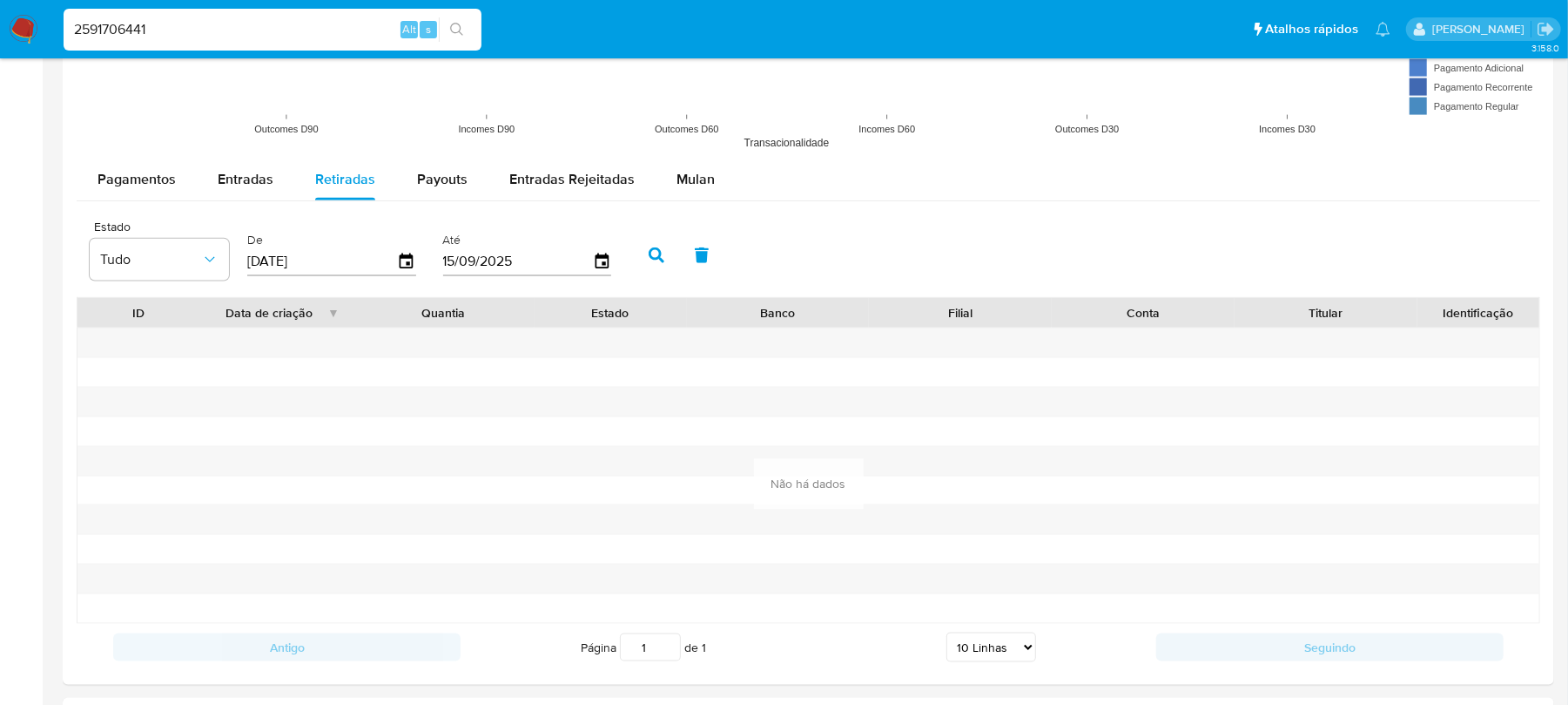
scroll to position [1548, 0]
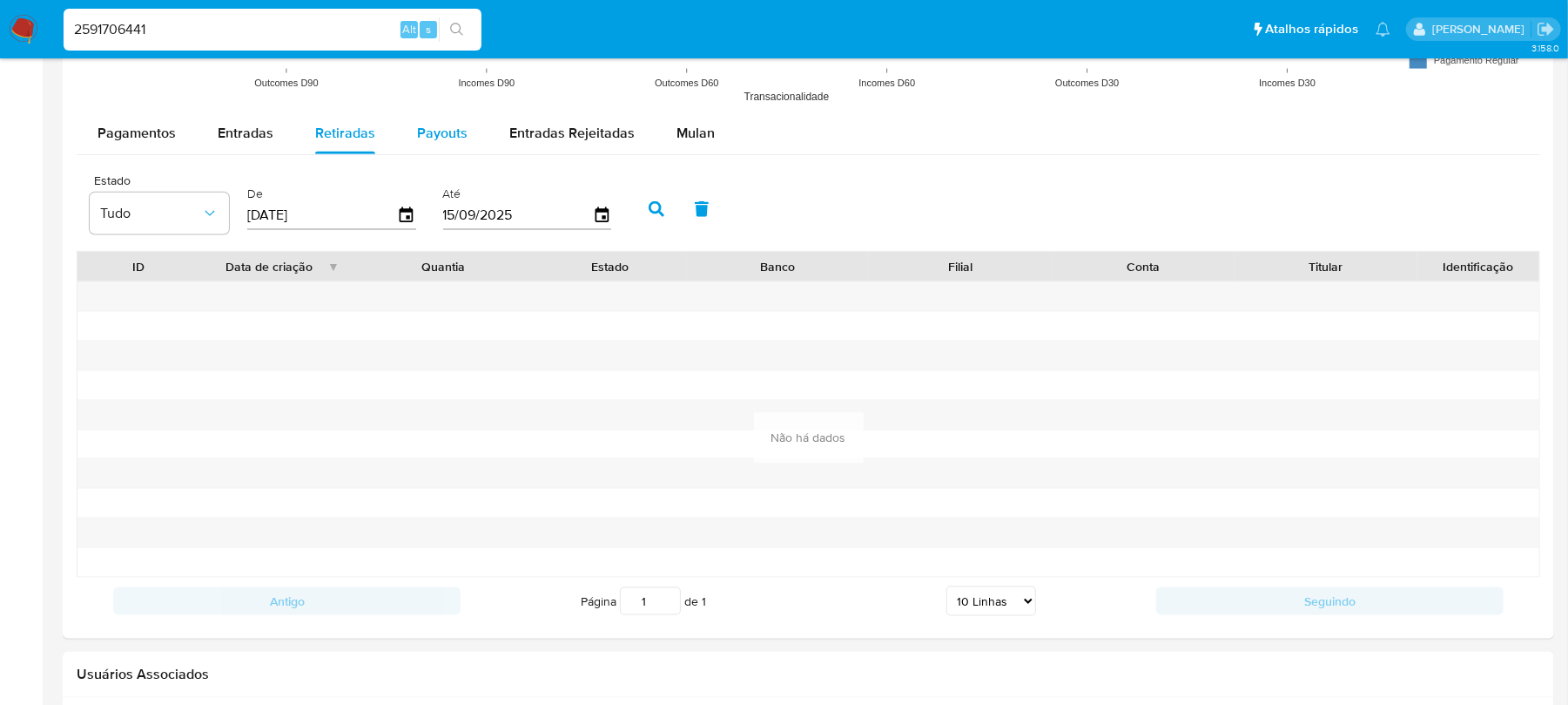
click at [451, 137] on span "Payouts" at bounding box center [442, 133] width 50 height 20
select select "10"
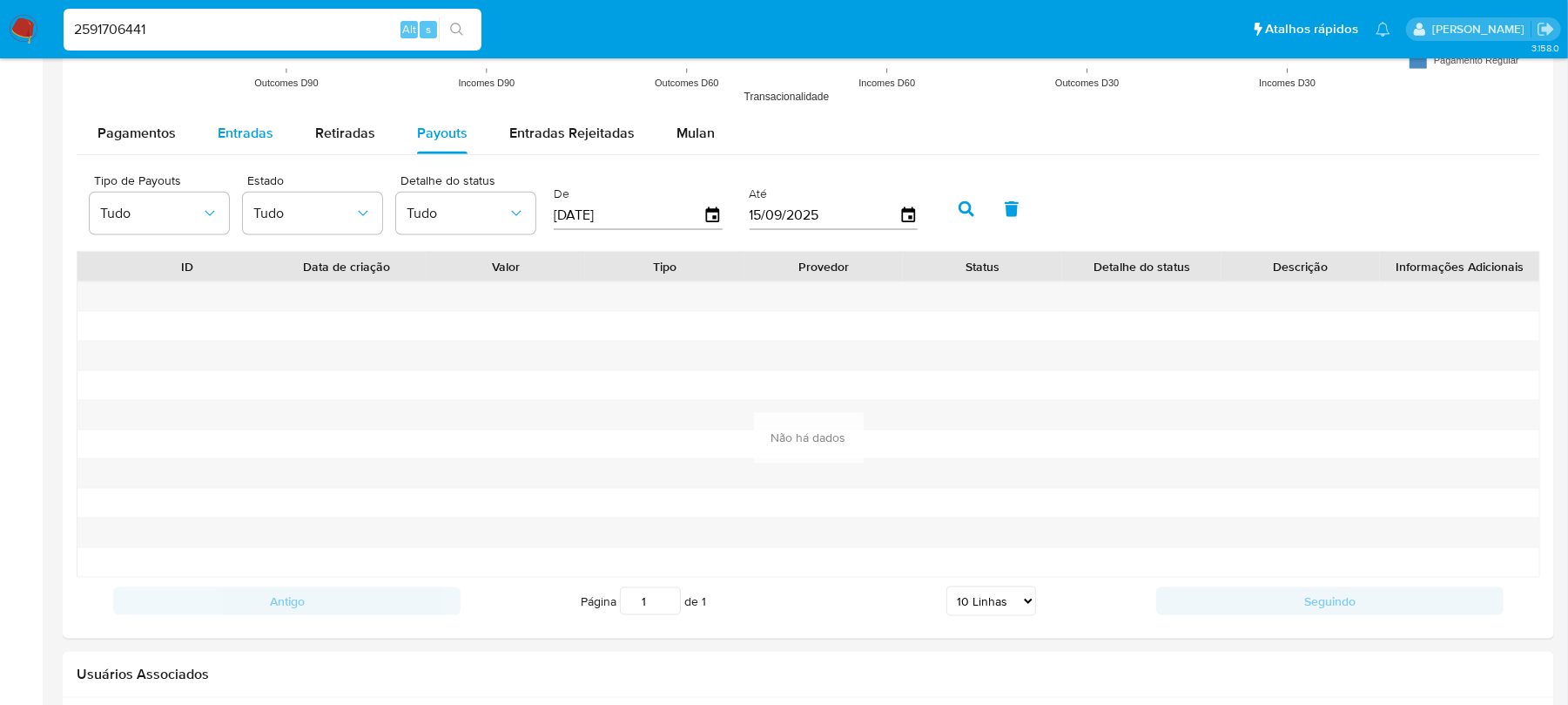
click at [245, 143] on span "Entradas" at bounding box center [245, 133] width 56 height 20
select select "10"
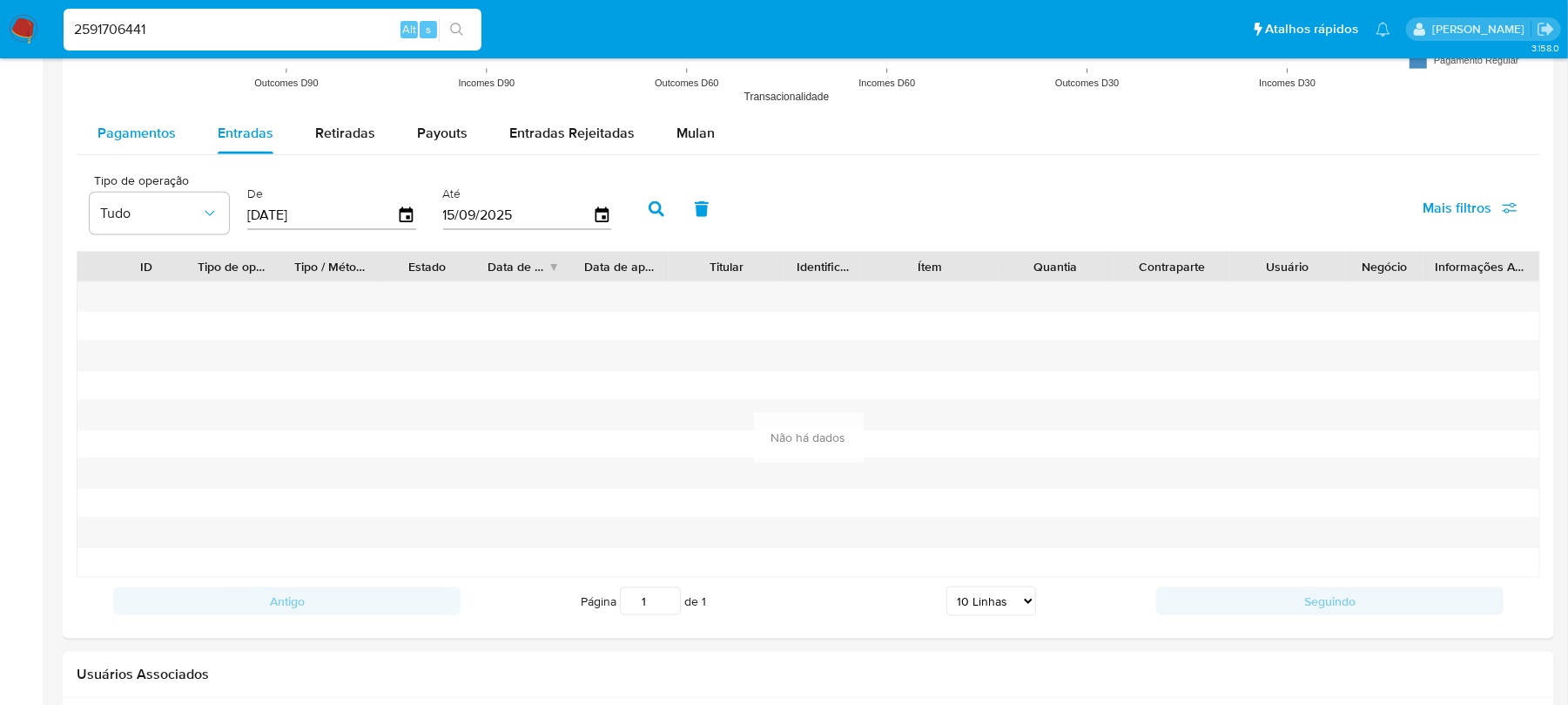
click at [142, 142] on span "Pagamentos" at bounding box center [136, 133] width 78 height 20
click at [199, 39] on input "2591706441" at bounding box center [272, 30] width 418 height 23
paste input "829386614"
type input "829386614"
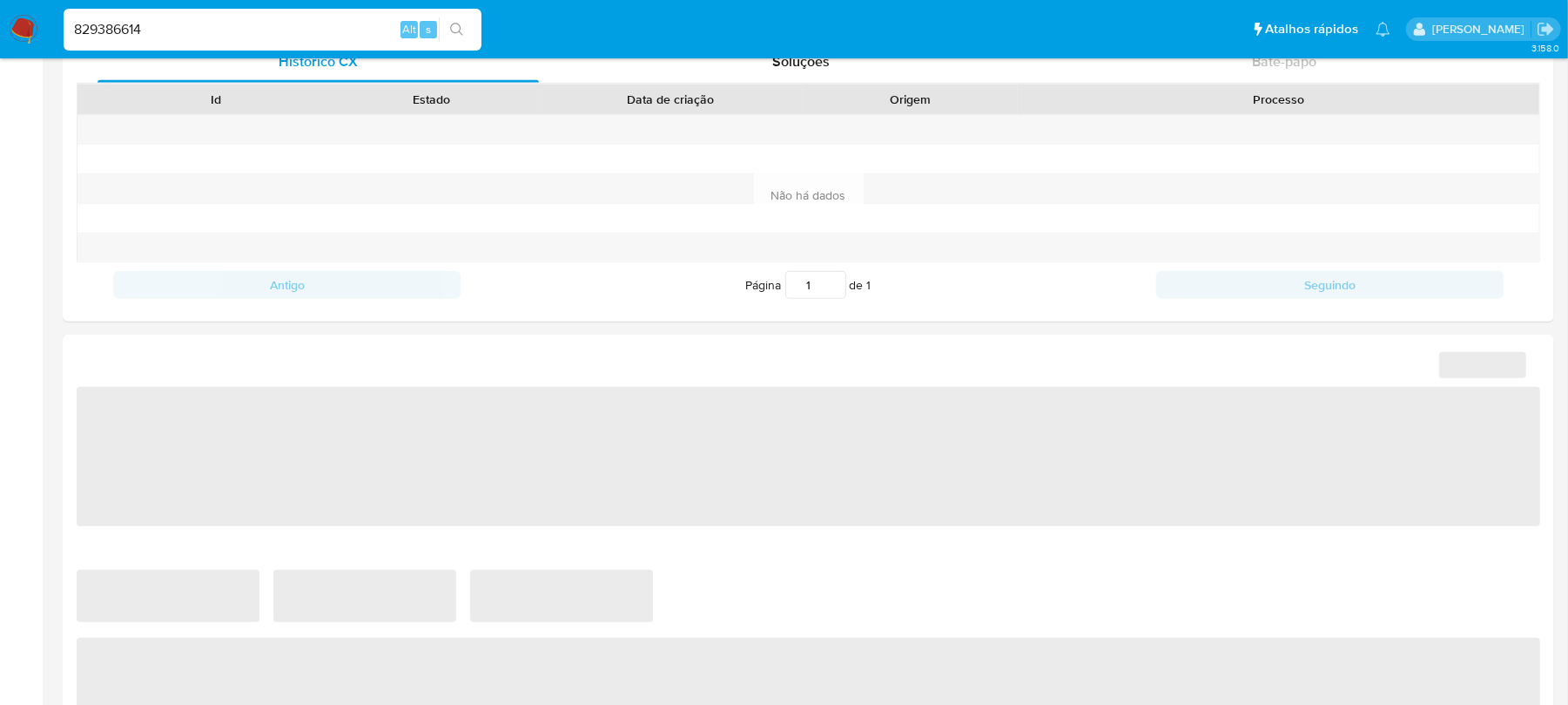
select select "10"
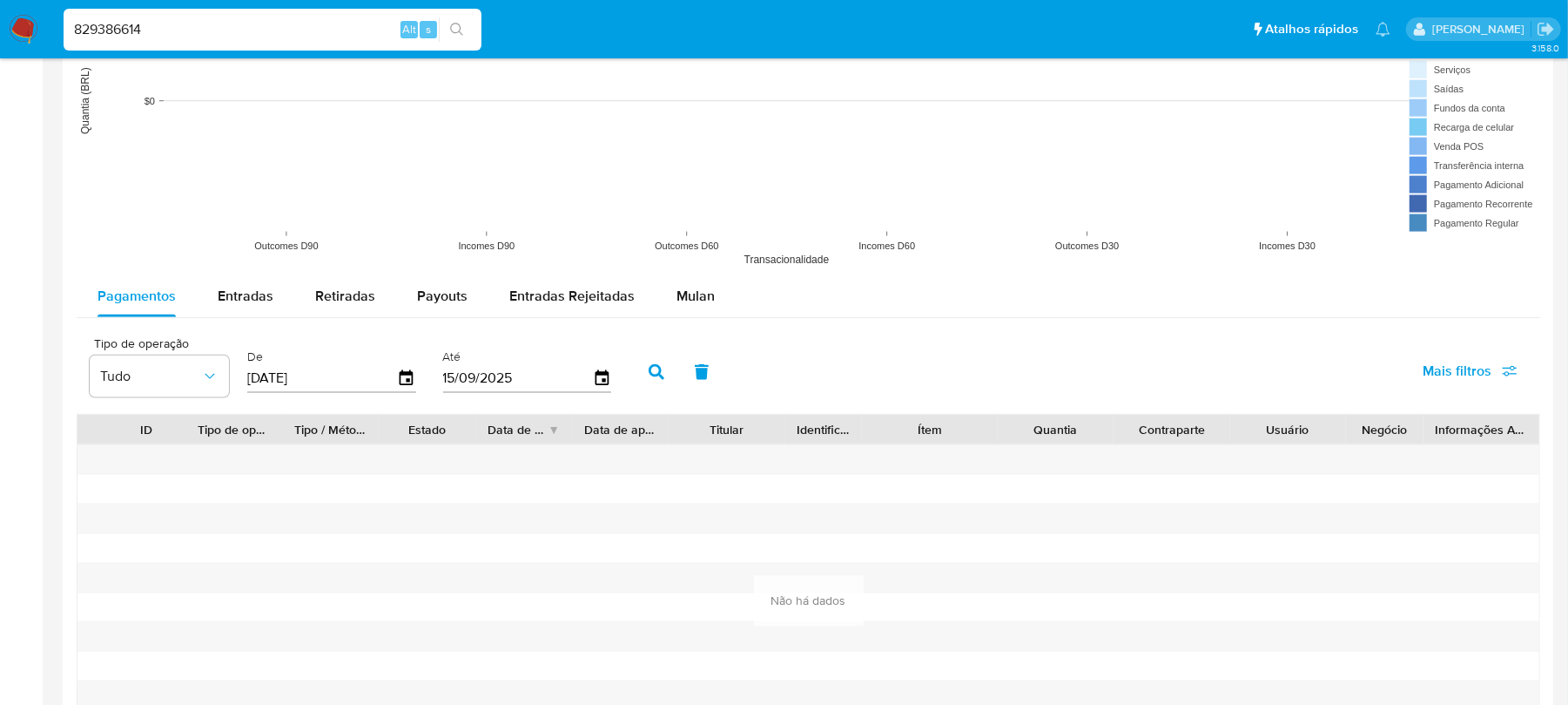
scroll to position [1394, 0]
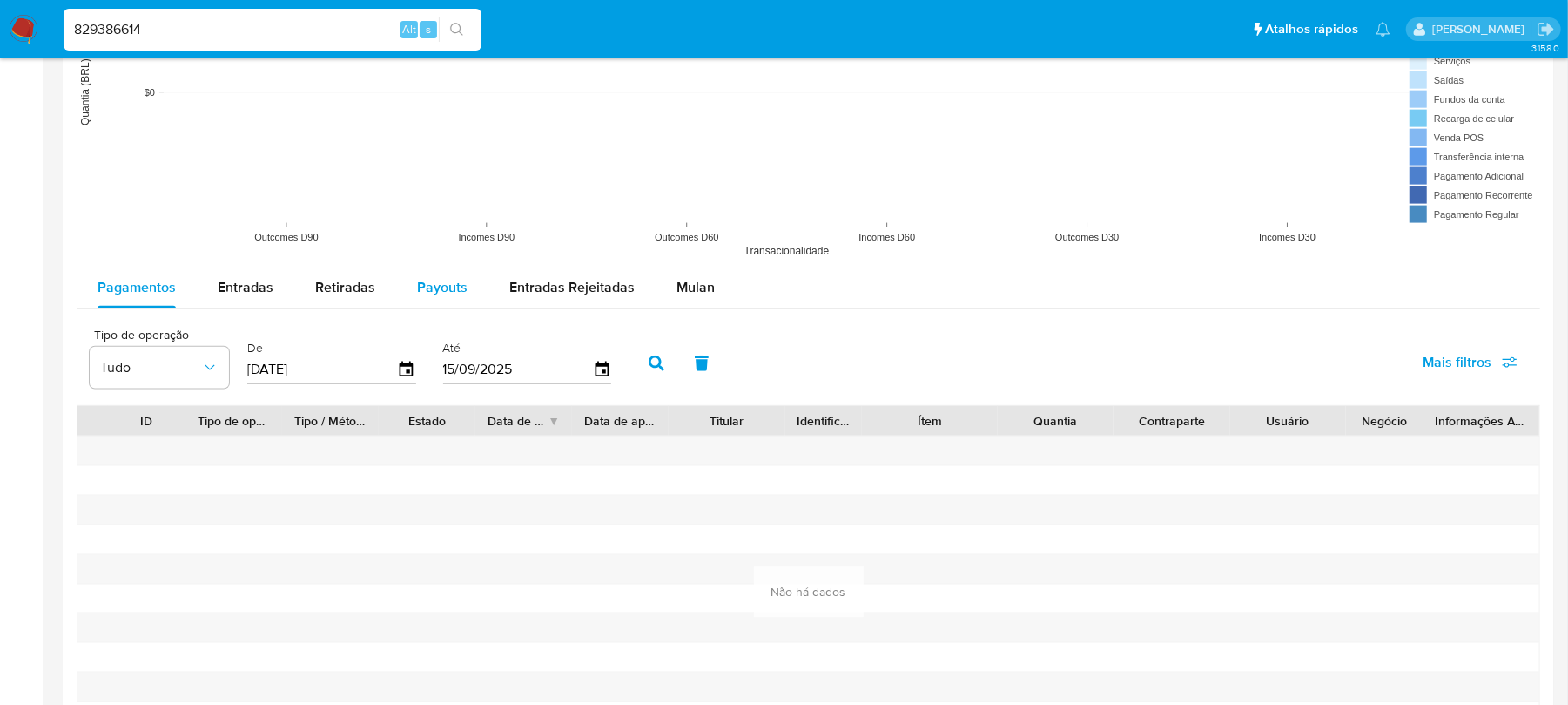
click at [441, 297] on span "Payouts" at bounding box center [442, 287] width 50 height 20
select select "10"
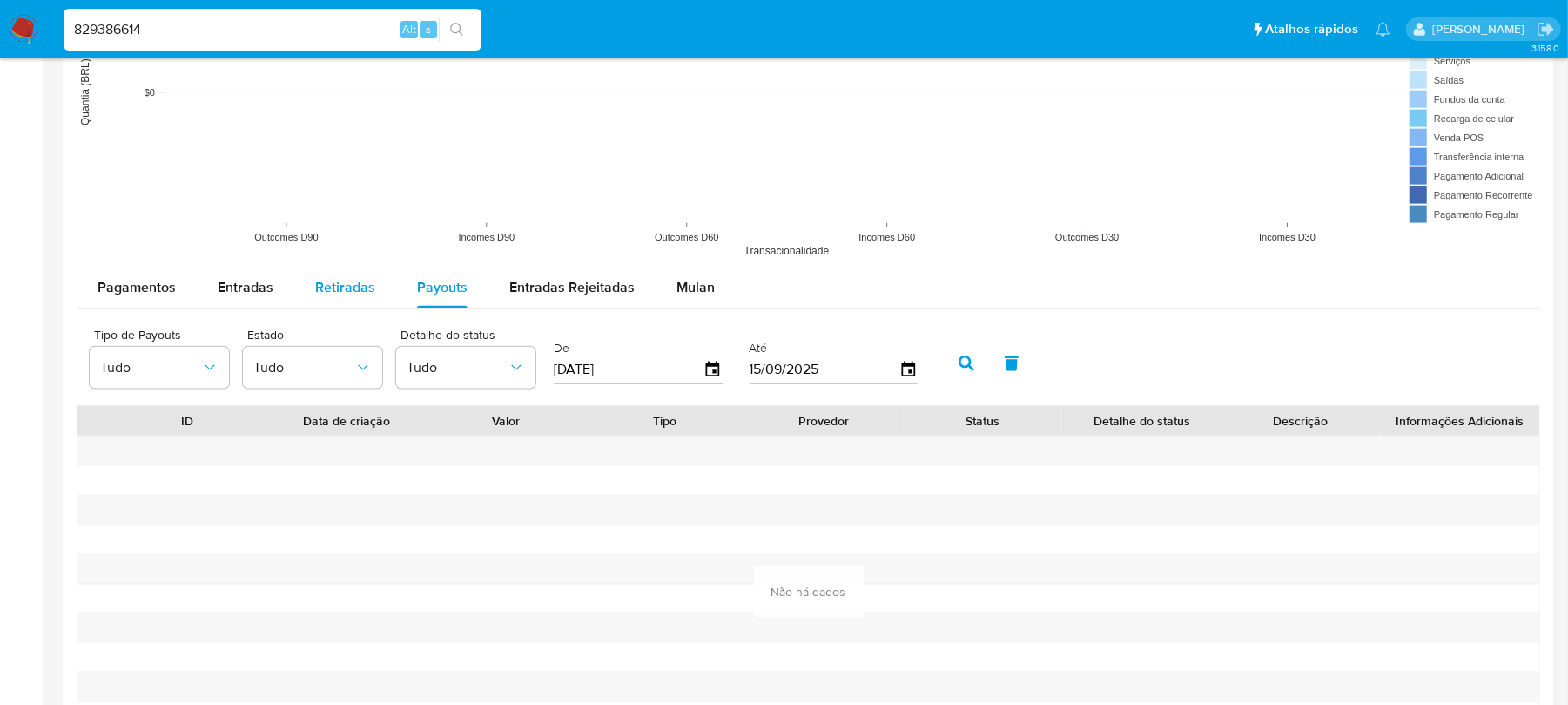
click at [317, 297] on span "Retiradas" at bounding box center [345, 287] width 60 height 20
select select "10"
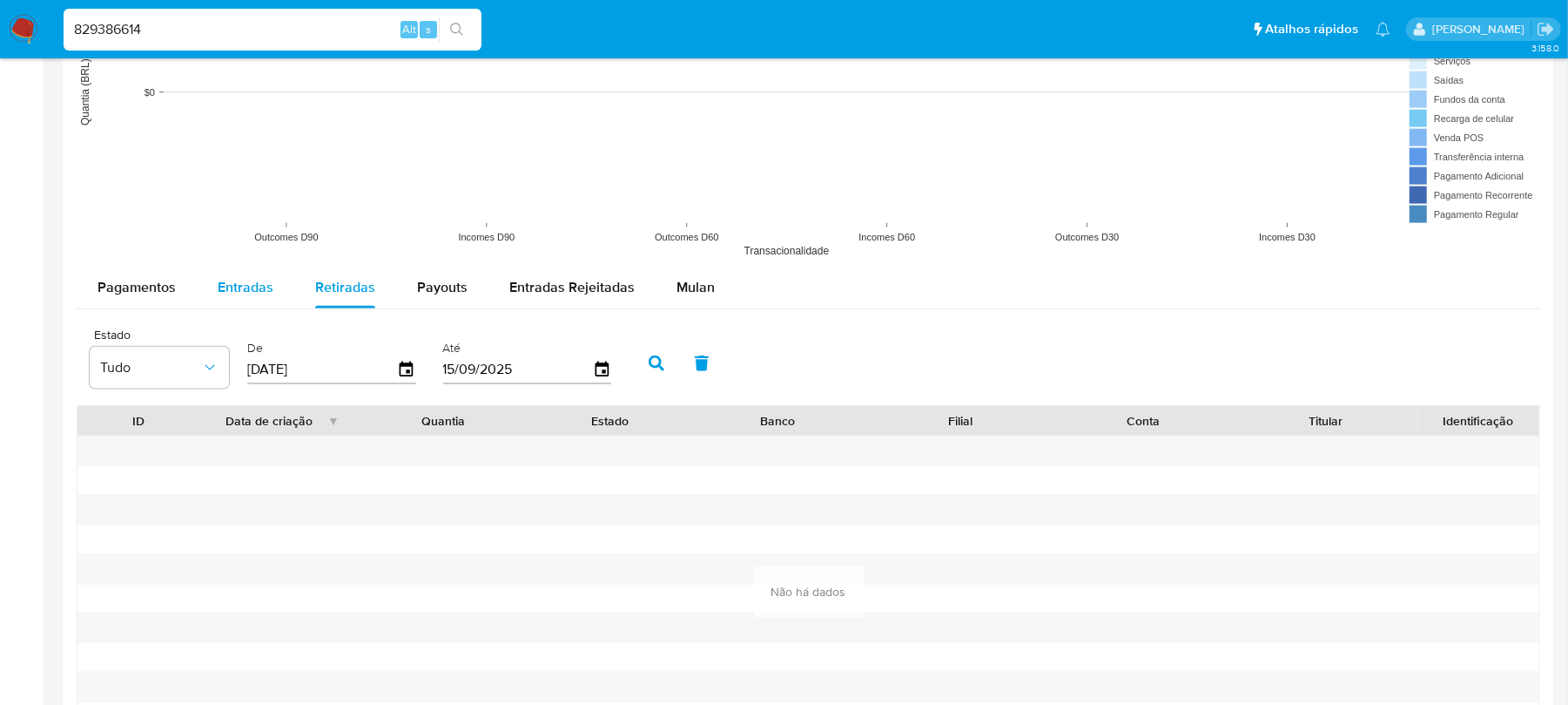
click at [235, 294] on span "Entradas" at bounding box center [245, 287] width 56 height 20
select select "10"
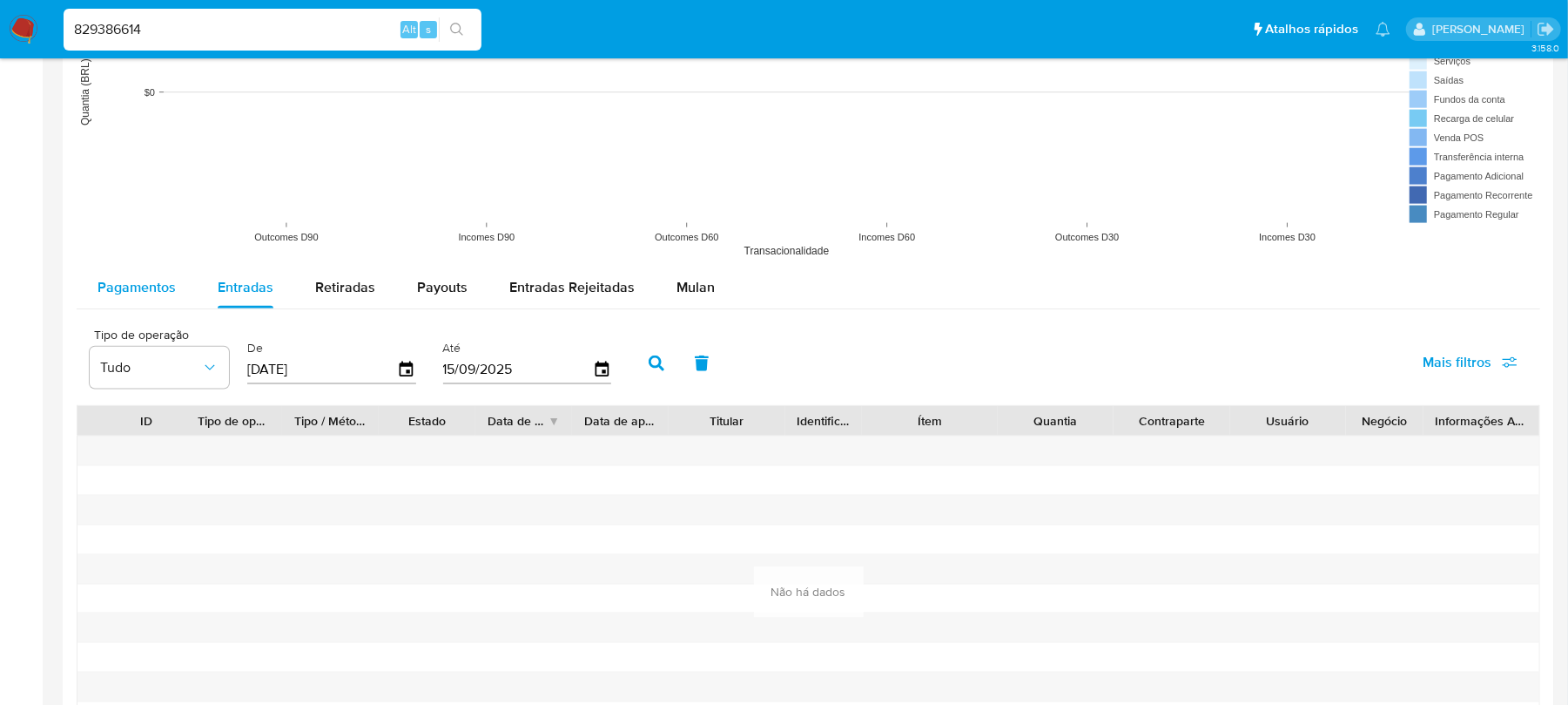
click at [157, 297] on span "Pagamentos" at bounding box center [136, 287] width 78 height 20
click at [263, 40] on div "829386614 Alt s" at bounding box center [272, 29] width 418 height 41
click at [231, 37] on input "829386614" at bounding box center [272, 30] width 418 height 23
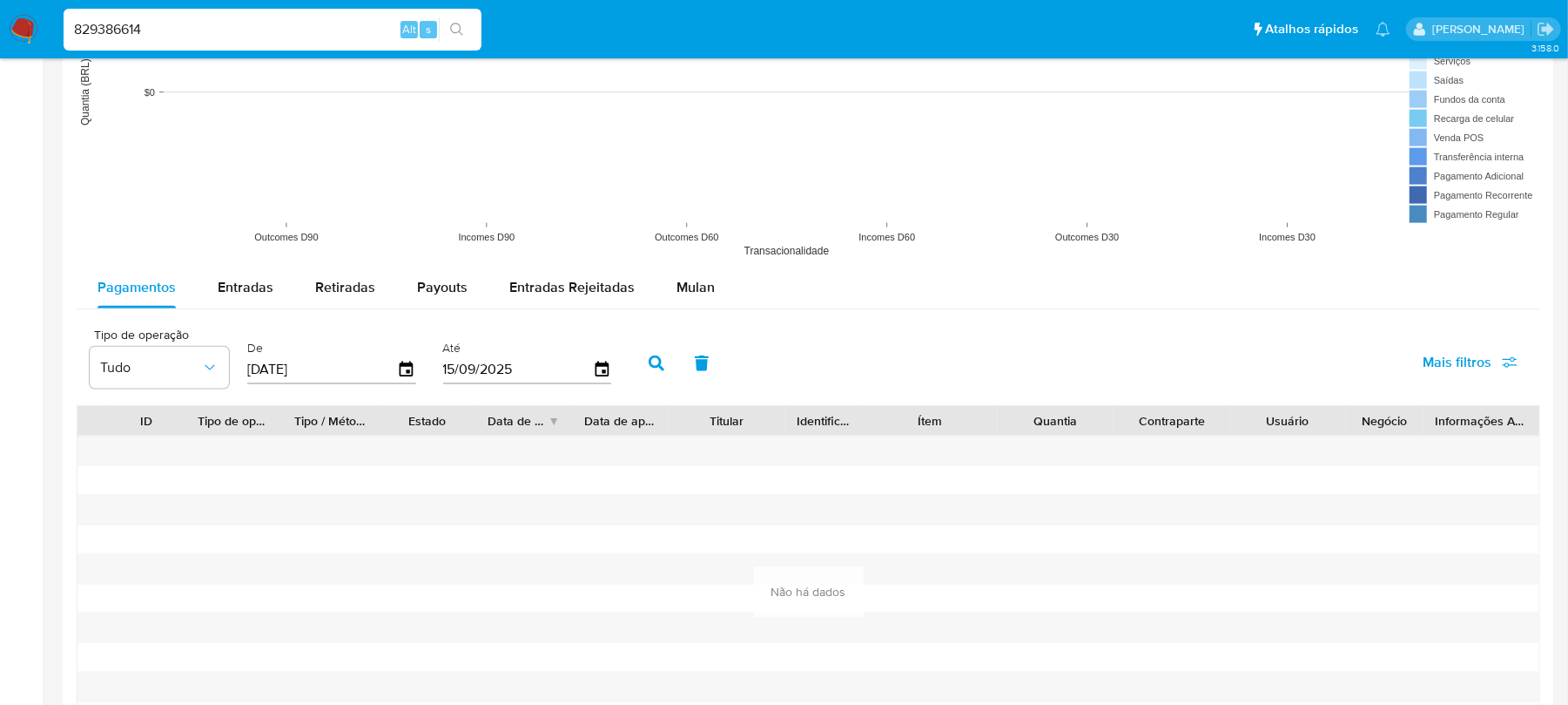
paste input "1919647156"
type input "1919647156"
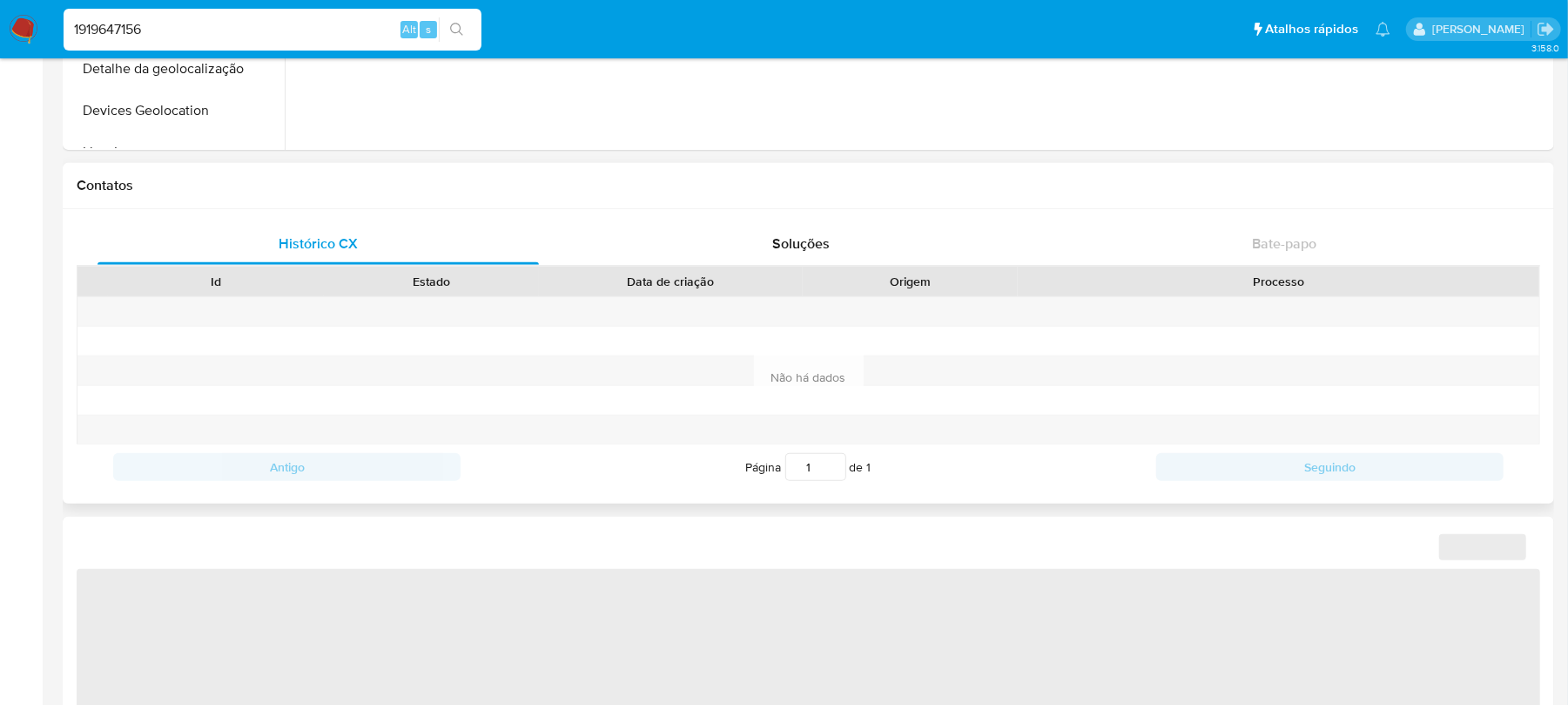
select select "10"
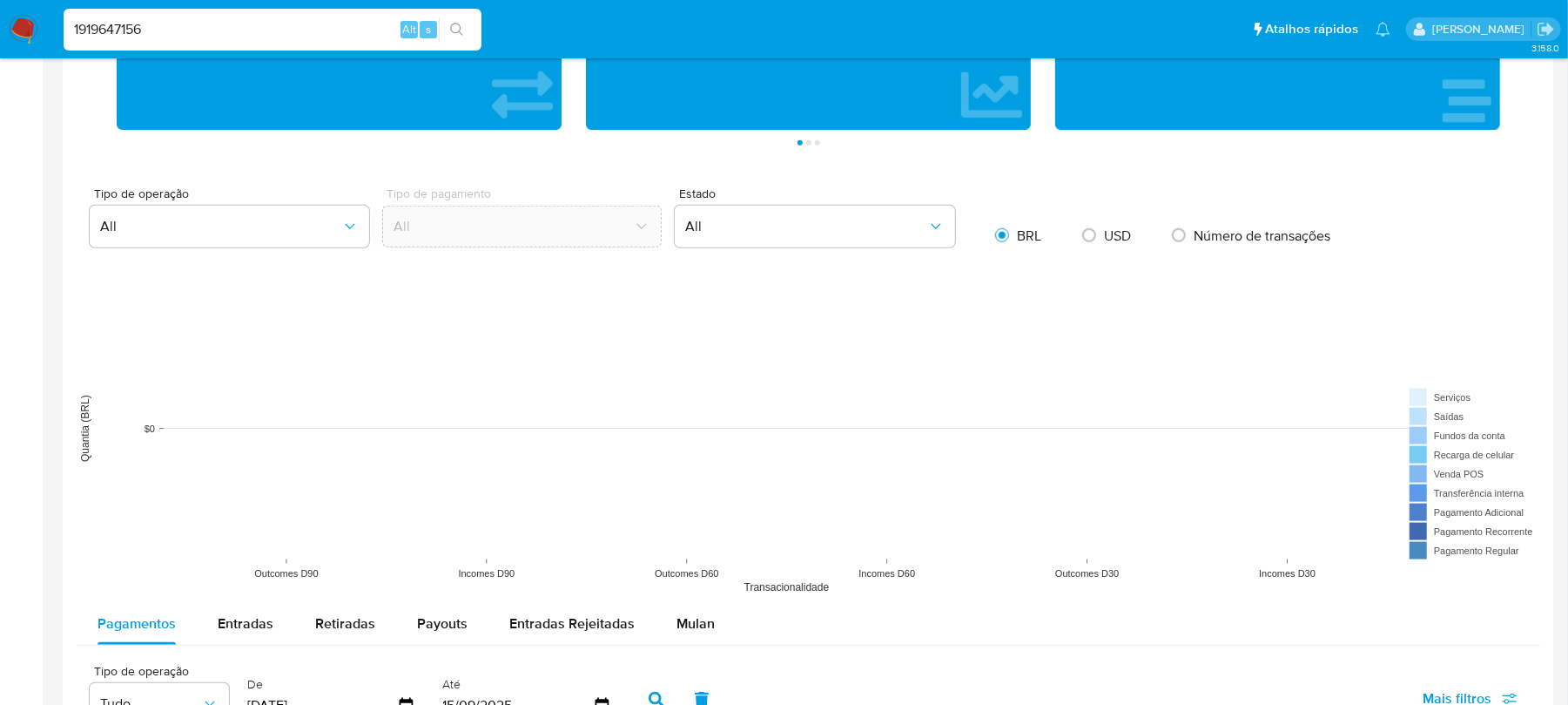
scroll to position [1084, 0]
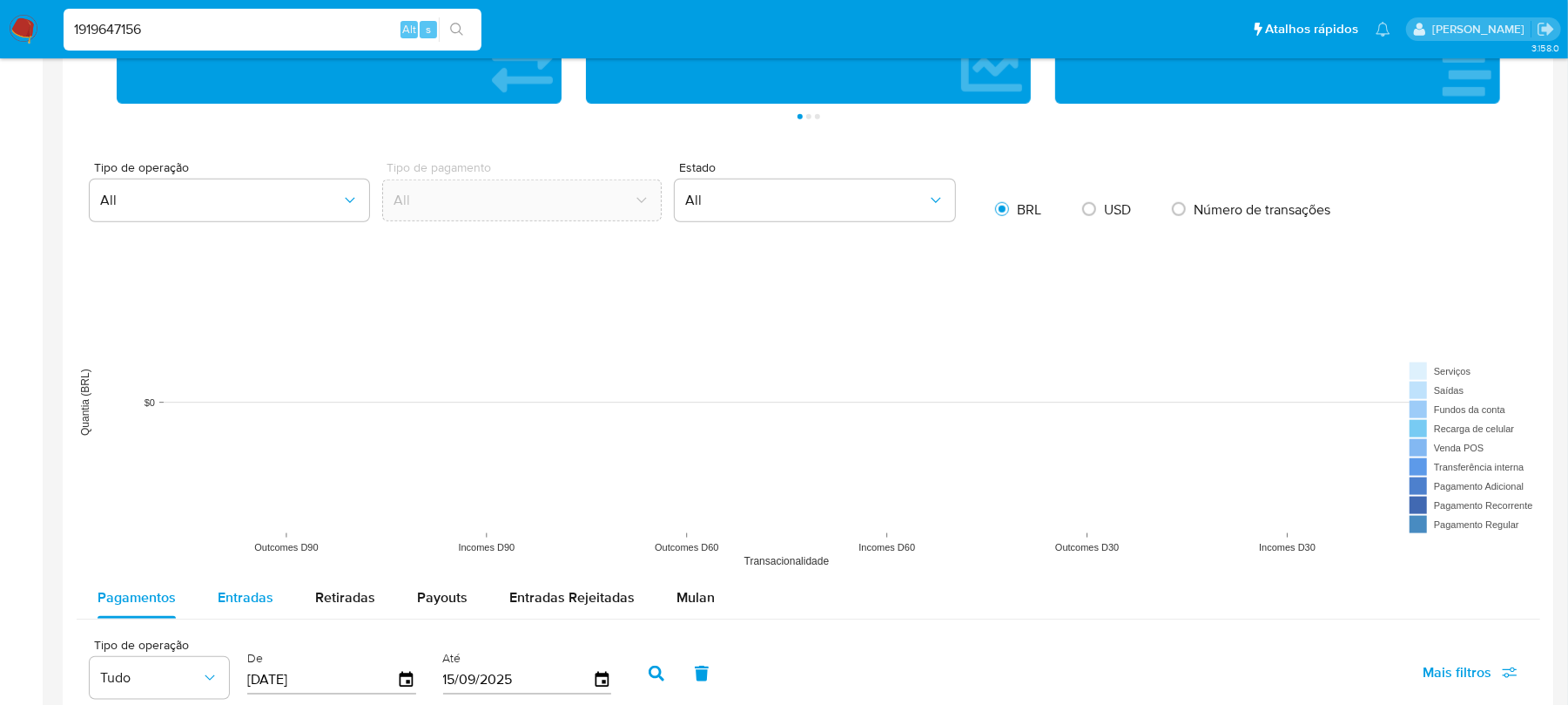
click at [237, 605] on span "Entradas" at bounding box center [245, 597] width 56 height 20
select select "10"
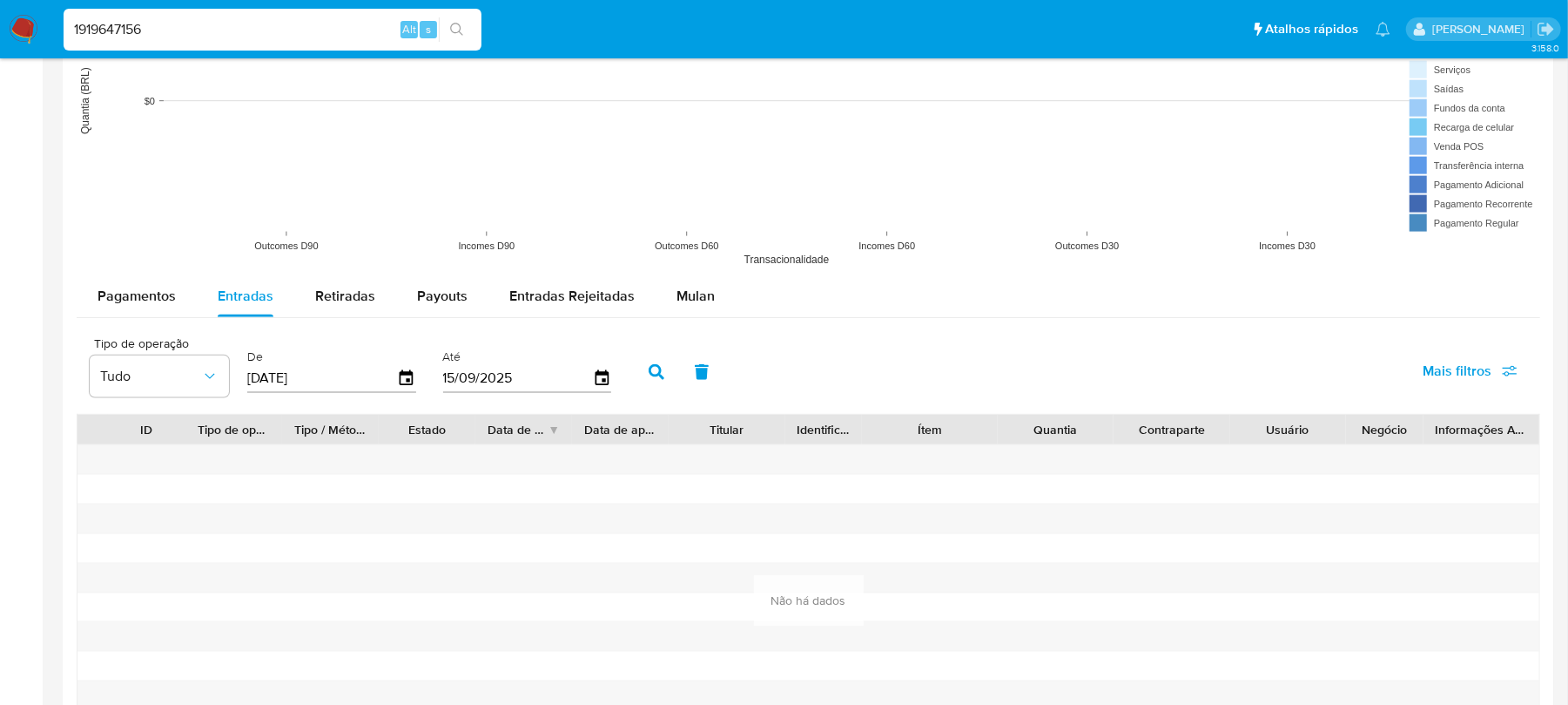
scroll to position [1548, 0]
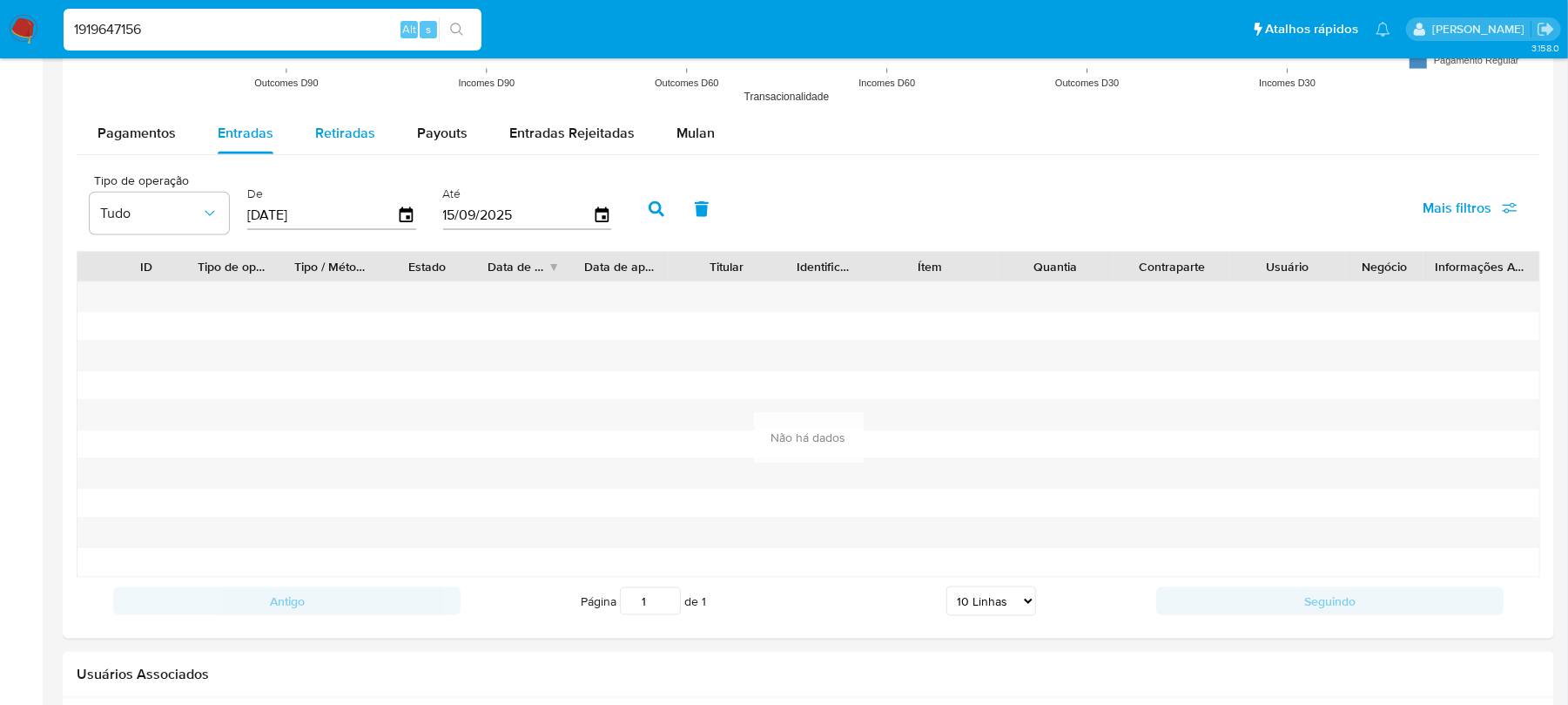
click at [321, 143] on span "Retiradas" at bounding box center [345, 133] width 60 height 20
select select "10"
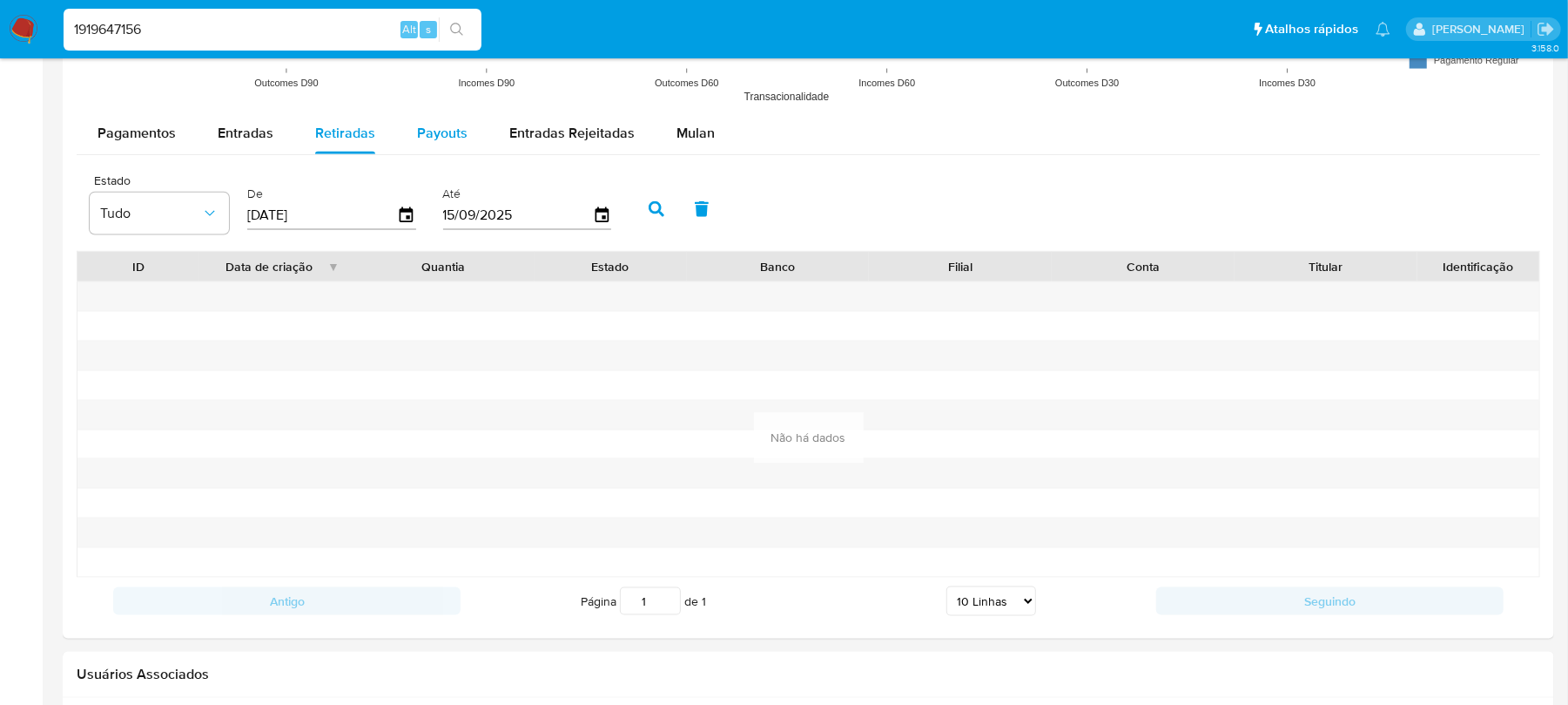
click at [441, 143] on span "Payouts" at bounding box center [442, 133] width 50 height 20
select select "10"
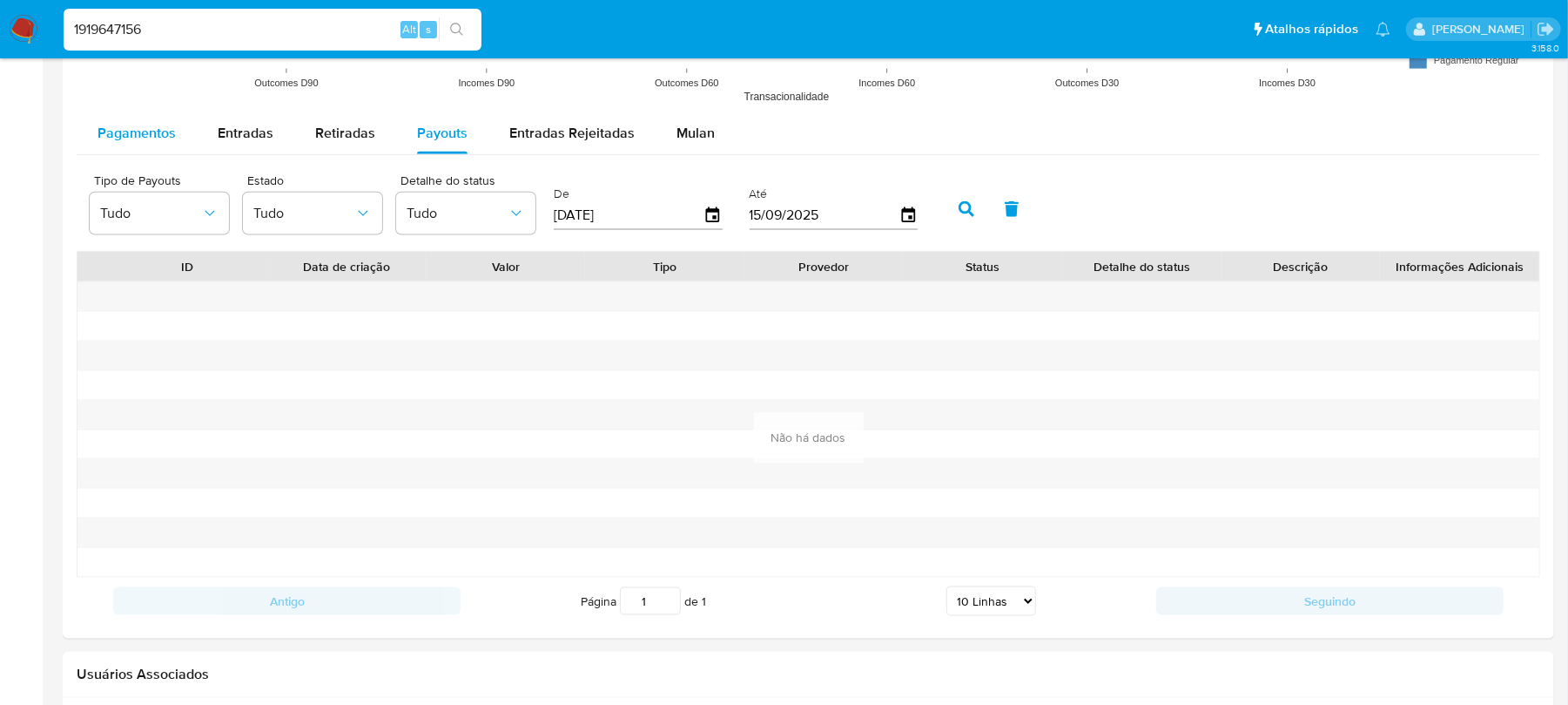
click at [143, 143] on span "Pagamentos" at bounding box center [136, 133] width 78 height 20
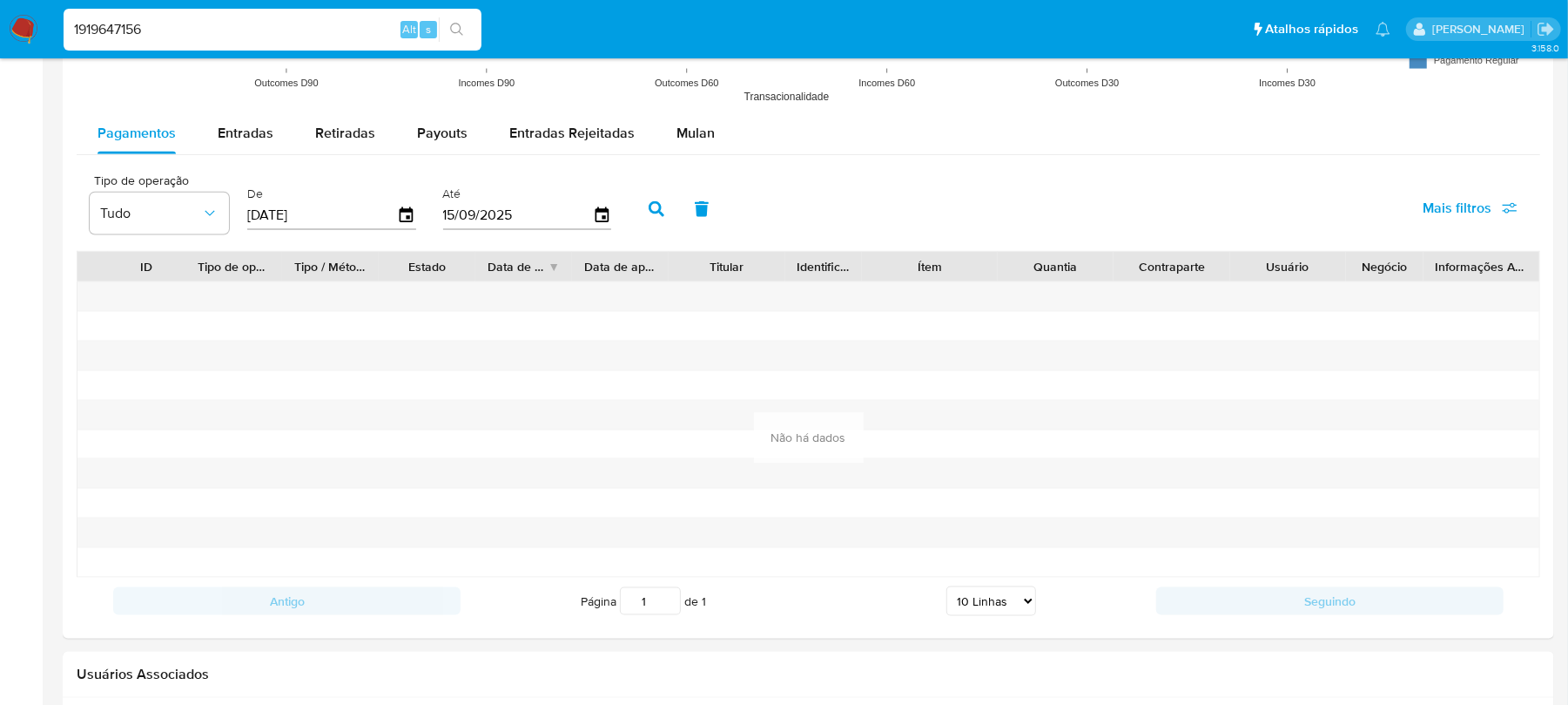
click at [189, 32] on input "1919647156" at bounding box center [272, 30] width 418 height 23
paste input "381801157"
type input "1381801157"
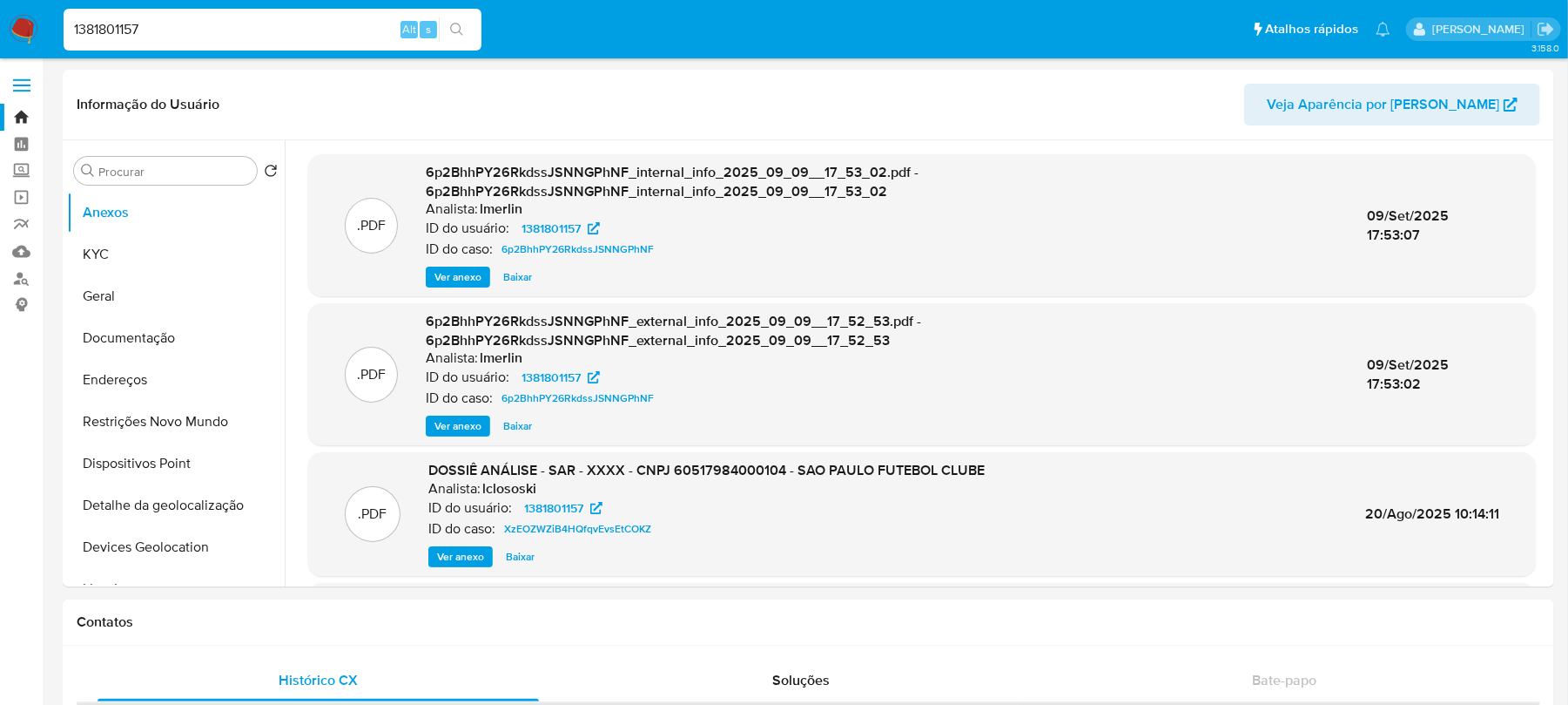
select select "10"
click at [1380, 105] on span "Veja Aparência por [PERSON_NAME]" at bounding box center [1383, 104] width 233 height 41
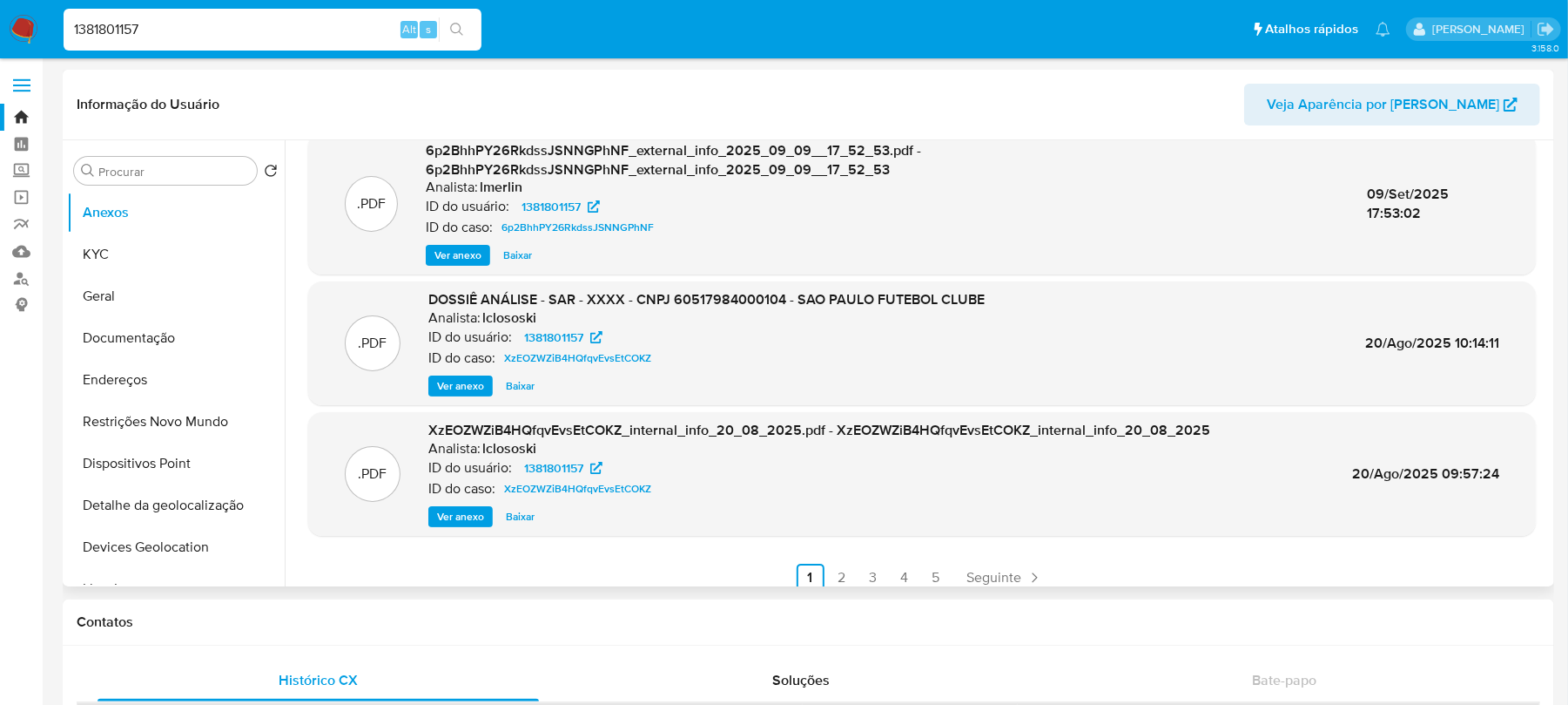
scroll to position [185, 0]
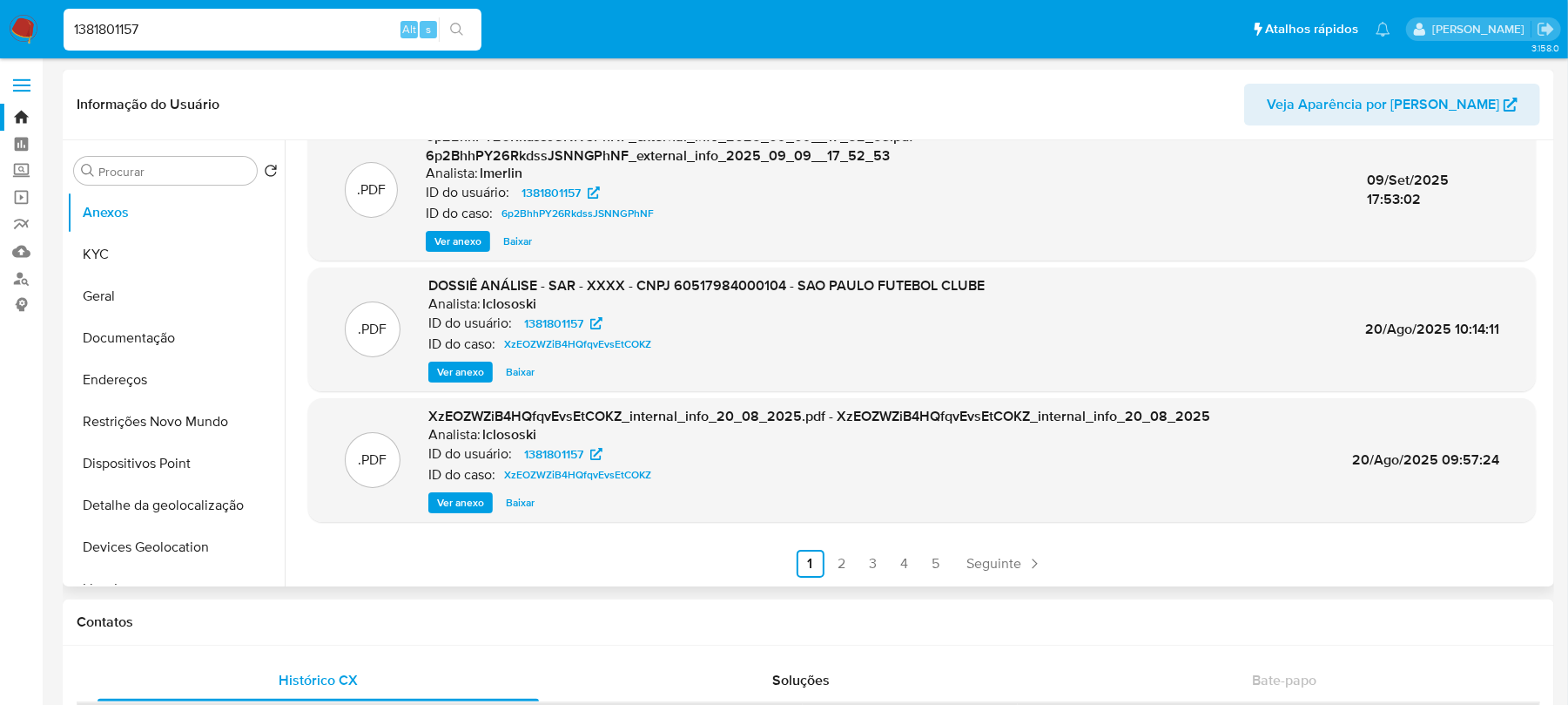
click at [451, 373] on span "Ver anexo" at bounding box center [460, 372] width 47 height 17
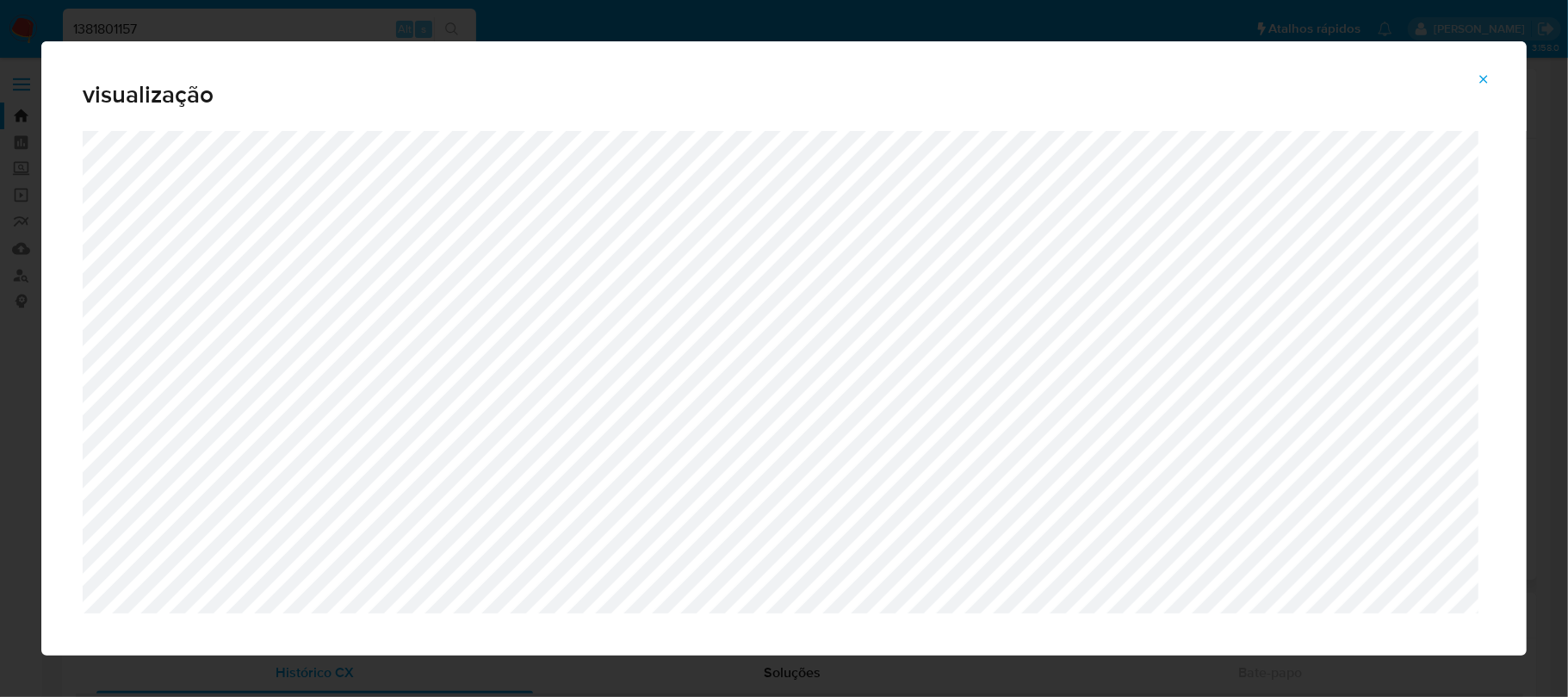
click at [1481, 81] on icon "Attachment preview" at bounding box center [1483, 79] width 13 height 13
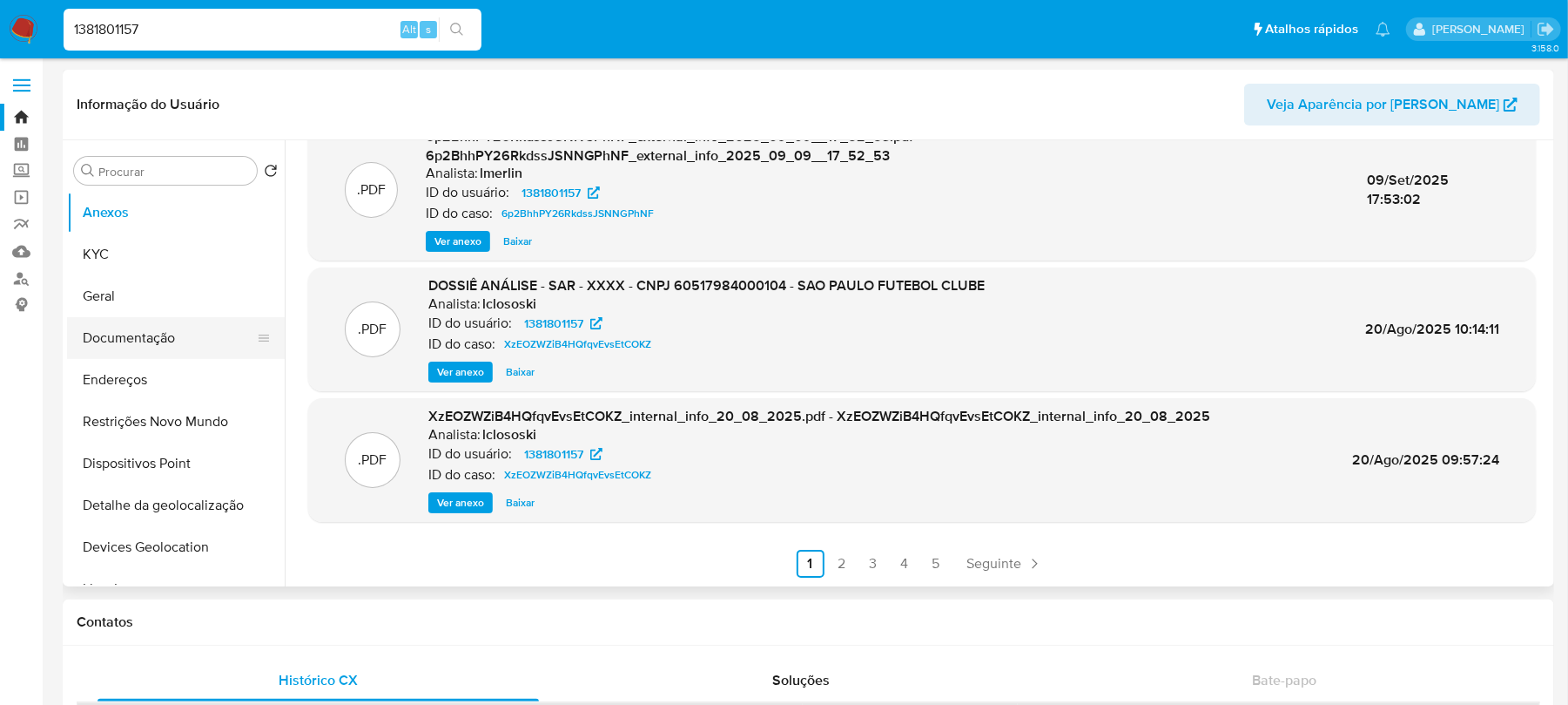
click at [136, 342] on button "Documentação" at bounding box center [169, 337] width 204 height 41
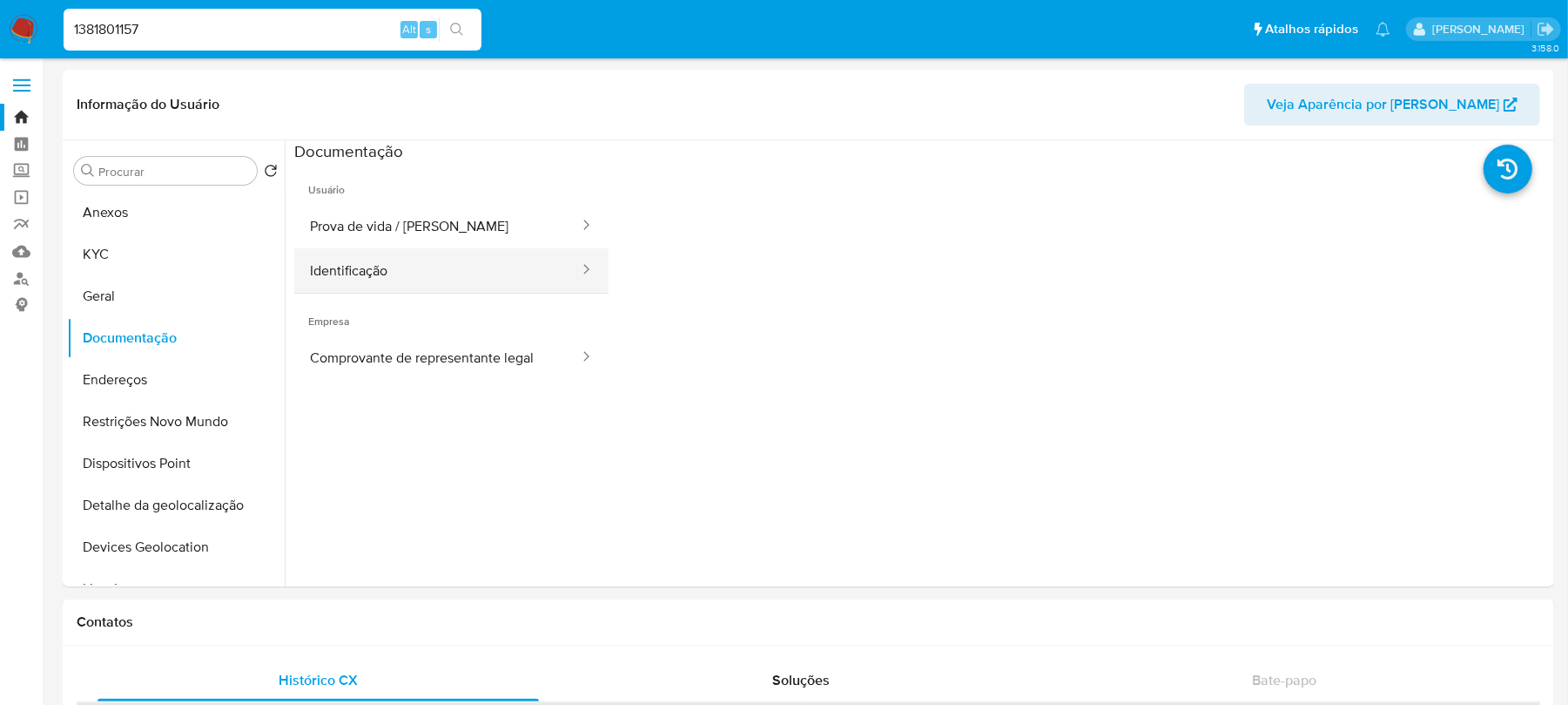
click at [370, 282] on button "Identificação" at bounding box center [438, 271] width 287 height 44
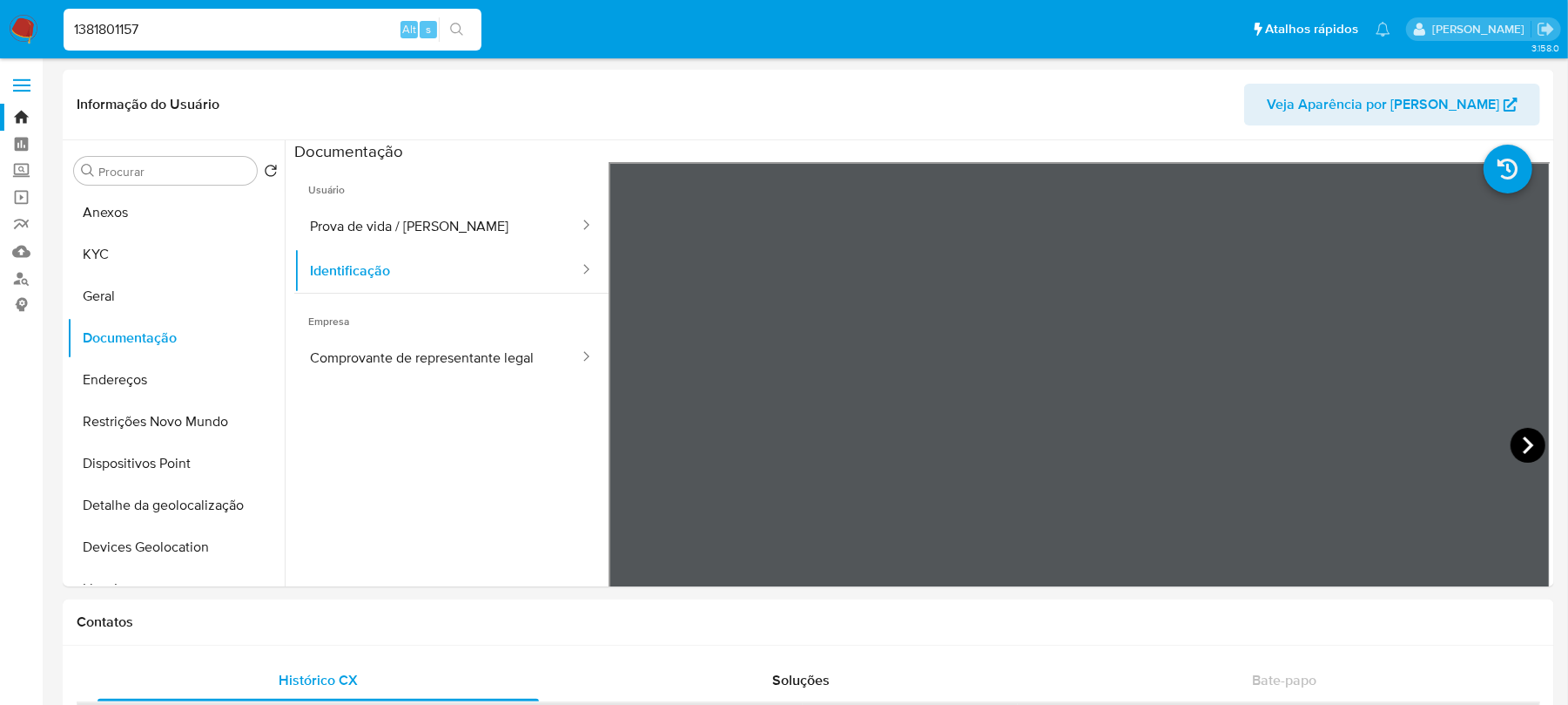
click at [1515, 450] on icon at bounding box center [1528, 445] width 35 height 35
click at [360, 228] on button "Prova de vida / Selfie" at bounding box center [438, 226] width 287 height 44
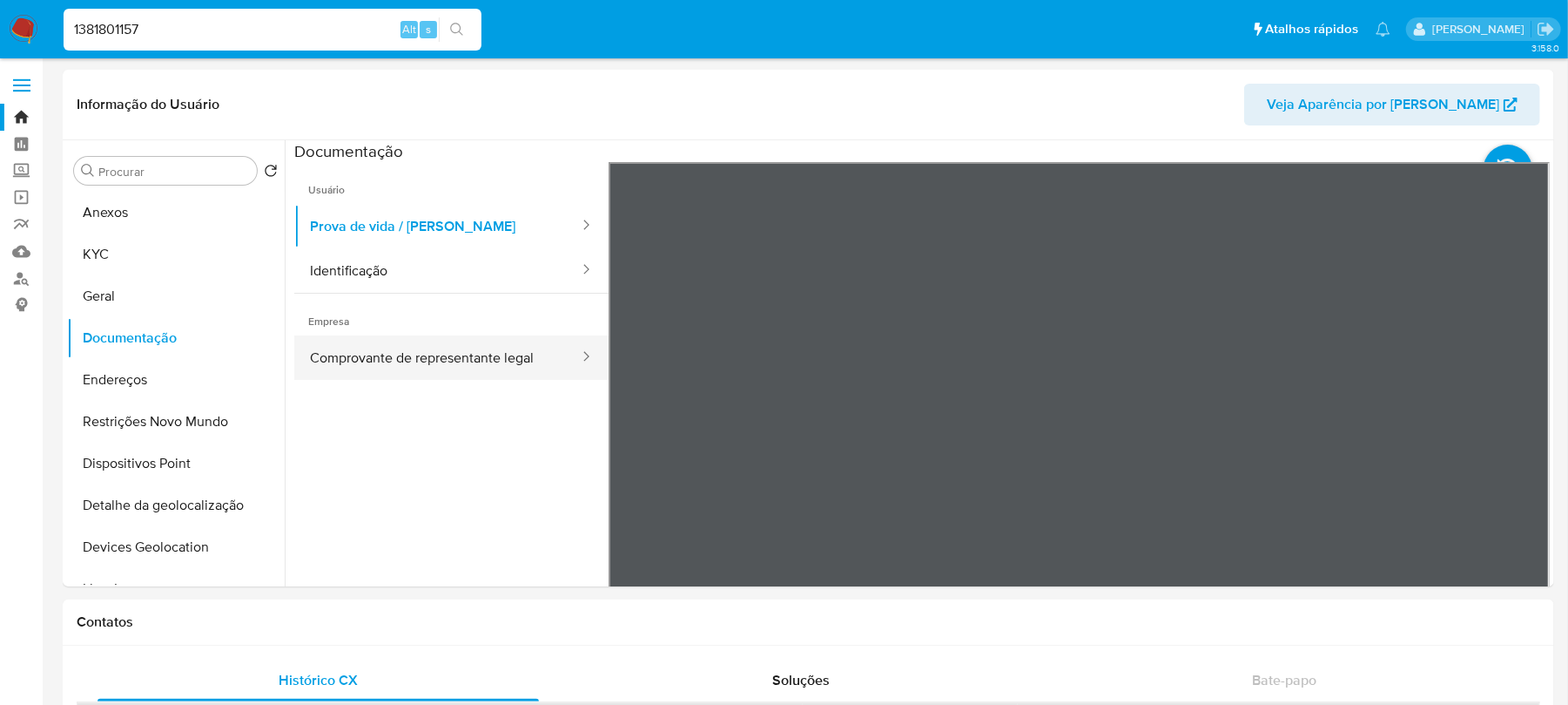
click at [388, 360] on button "Comprovante de representante legal" at bounding box center [438, 357] width 287 height 44
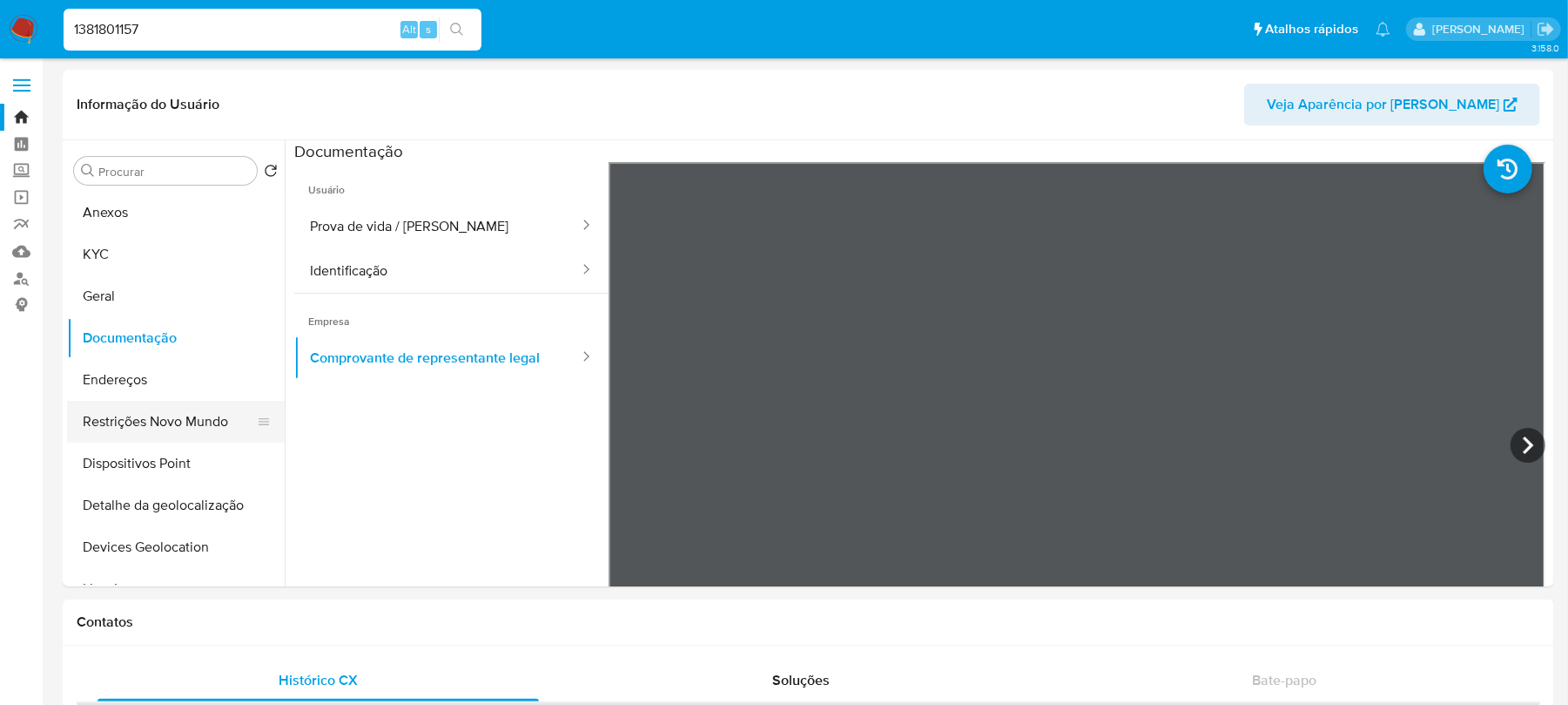
click at [153, 422] on button "Restrições Novo Mundo" at bounding box center [169, 421] width 204 height 41
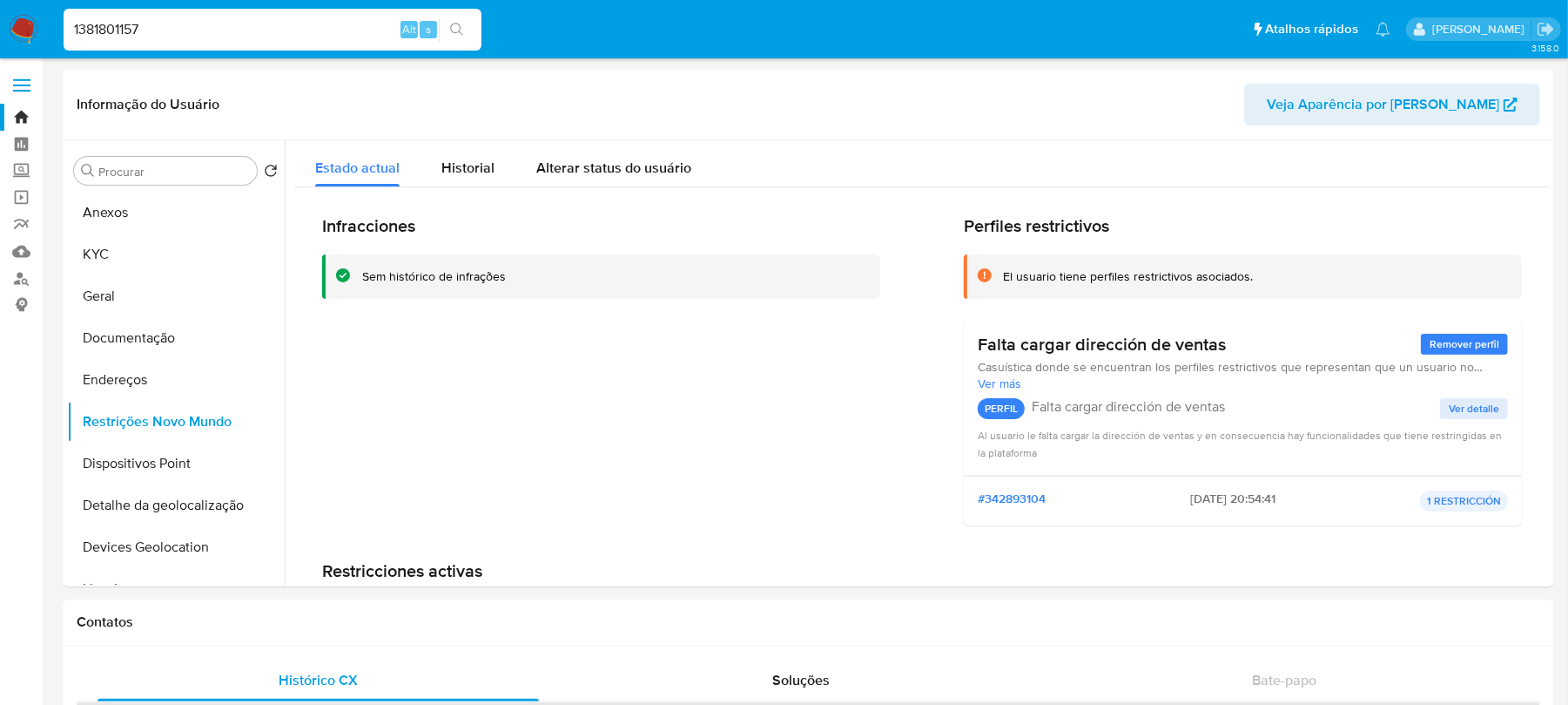
scroll to position [138, 0]
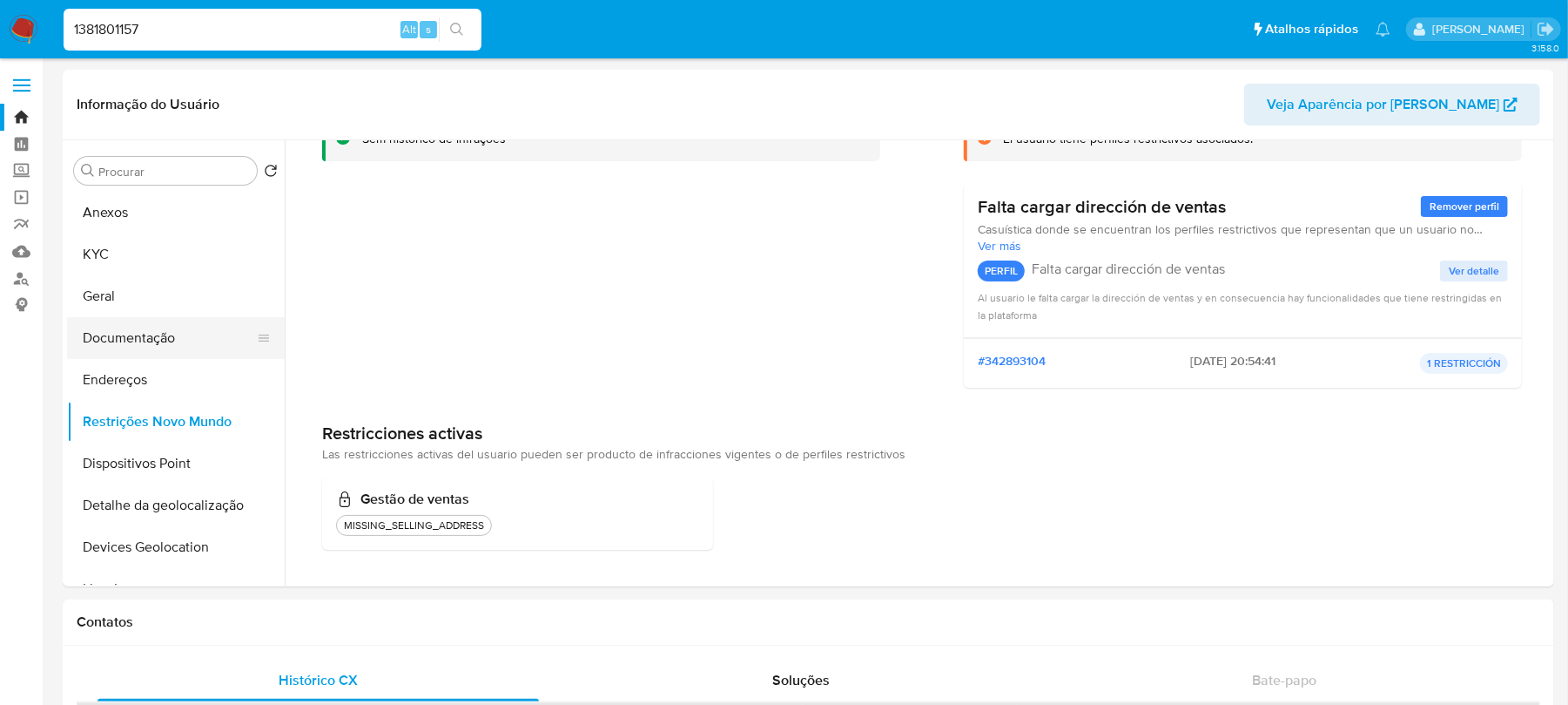
click at [119, 345] on button "Documentação" at bounding box center [169, 337] width 204 height 41
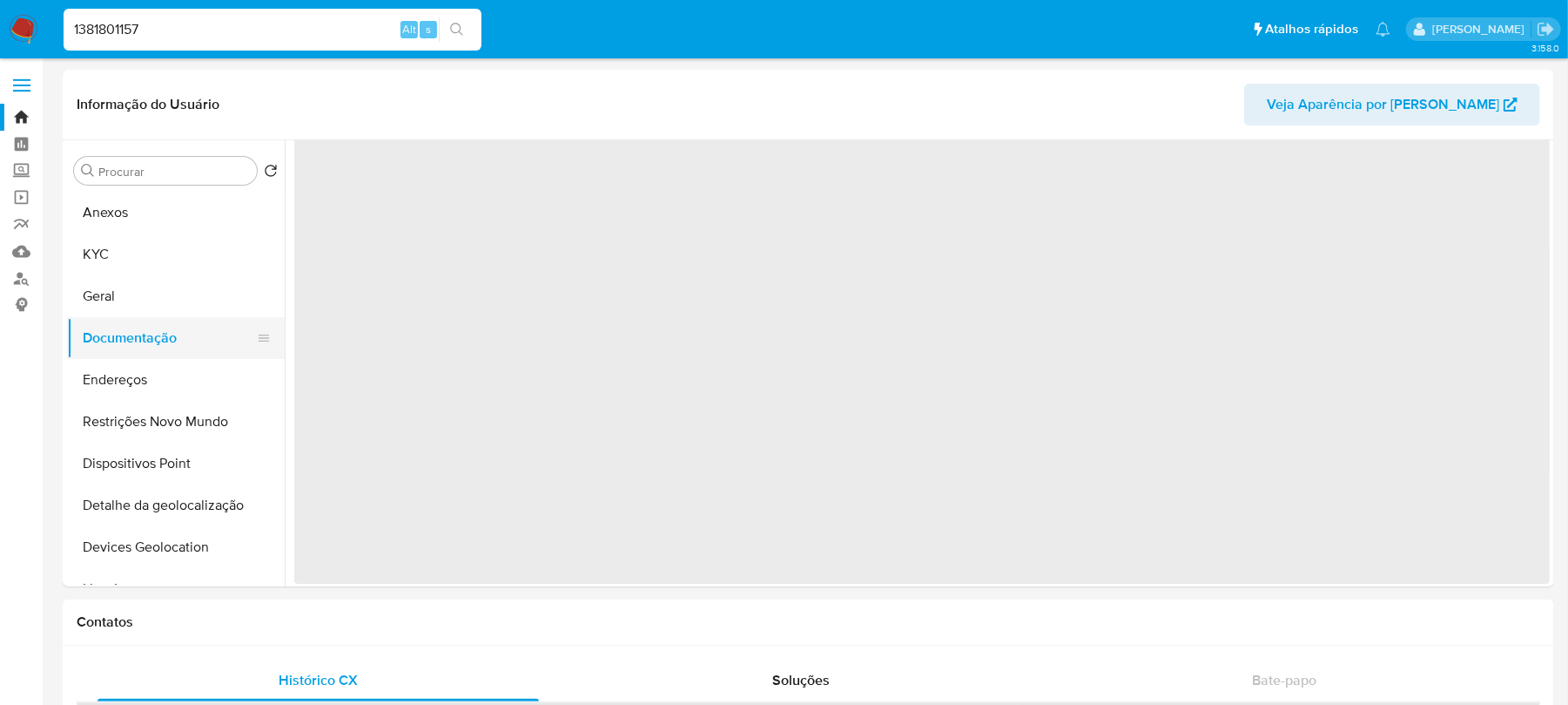
scroll to position [0, 0]
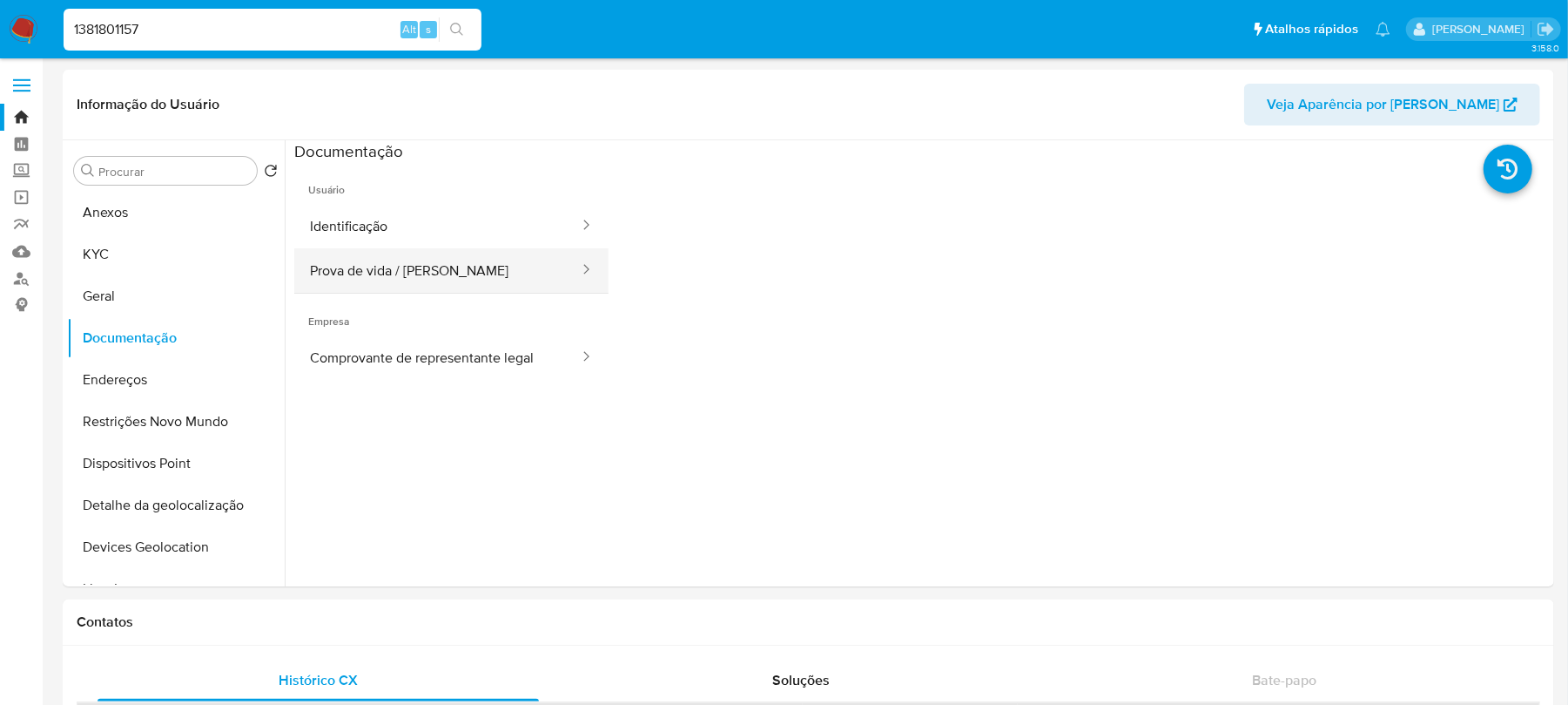
click at [360, 279] on button "Prova de vida / Selfie" at bounding box center [438, 271] width 287 height 44
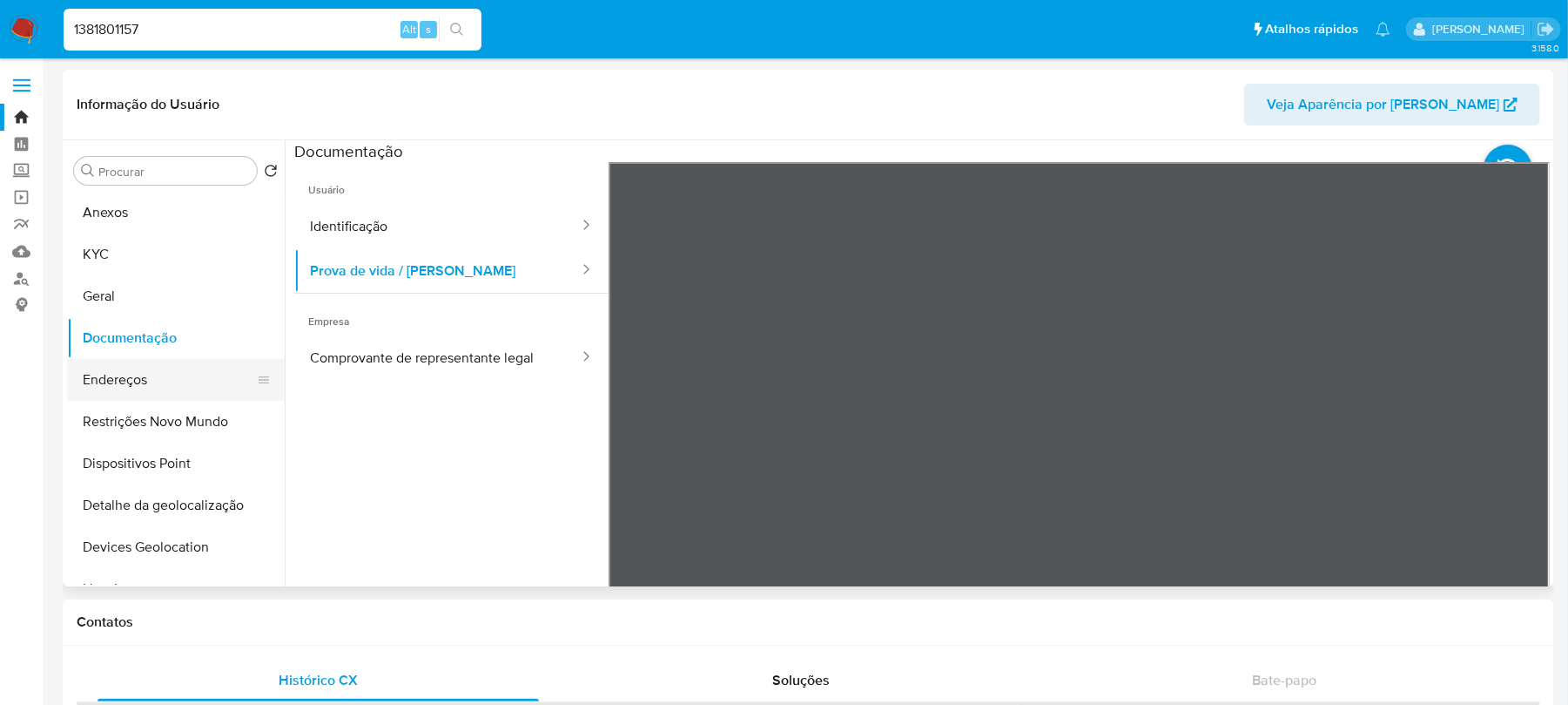
click at [105, 381] on button "Endereços" at bounding box center [169, 379] width 204 height 41
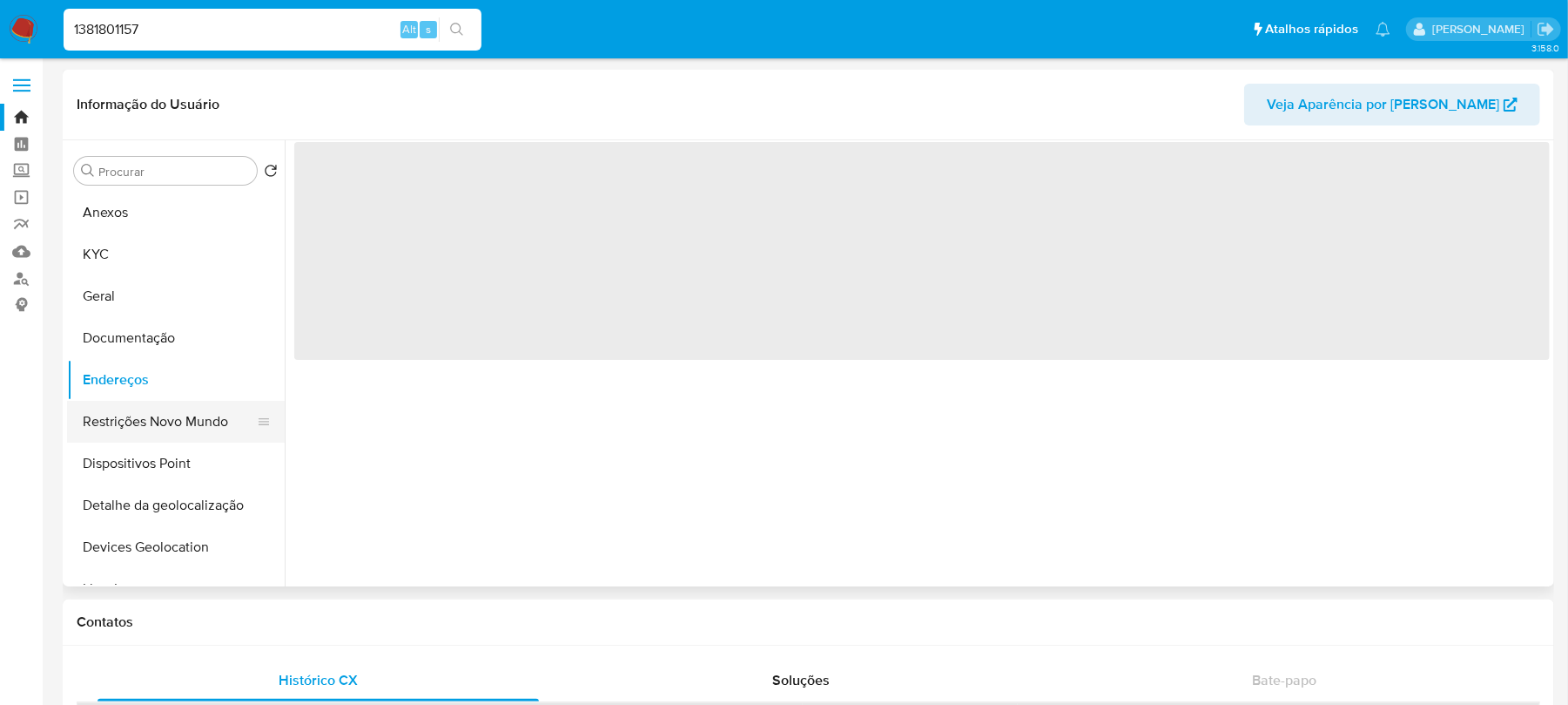
click at [114, 424] on button "Restrições Novo Mundo" at bounding box center [169, 421] width 204 height 41
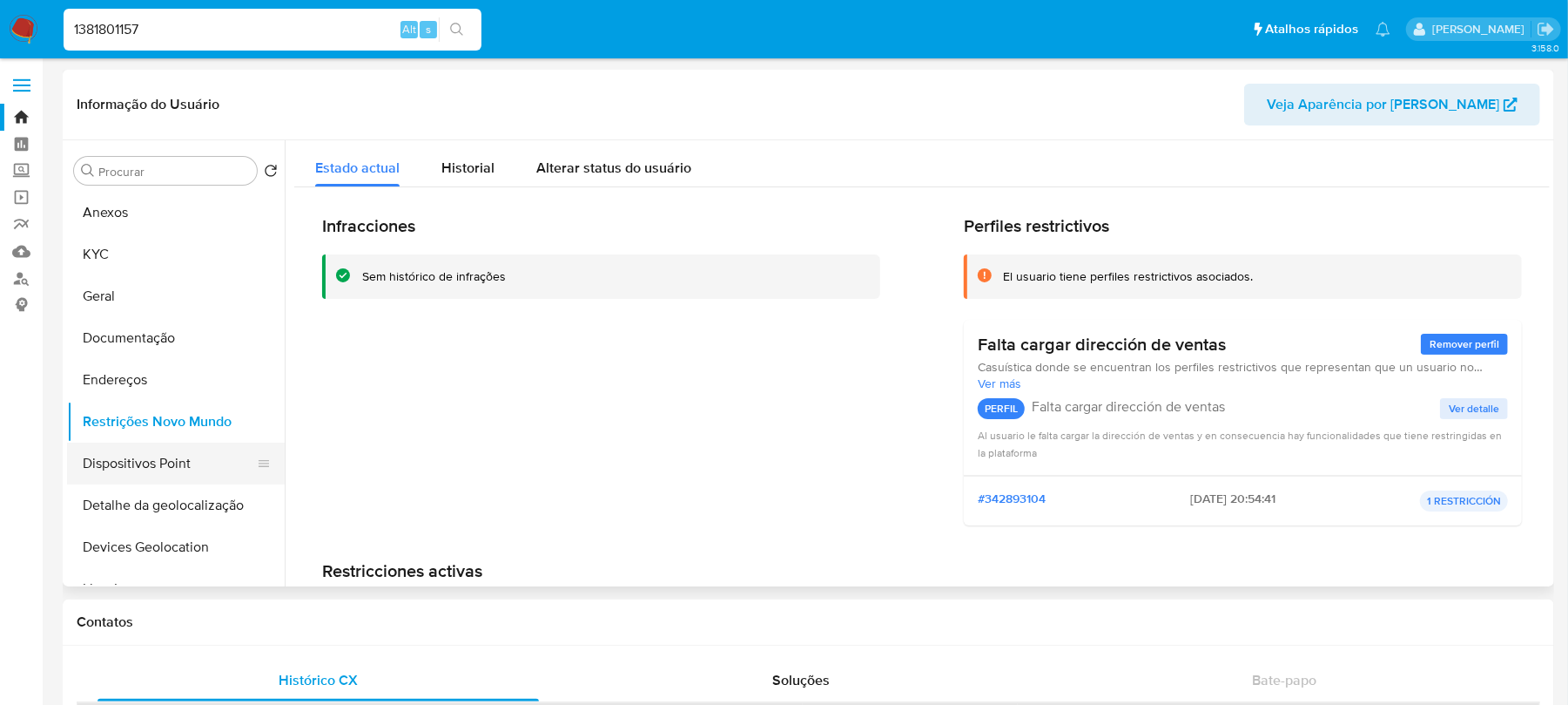
click at [125, 467] on button "Dispositivos Point" at bounding box center [169, 463] width 204 height 41
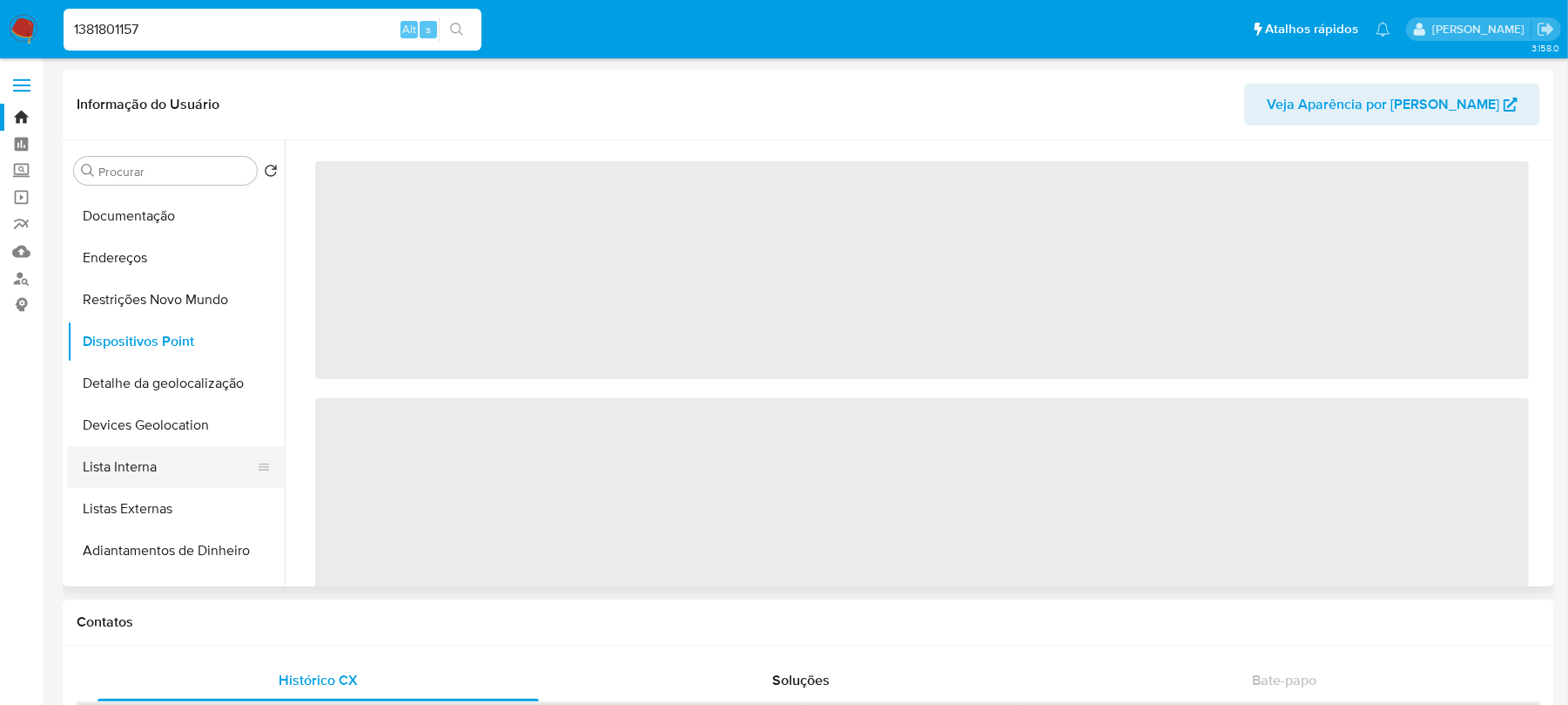
scroll to position [154, 0]
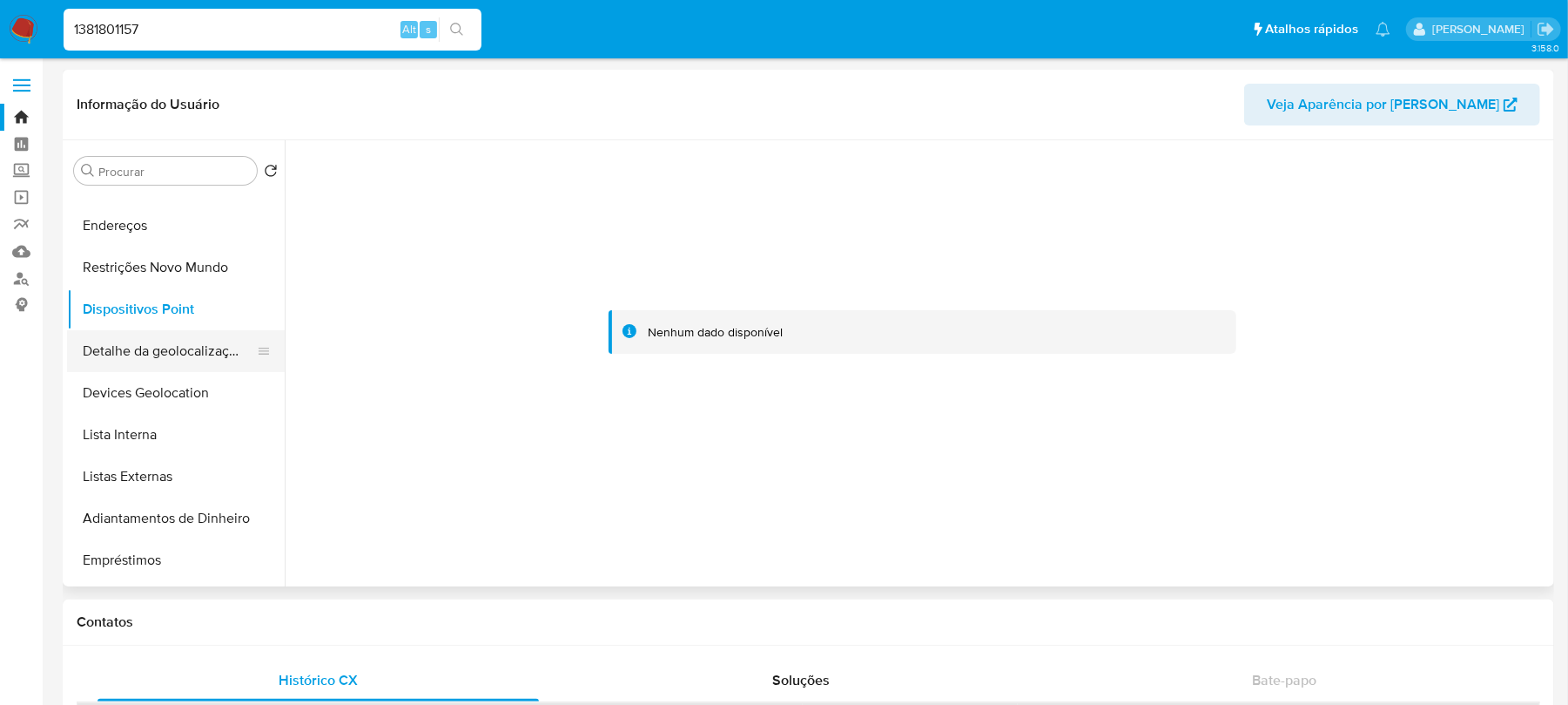
click at [109, 359] on button "Detalhe da geolocalização" at bounding box center [169, 351] width 204 height 41
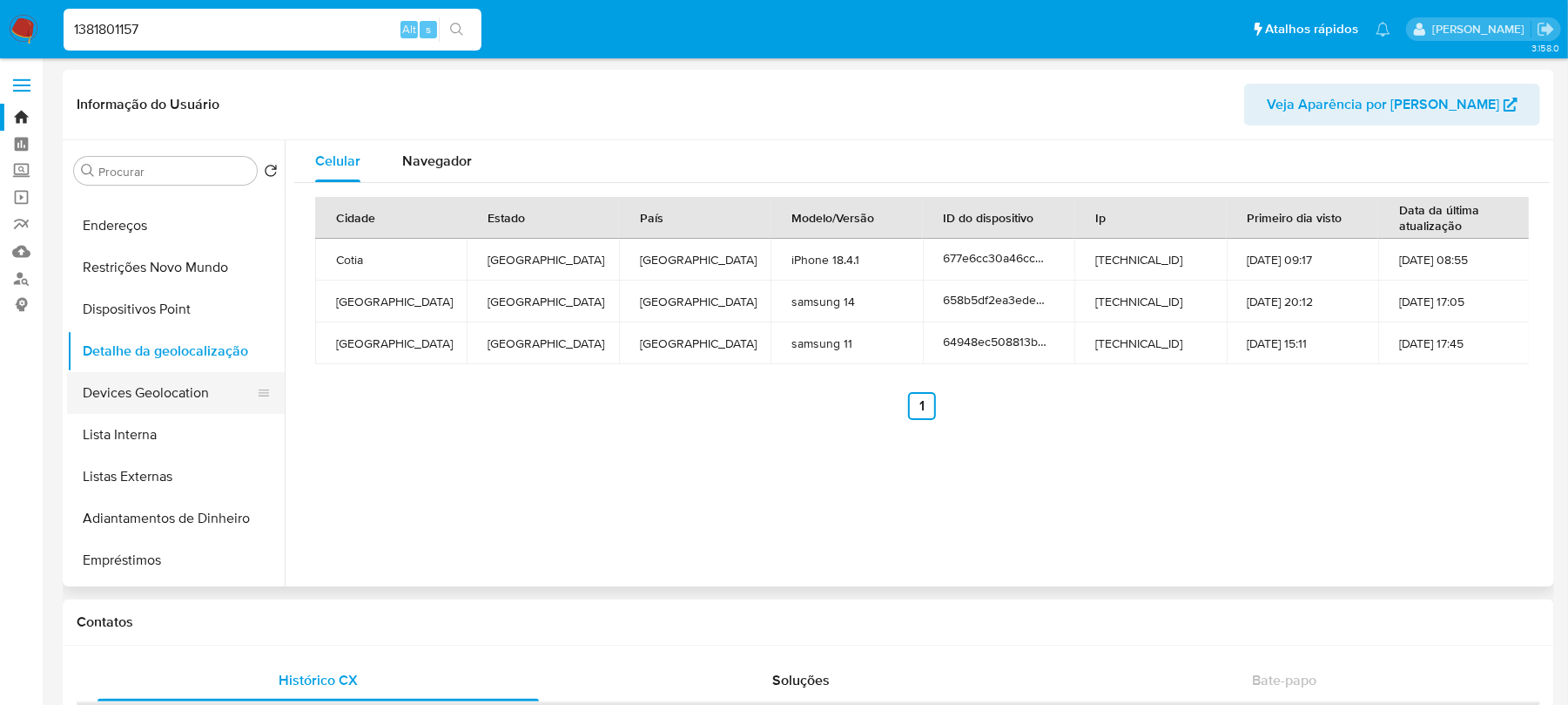
click at [116, 390] on button "Devices Geolocation" at bounding box center [169, 392] width 204 height 41
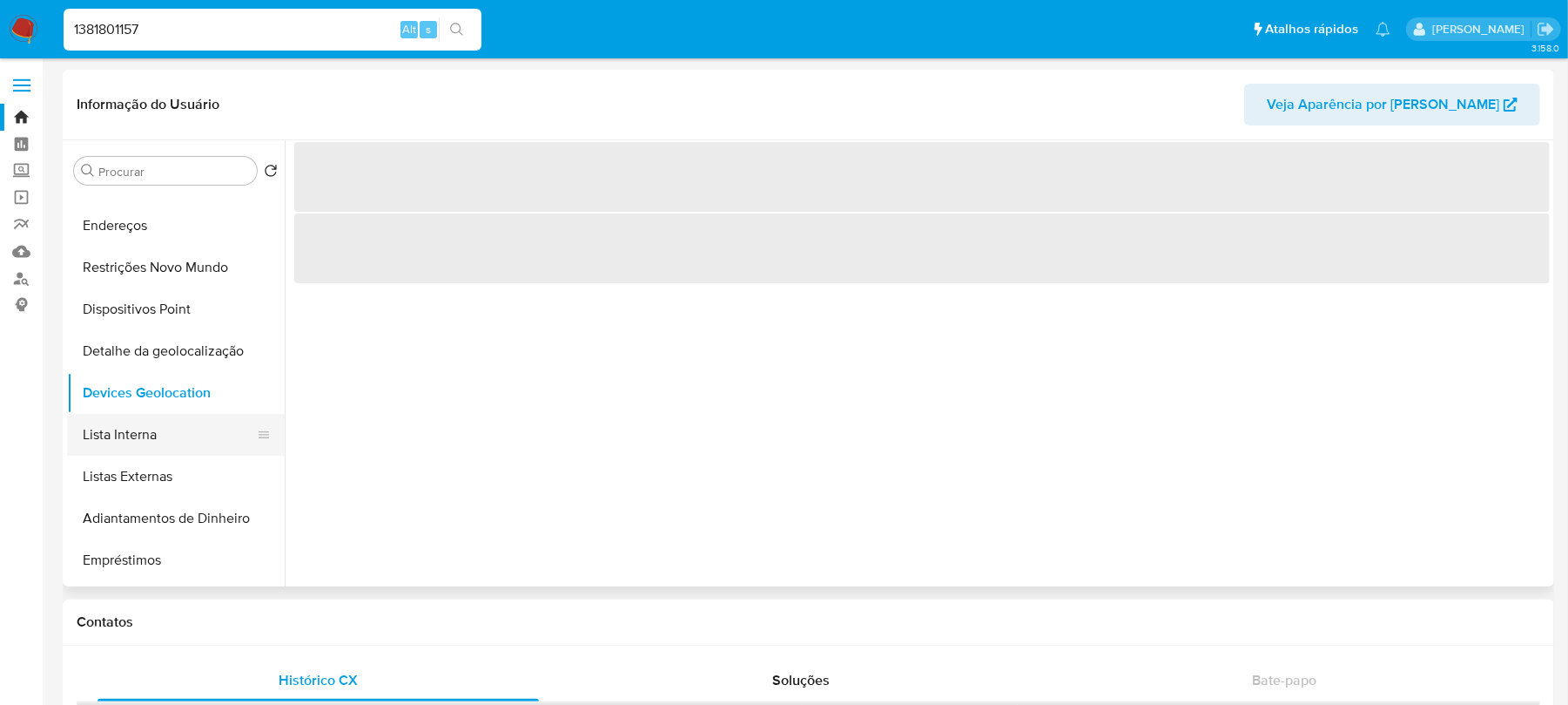
click at [142, 443] on button "Lista Interna" at bounding box center [169, 434] width 204 height 41
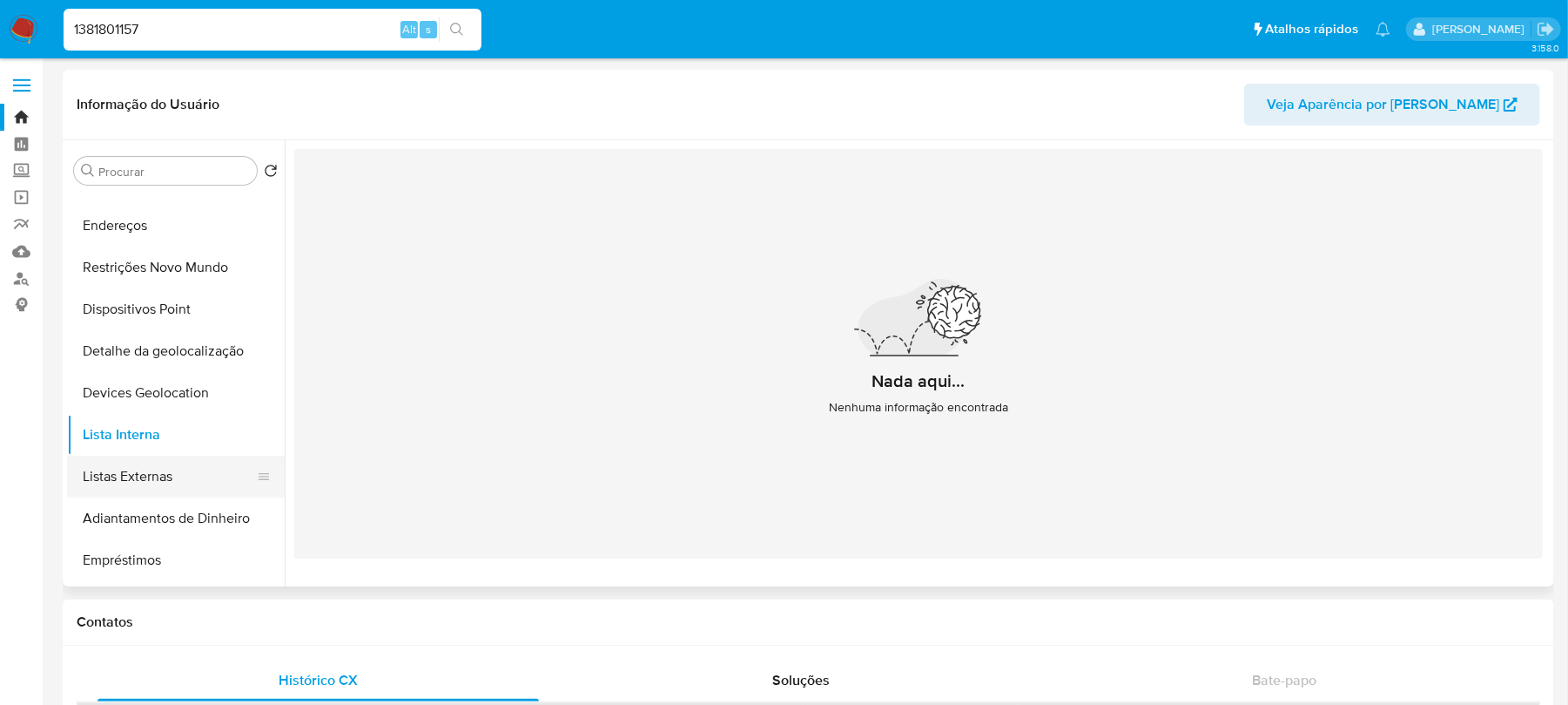
click at [147, 486] on button "Listas Externas" at bounding box center [169, 476] width 204 height 41
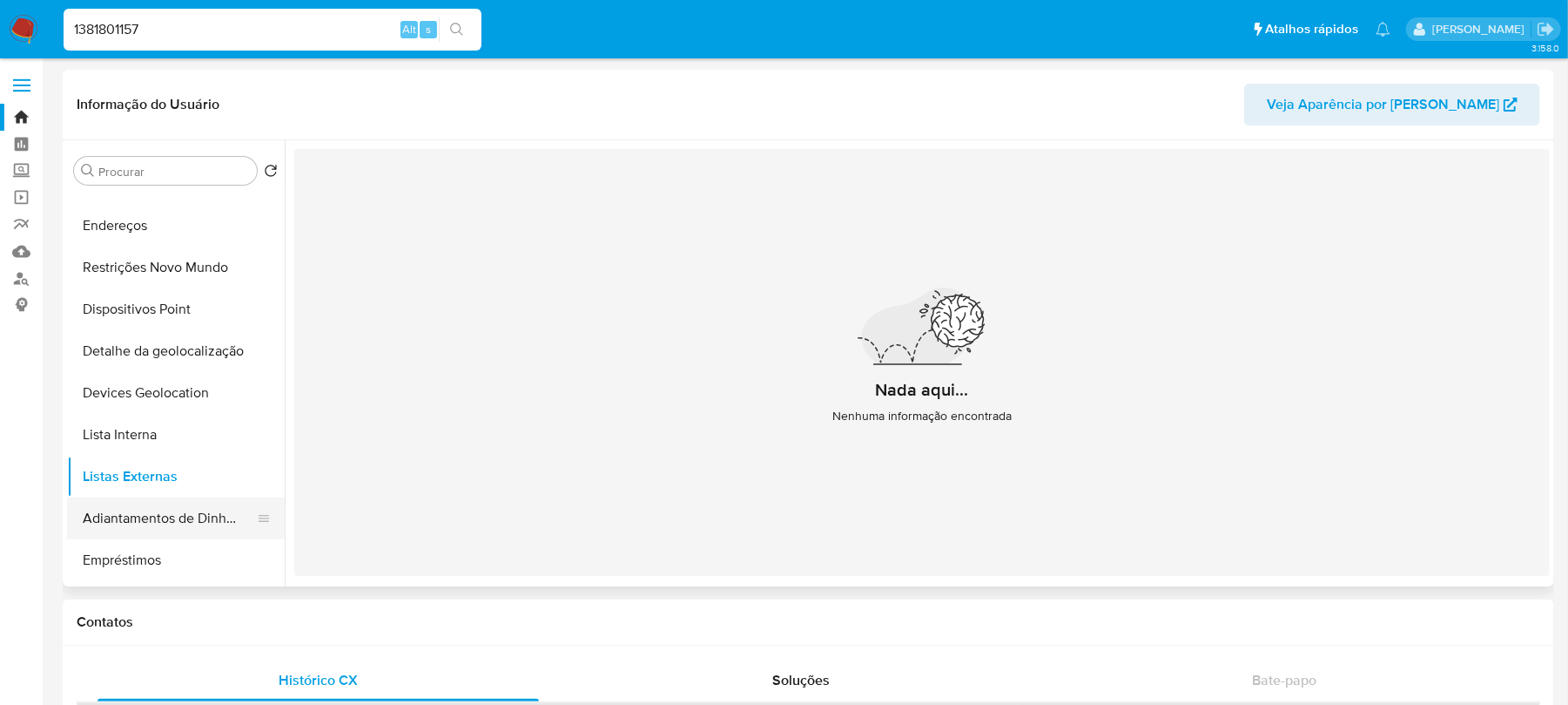
click at [141, 525] on button "Adiantamentos de Dinheiro" at bounding box center [169, 517] width 204 height 41
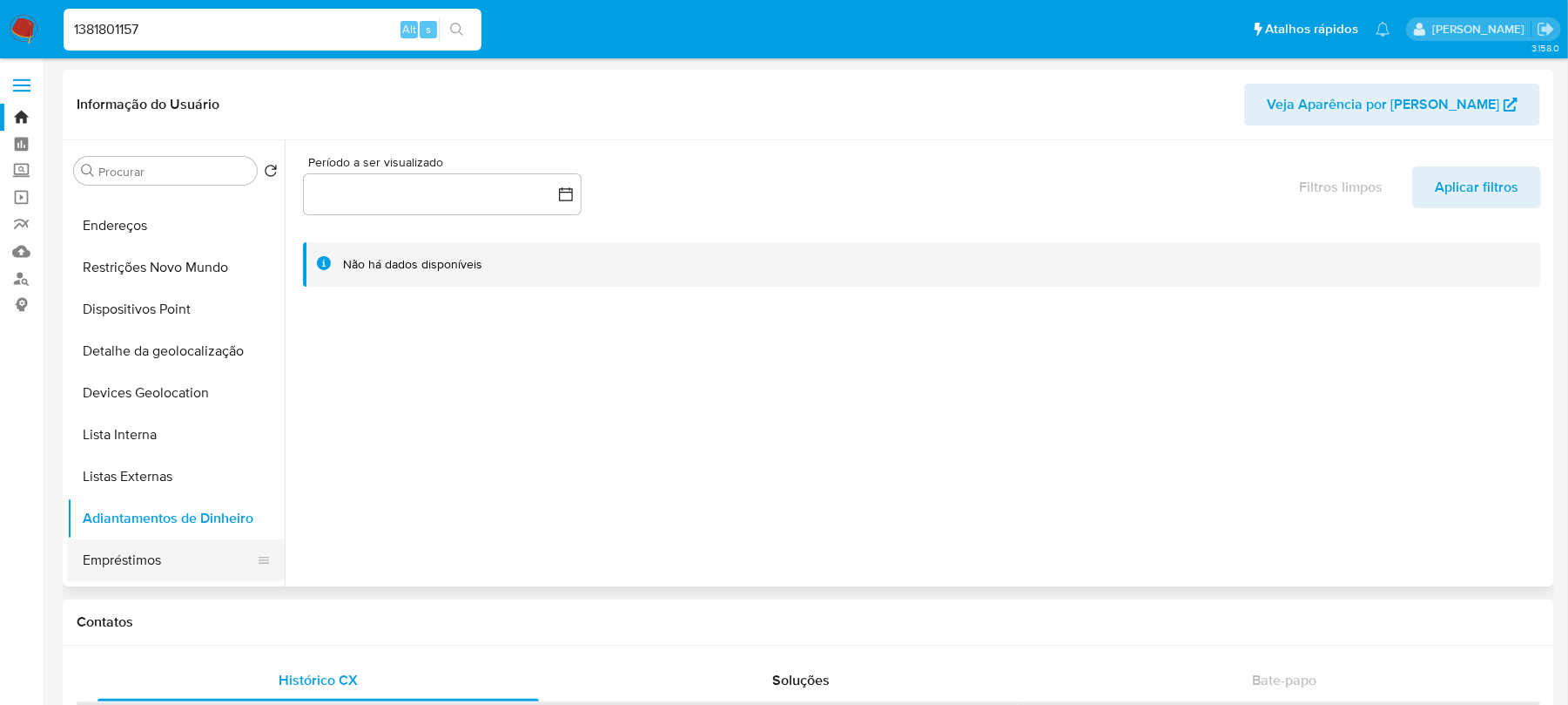
click at [141, 562] on button "Empréstimos" at bounding box center [169, 560] width 204 height 41
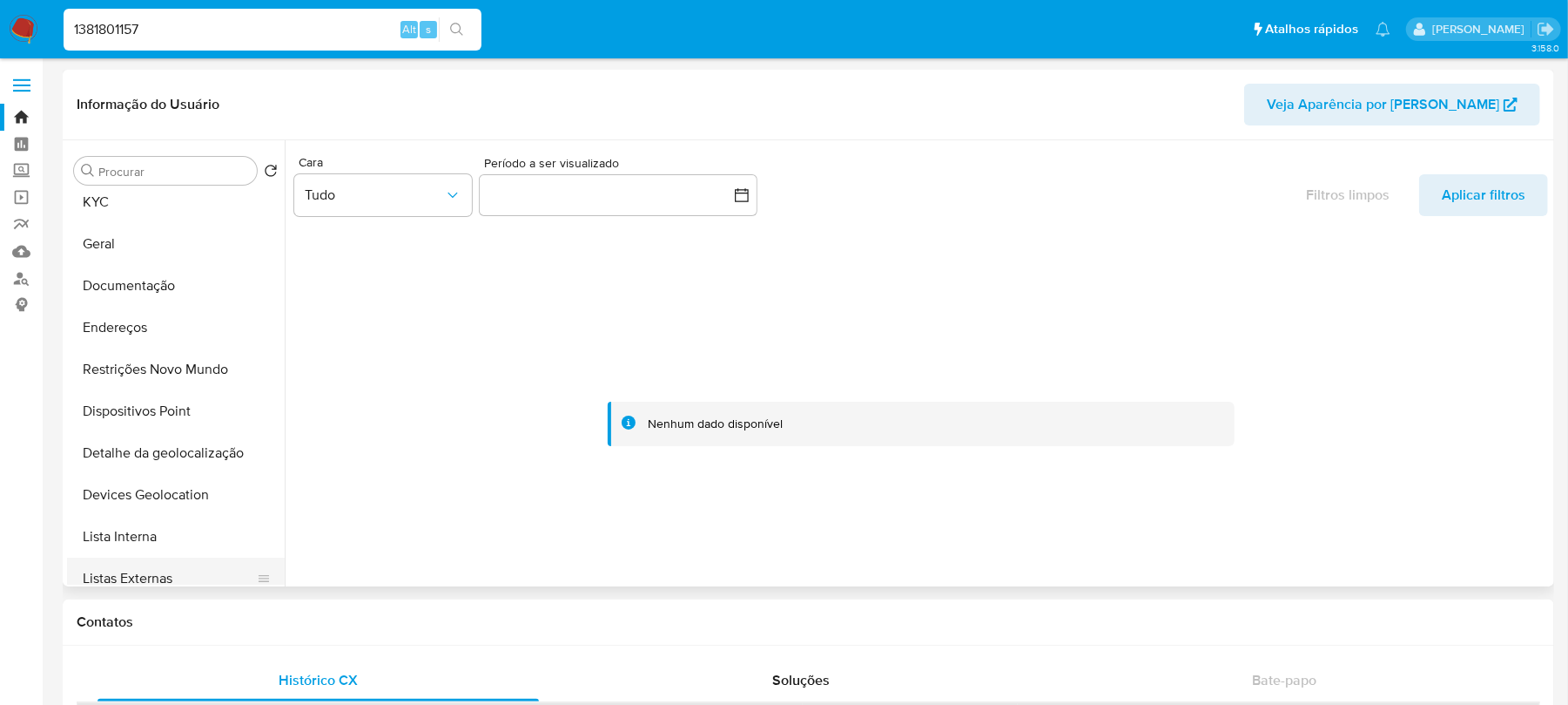
scroll to position [0, 0]
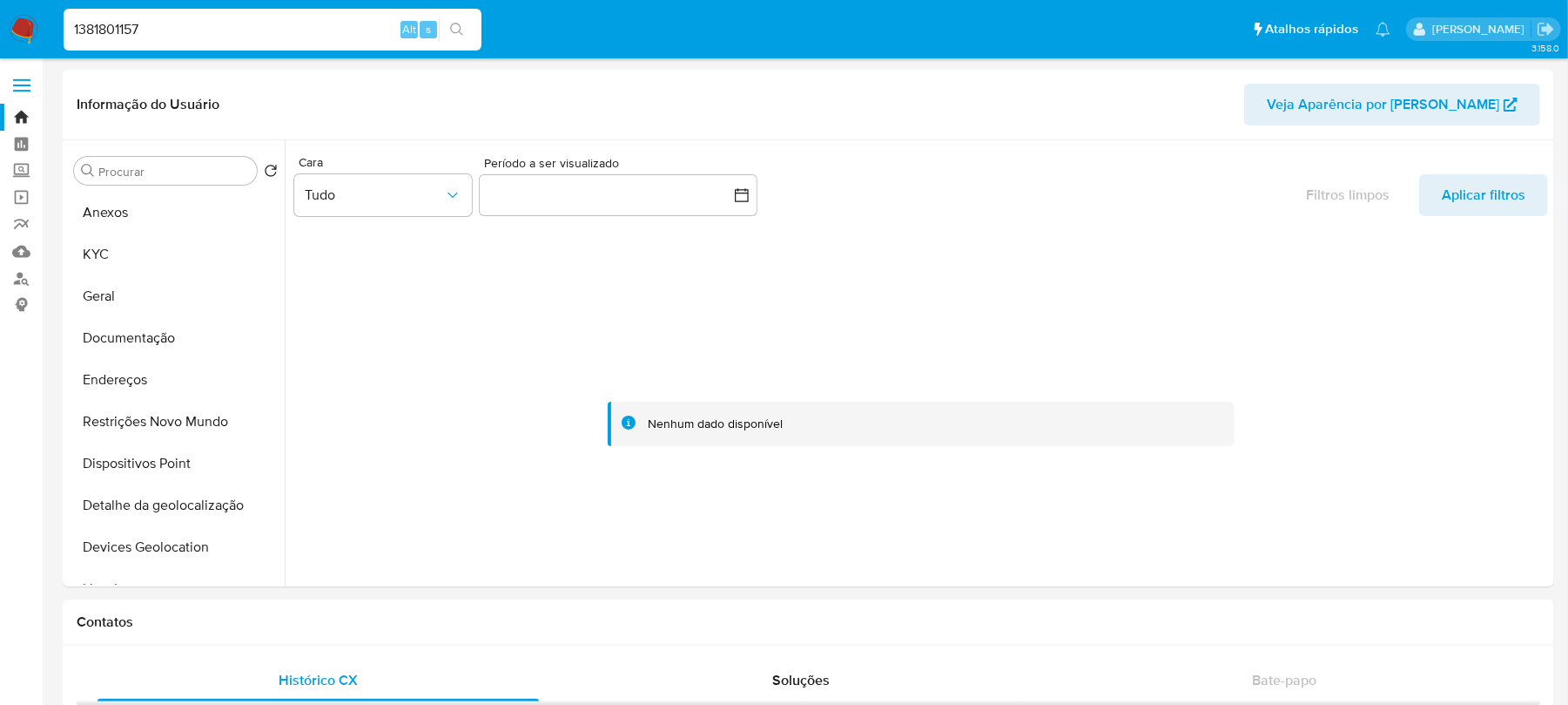
click at [189, 35] on input "1381801157" at bounding box center [272, 30] width 418 height 23
click at [131, 249] on button "KYC" at bounding box center [169, 253] width 204 height 41
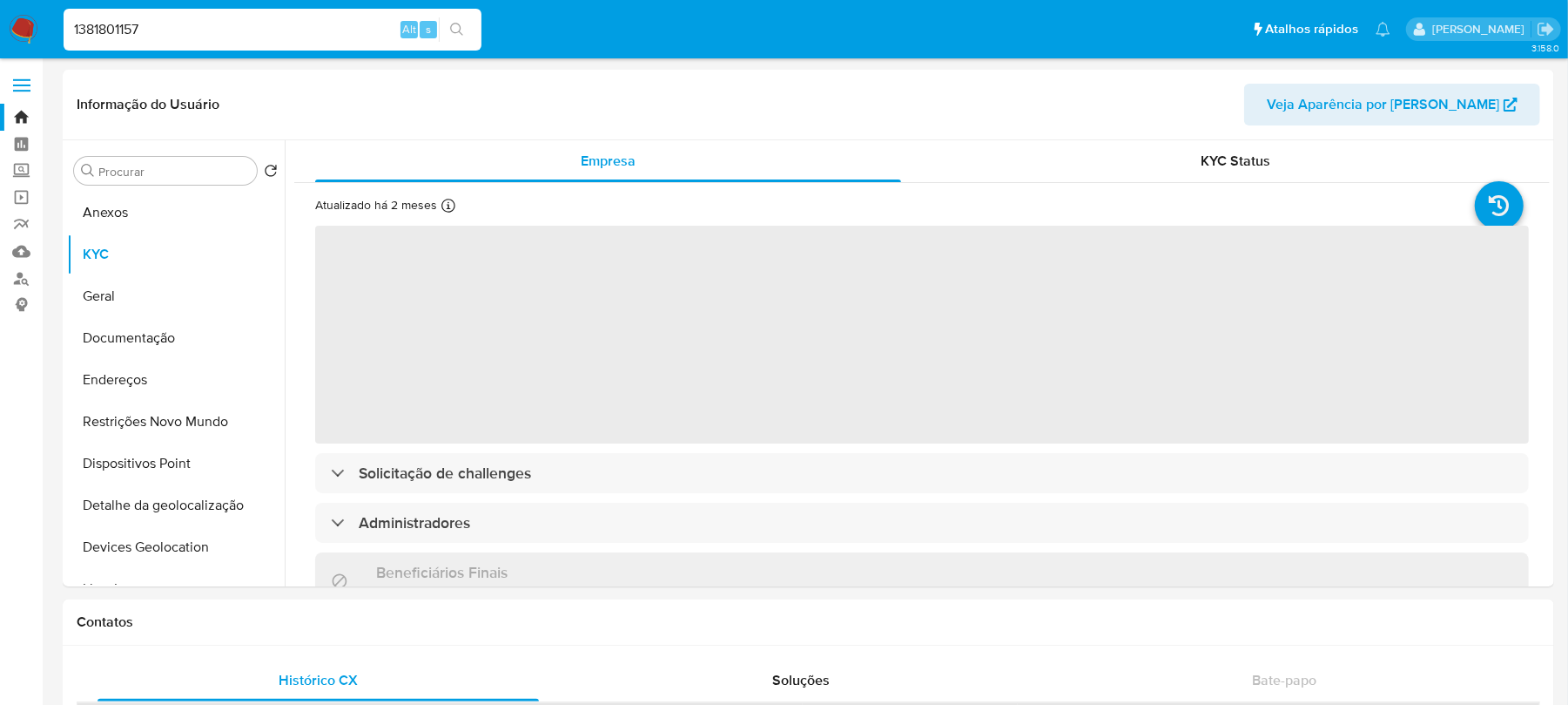
click at [176, 32] on input "1381801157" at bounding box center [272, 30] width 418 height 23
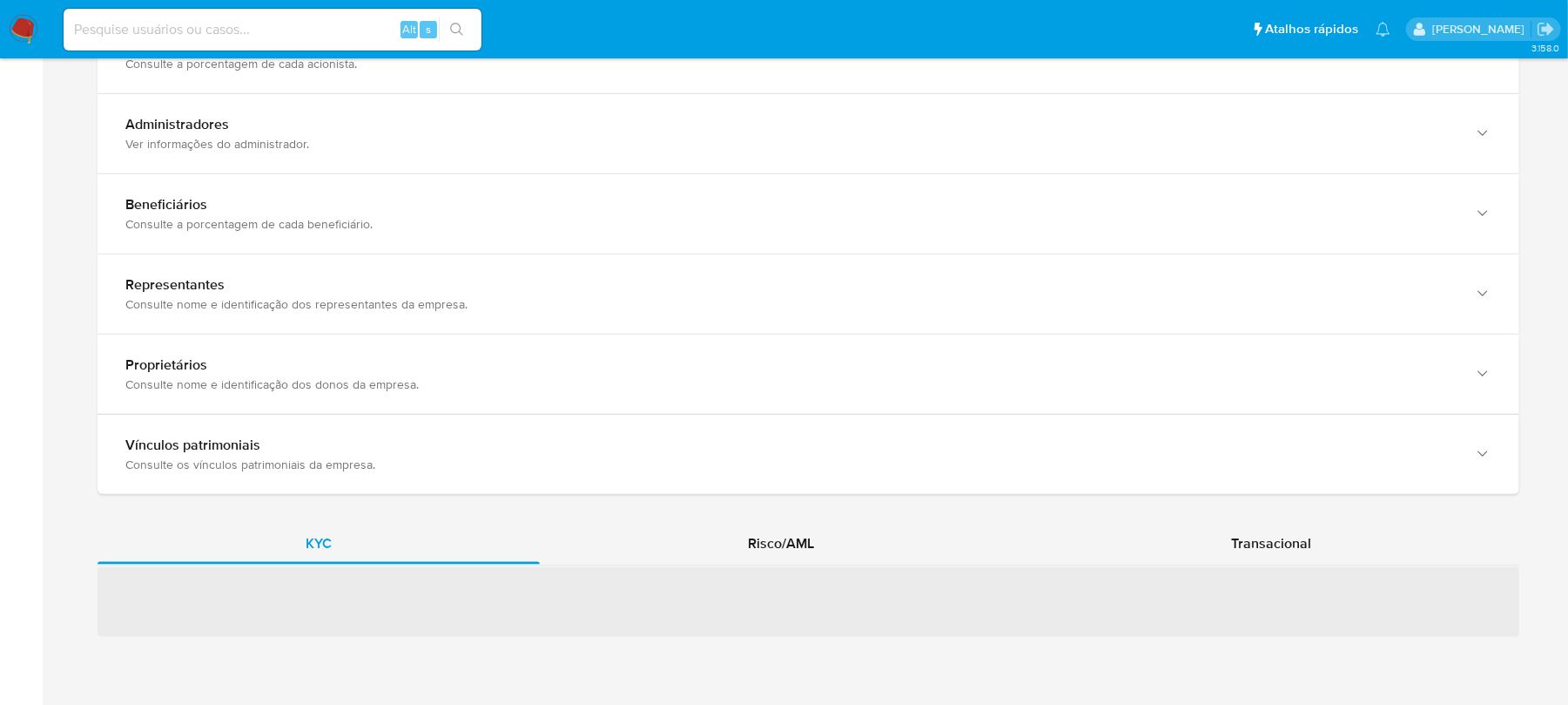
scroll to position [1336, 0]
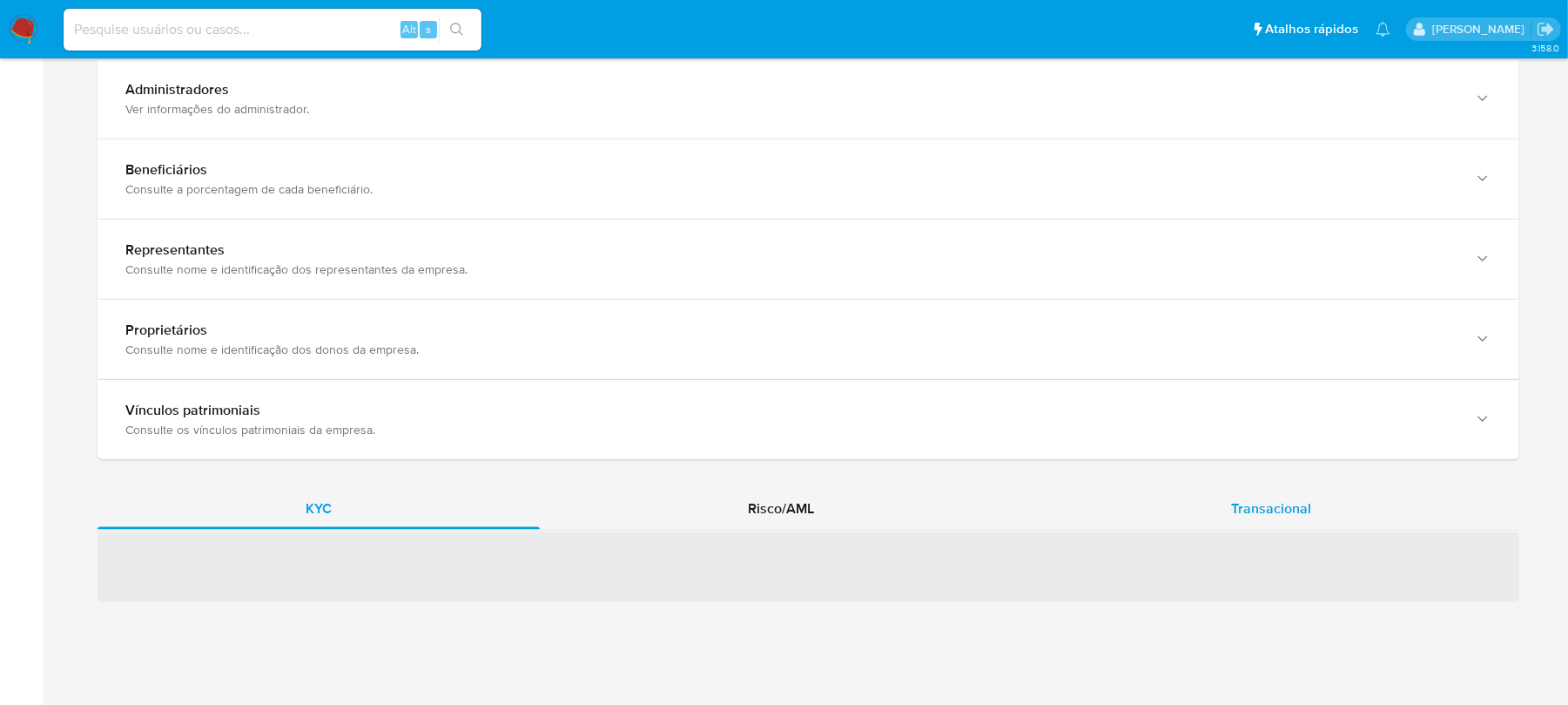
click at [1293, 498] on span "Transacional" at bounding box center [1271, 508] width 80 height 20
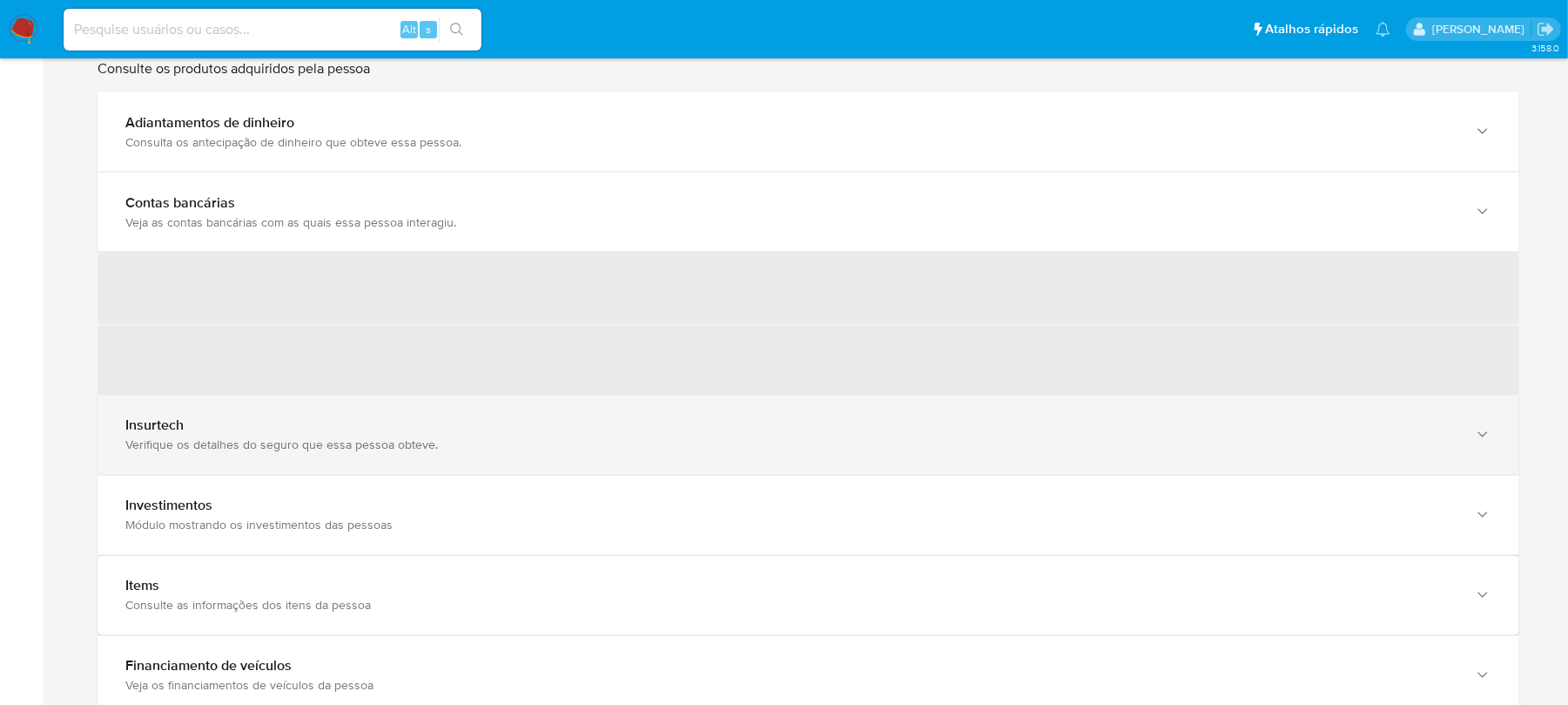
scroll to position [2265, 0]
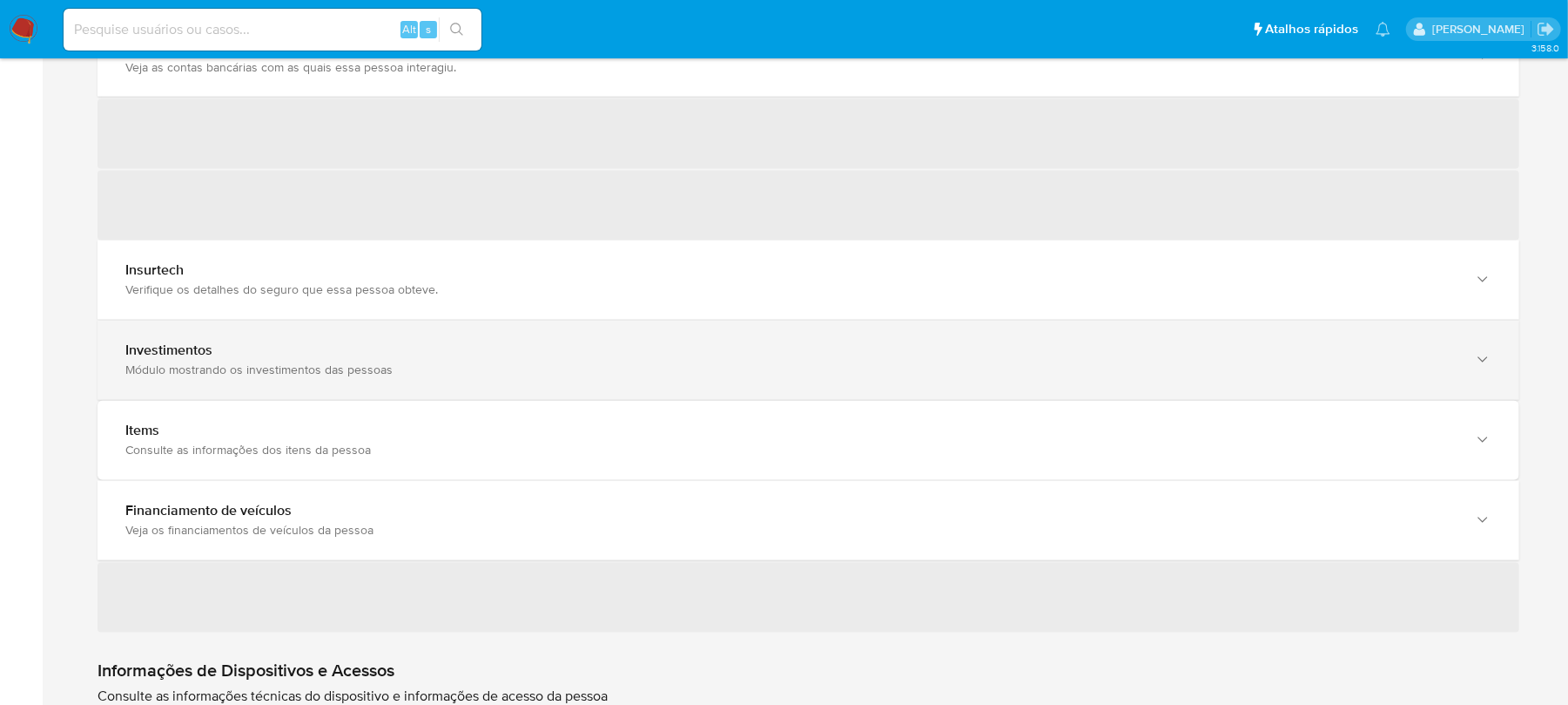
click at [202, 363] on div "Módulo mostrando os investimentos das pessoas" at bounding box center [790, 370] width 1331 height 15
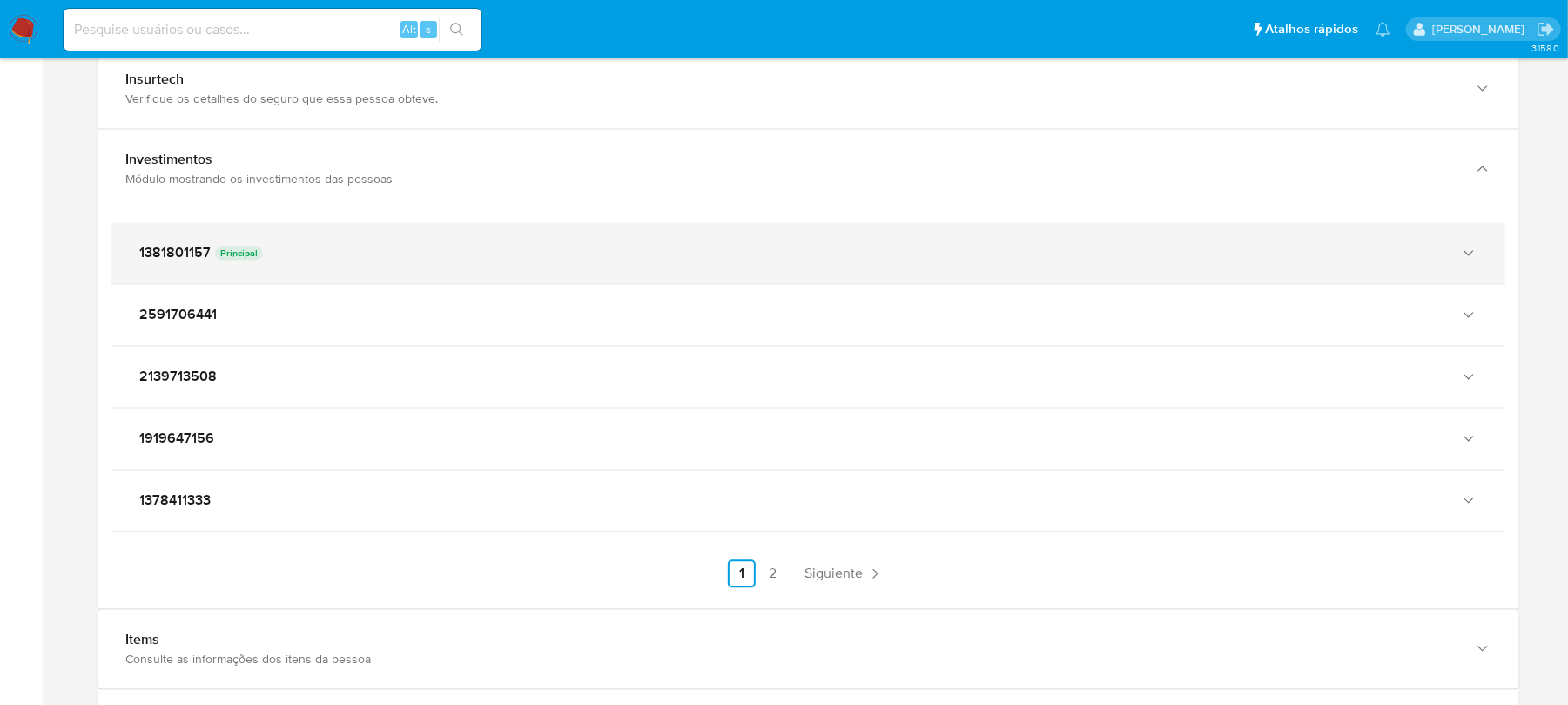
scroll to position [2575, 0]
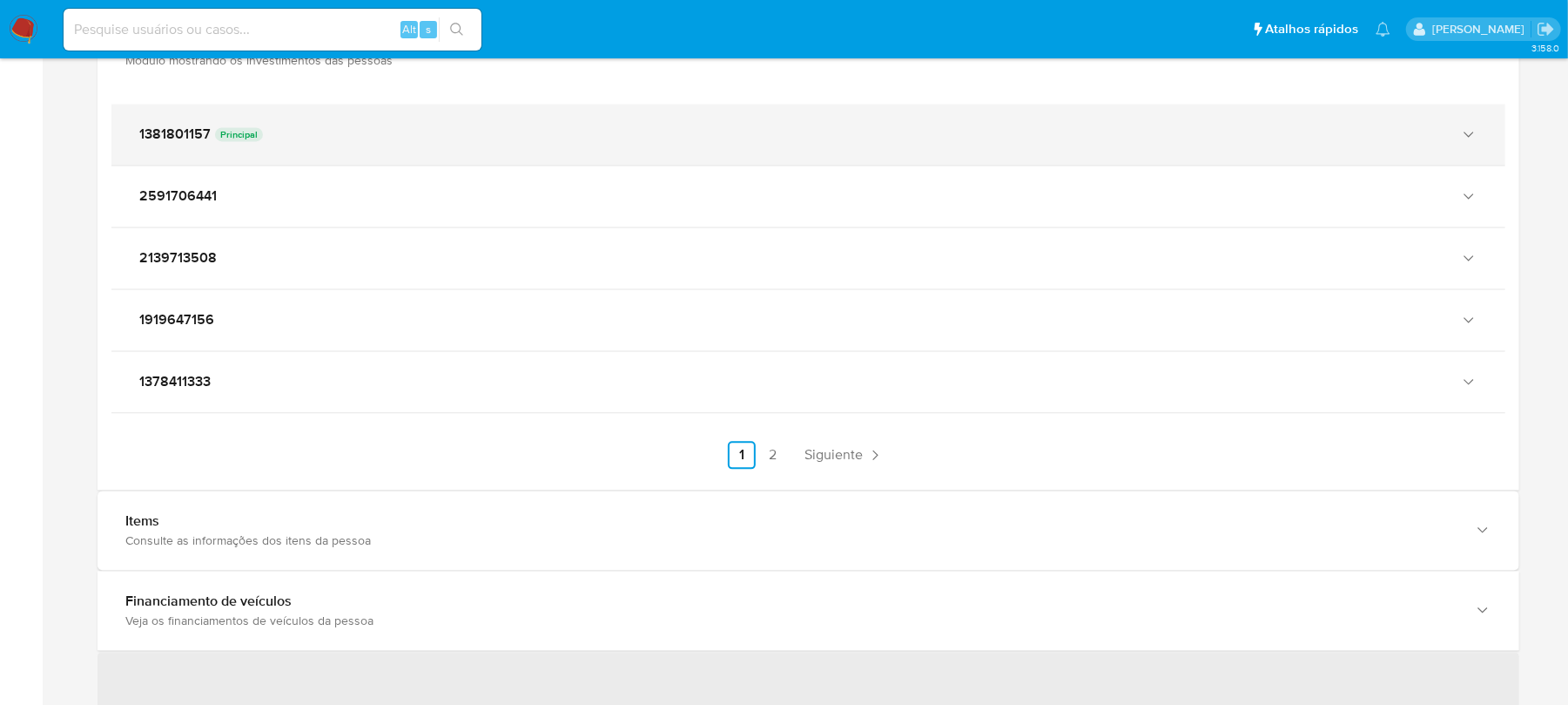
click at [1472, 125] on icon "button" at bounding box center [1469, 134] width 17 height 17
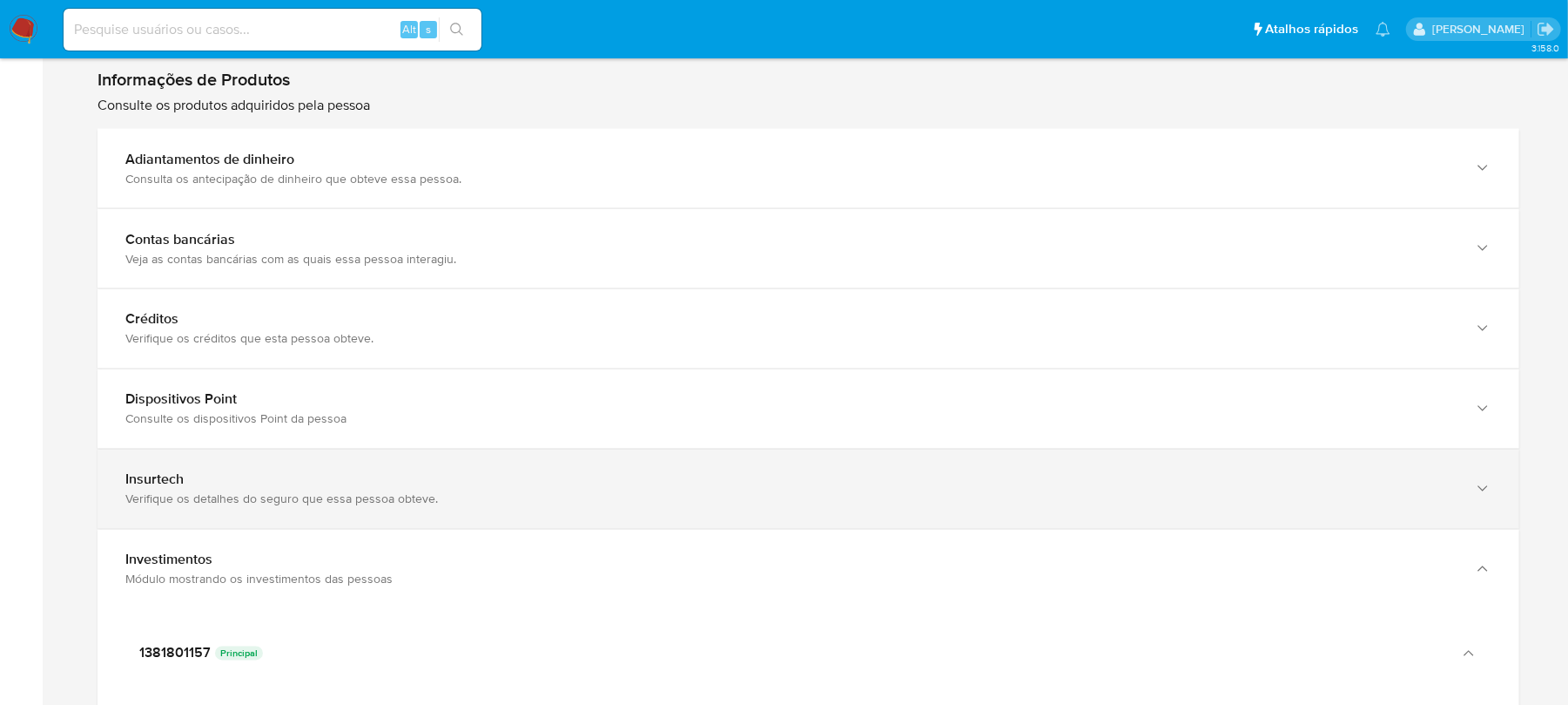
scroll to position [1919, 0]
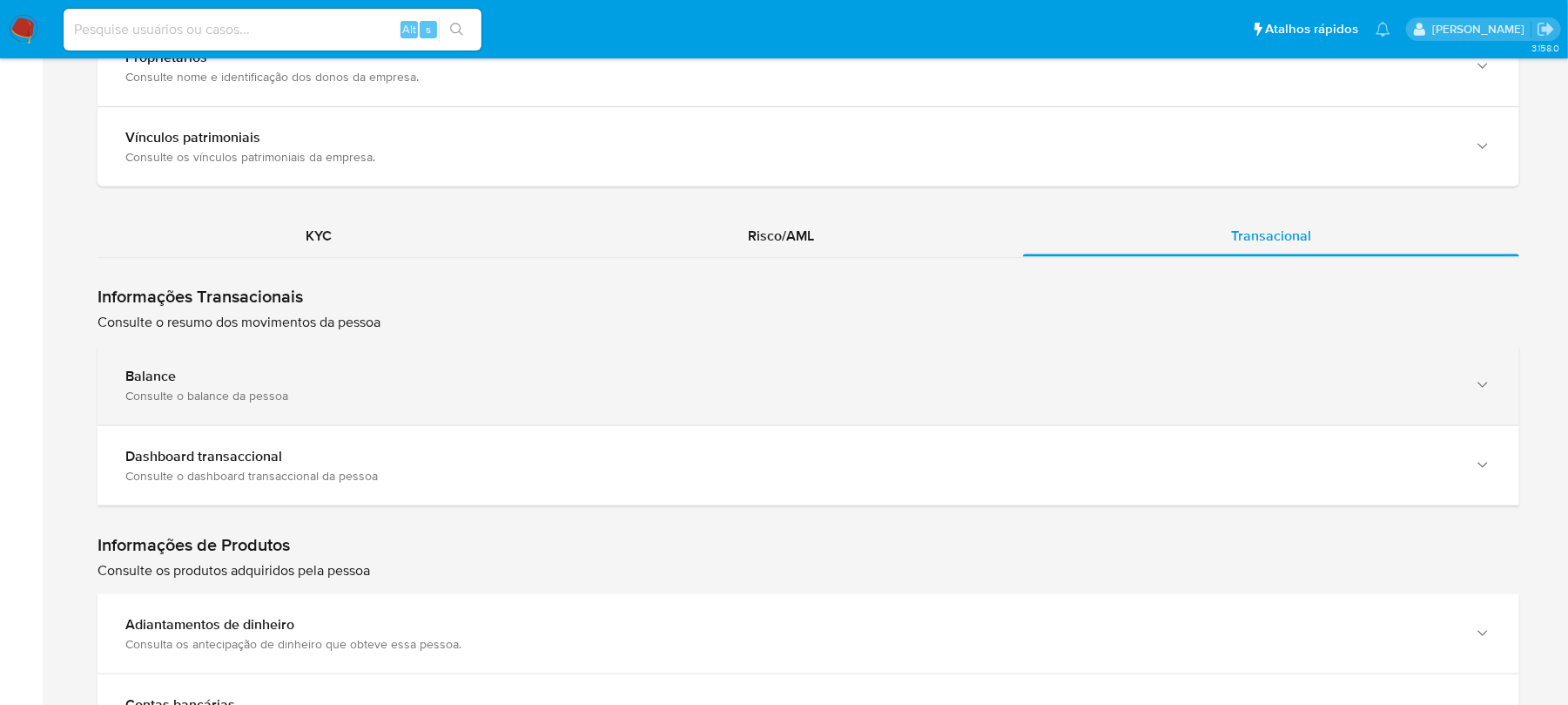
click at [423, 388] on div "Consulte o balance da pessoa" at bounding box center [790, 396] width 1331 height 15
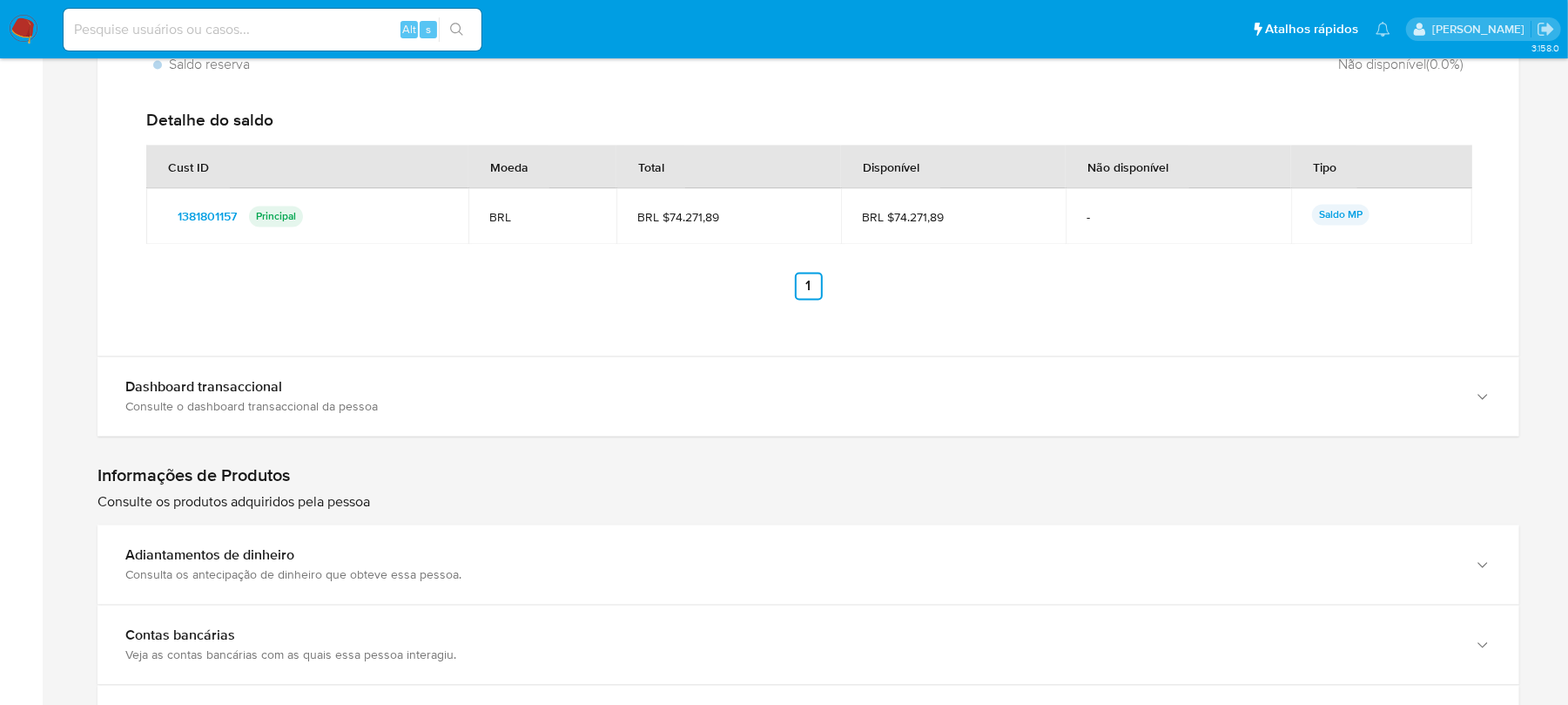
scroll to position [2538, 0]
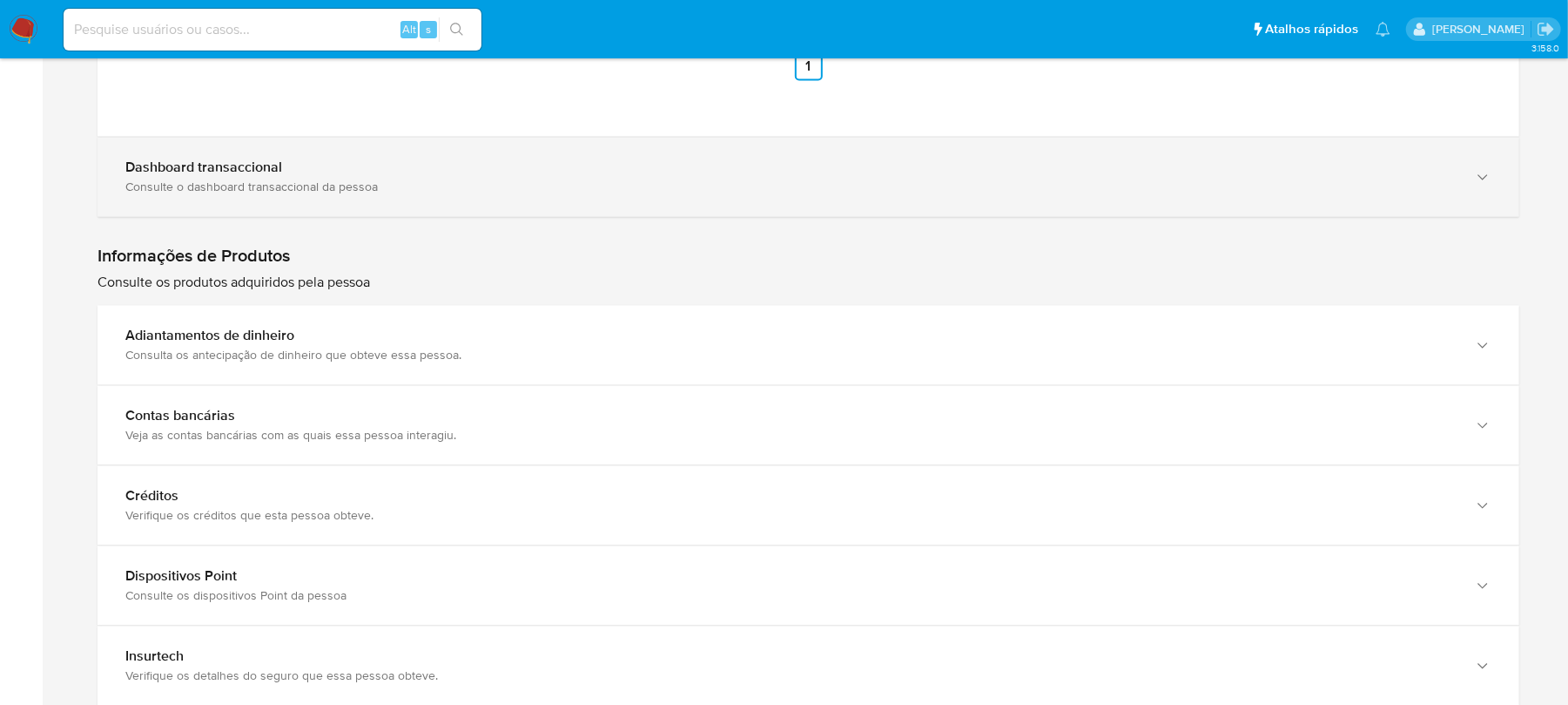
click at [506, 178] on div "Consulte o dashboard transaccional da pessoa" at bounding box center [790, 186] width 1331 height 15
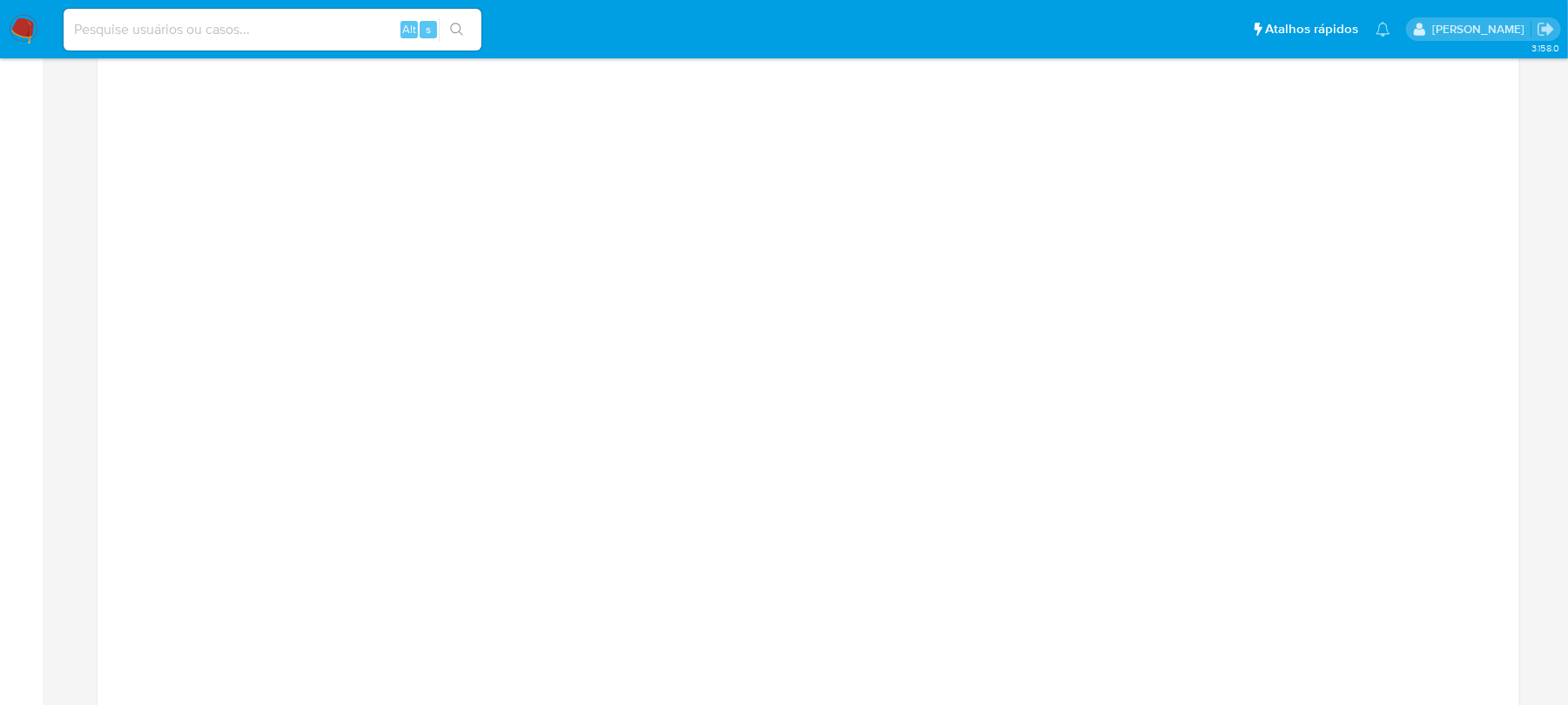
scroll to position [3158, 0]
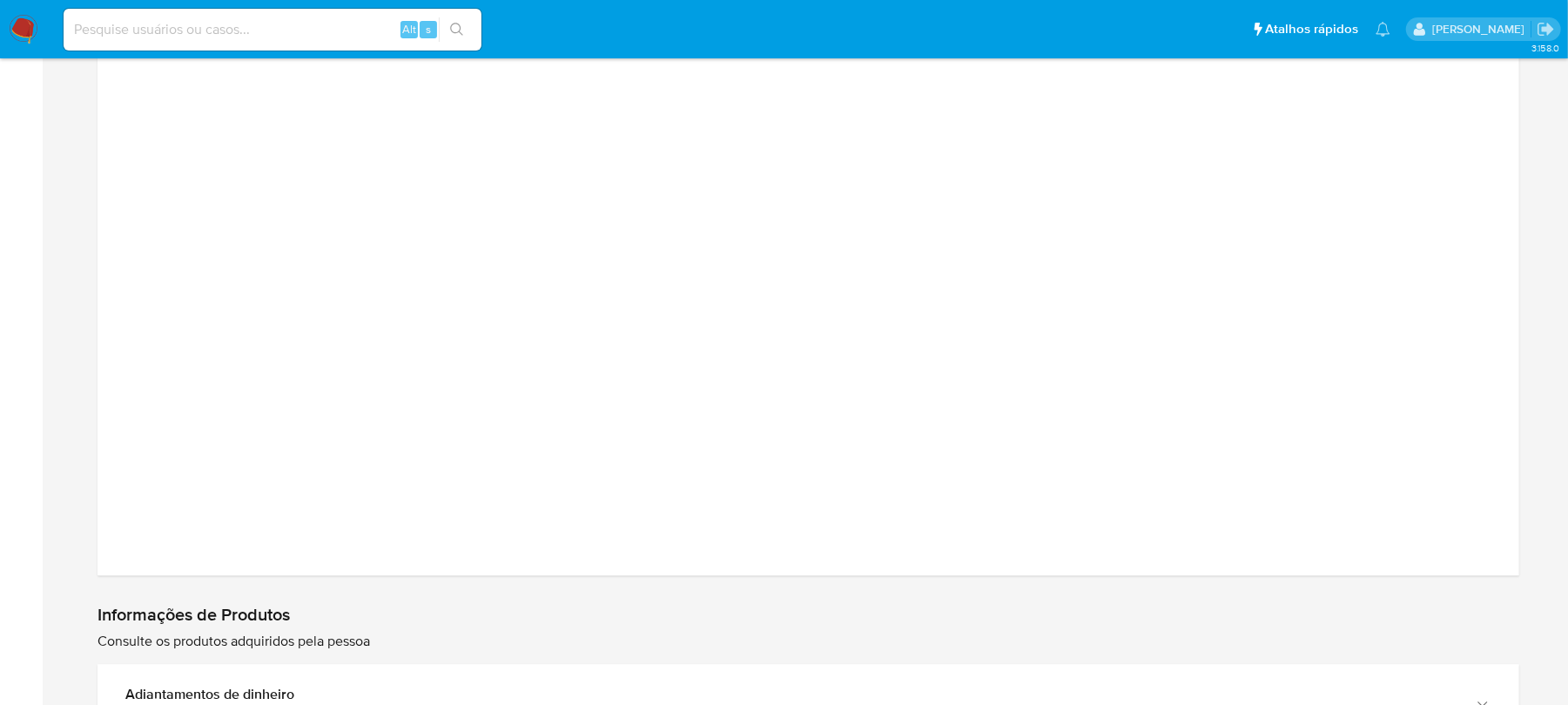
click at [820, 632] on p "Consulte os produtos adquiridos pela pessoa" at bounding box center [808, 641] width 1422 height 19
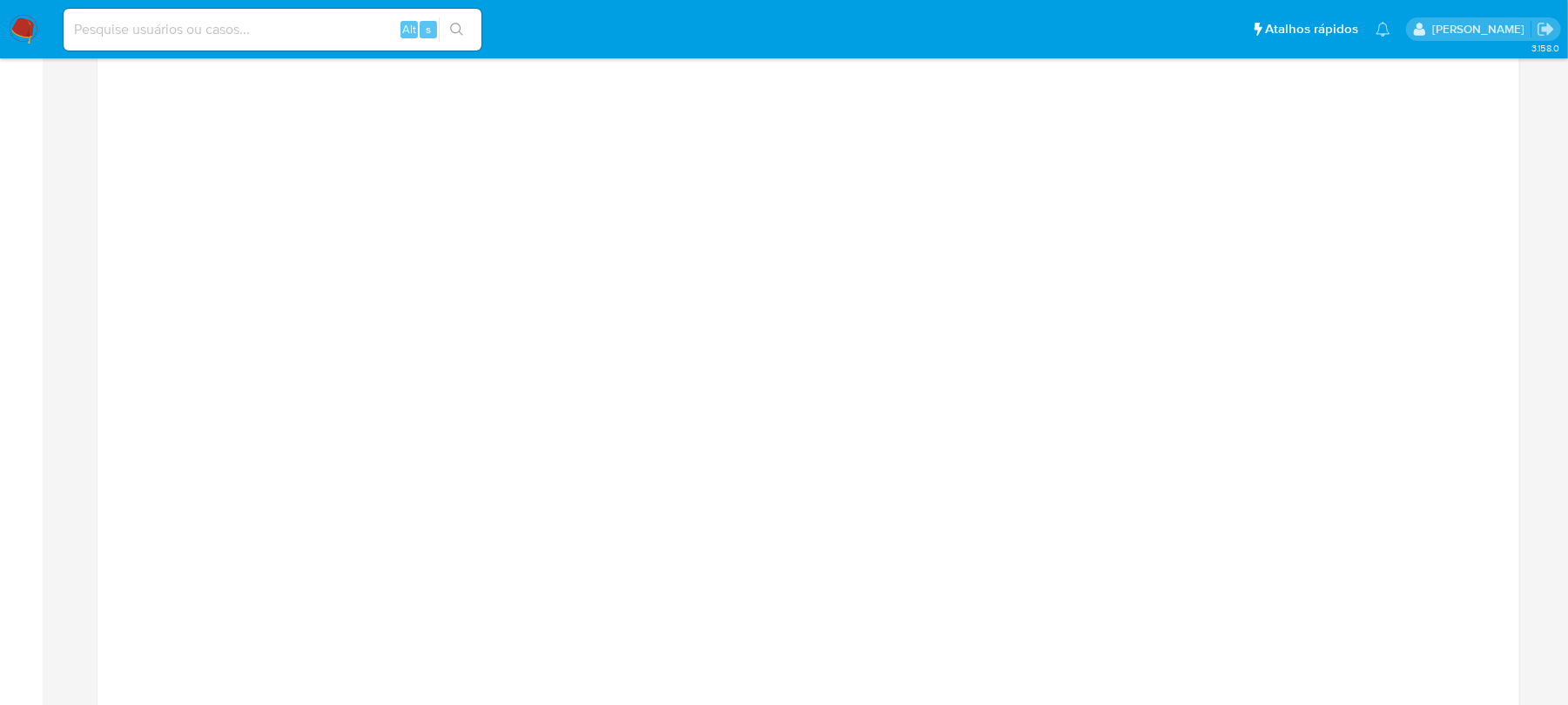
scroll to position [2848, 0]
